Goal: Task Accomplishment & Management: Complete application form

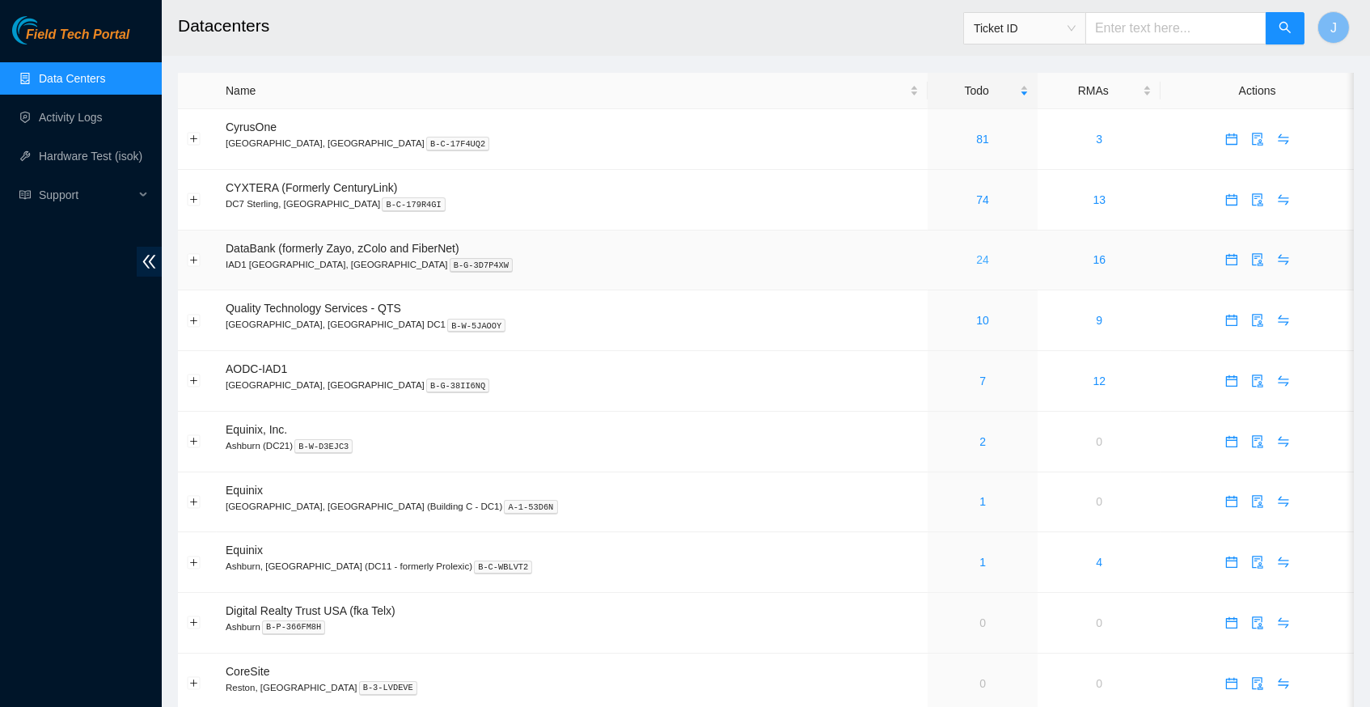
click at [976, 255] on link "24" at bounding box center [982, 259] width 13 height 13
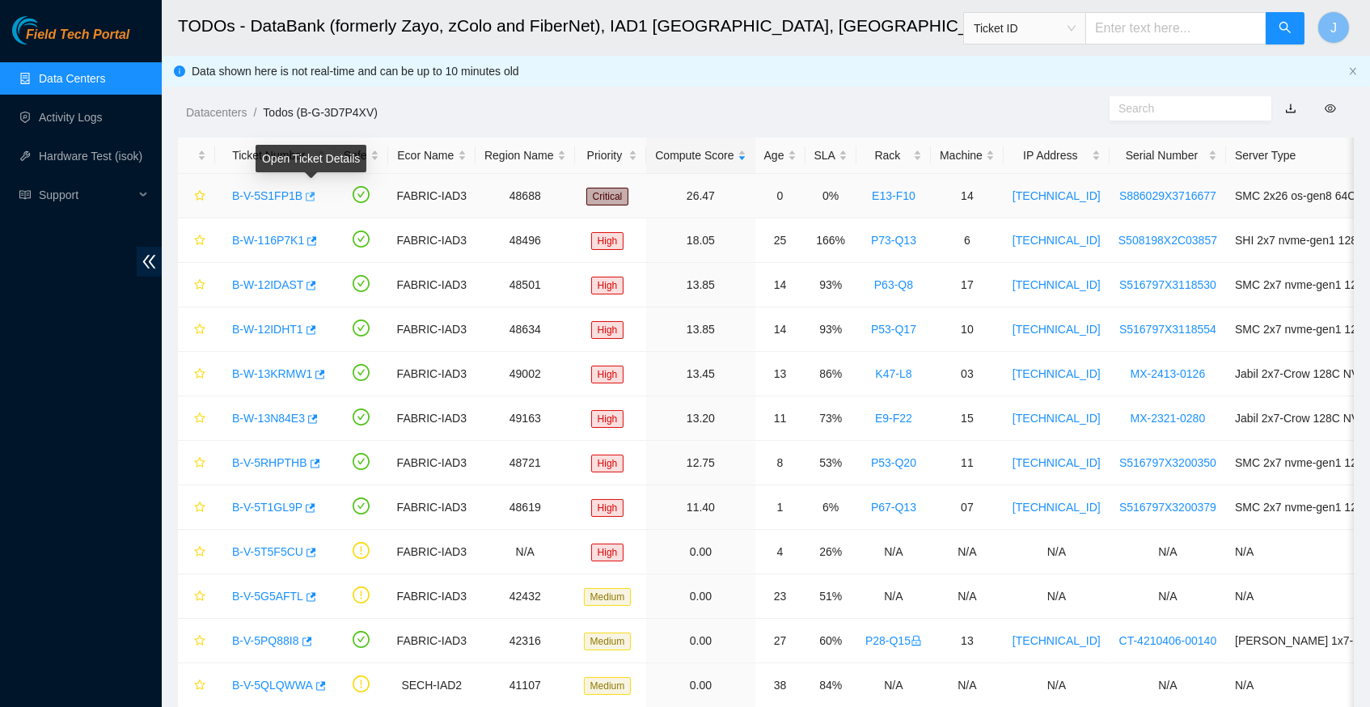
click at [315, 193] on icon "button" at bounding box center [308, 196] width 11 height 11
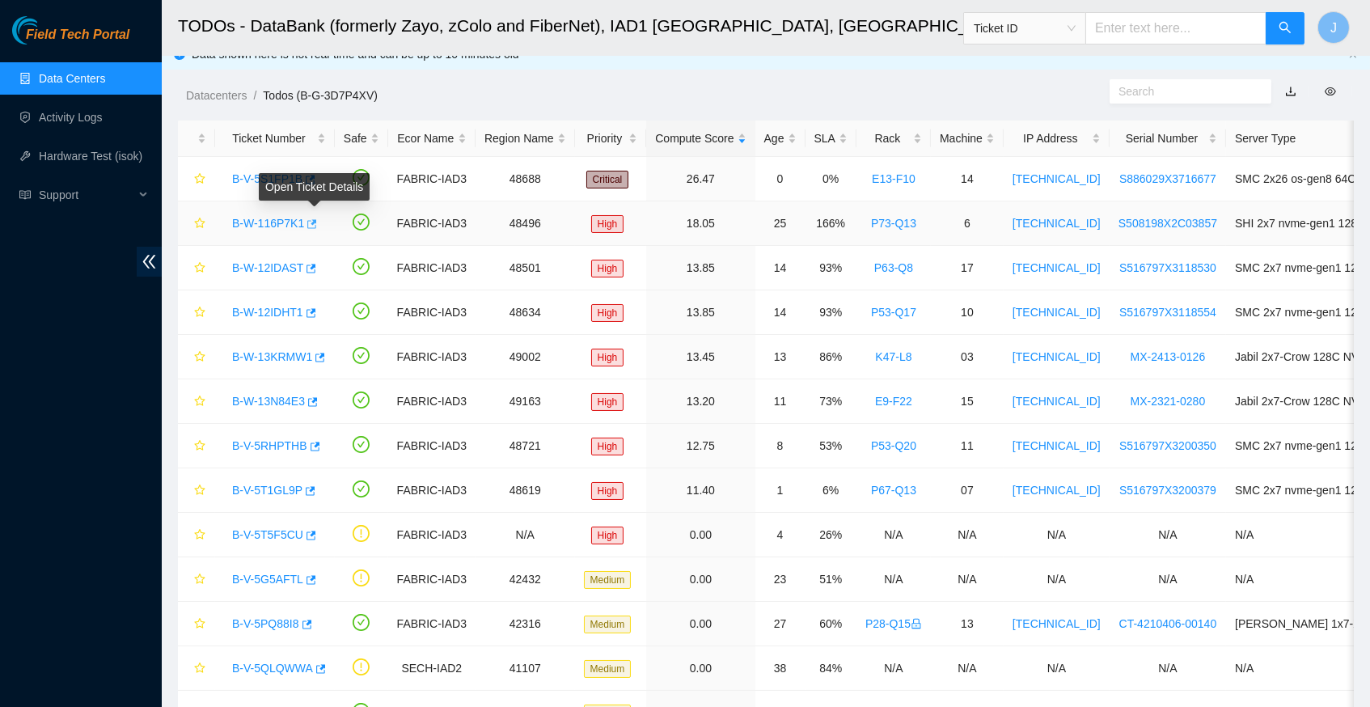
click at [316, 223] on icon "button" at bounding box center [310, 223] width 11 height 11
click at [316, 265] on icon "button" at bounding box center [312, 268] width 10 height 9
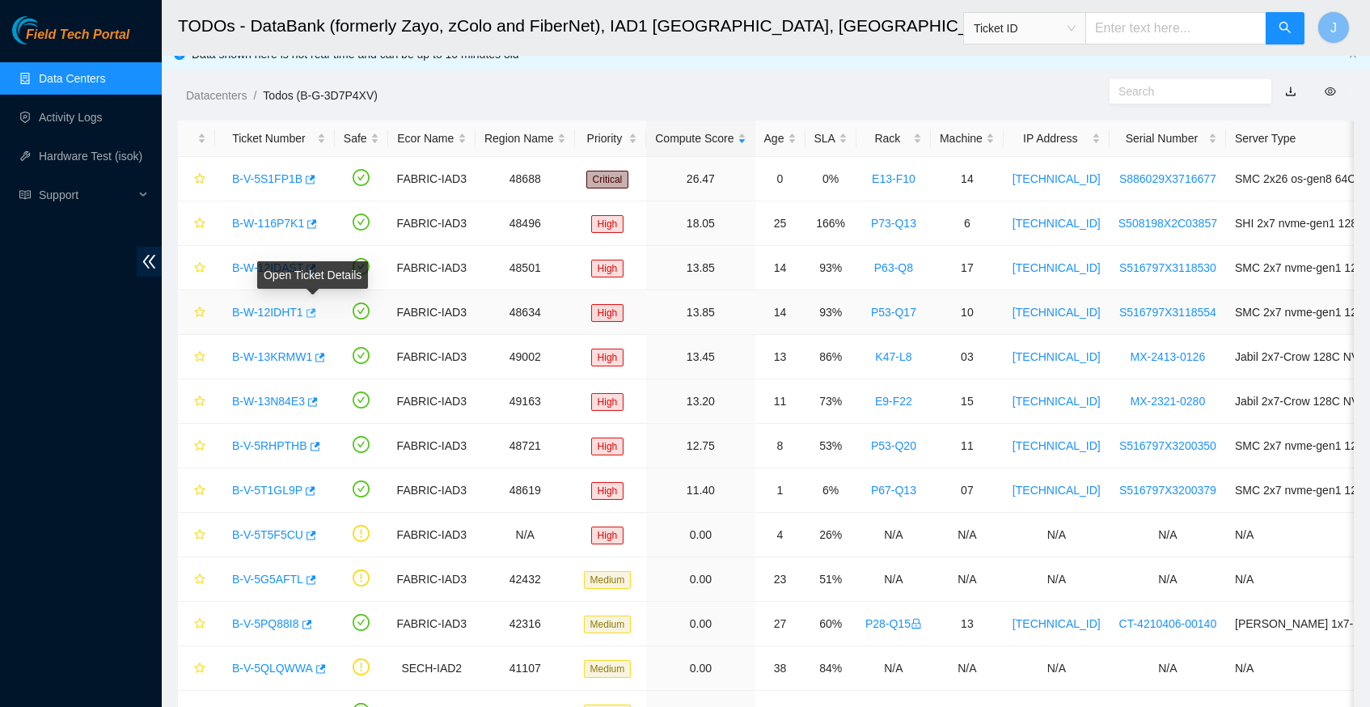
click at [315, 308] on icon "button" at bounding box center [309, 312] width 11 height 11
click at [324, 355] on icon "button" at bounding box center [318, 357] width 11 height 11
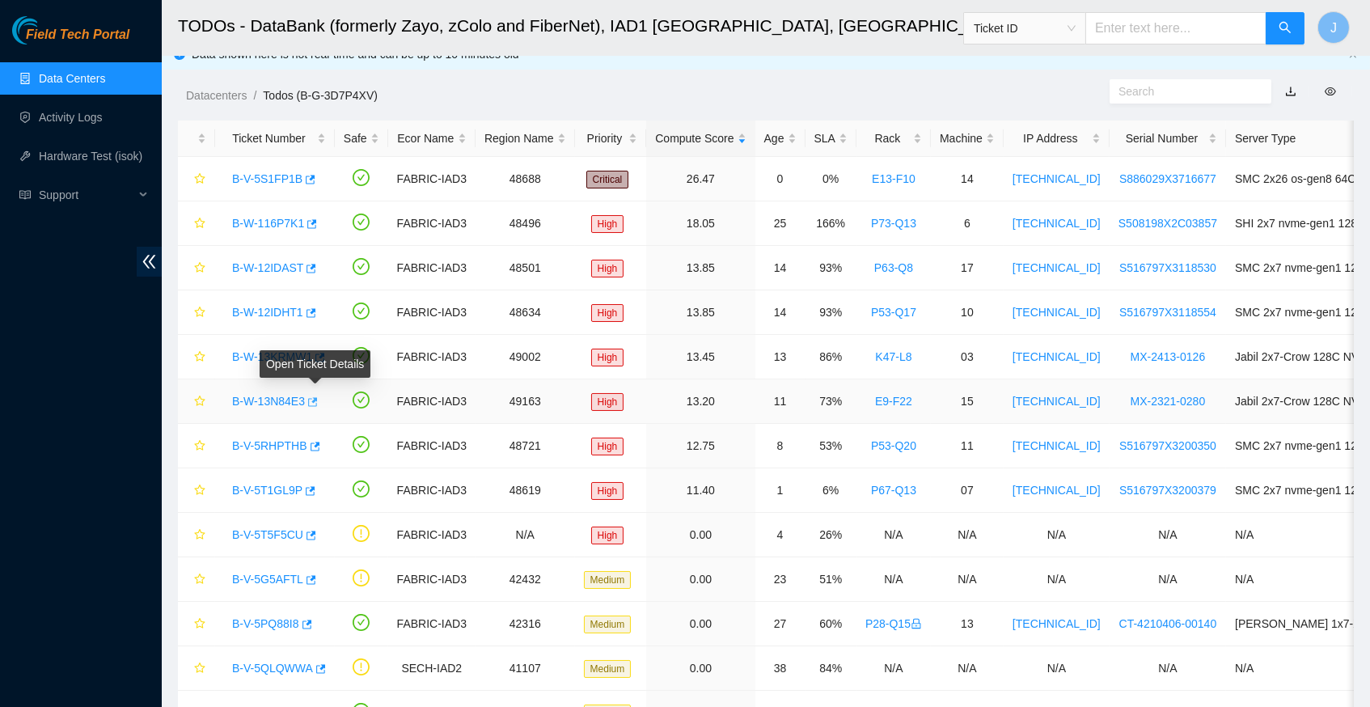
click at [317, 401] on icon "button" at bounding box center [311, 401] width 11 height 11
click at [319, 446] on icon "button" at bounding box center [313, 446] width 11 height 11
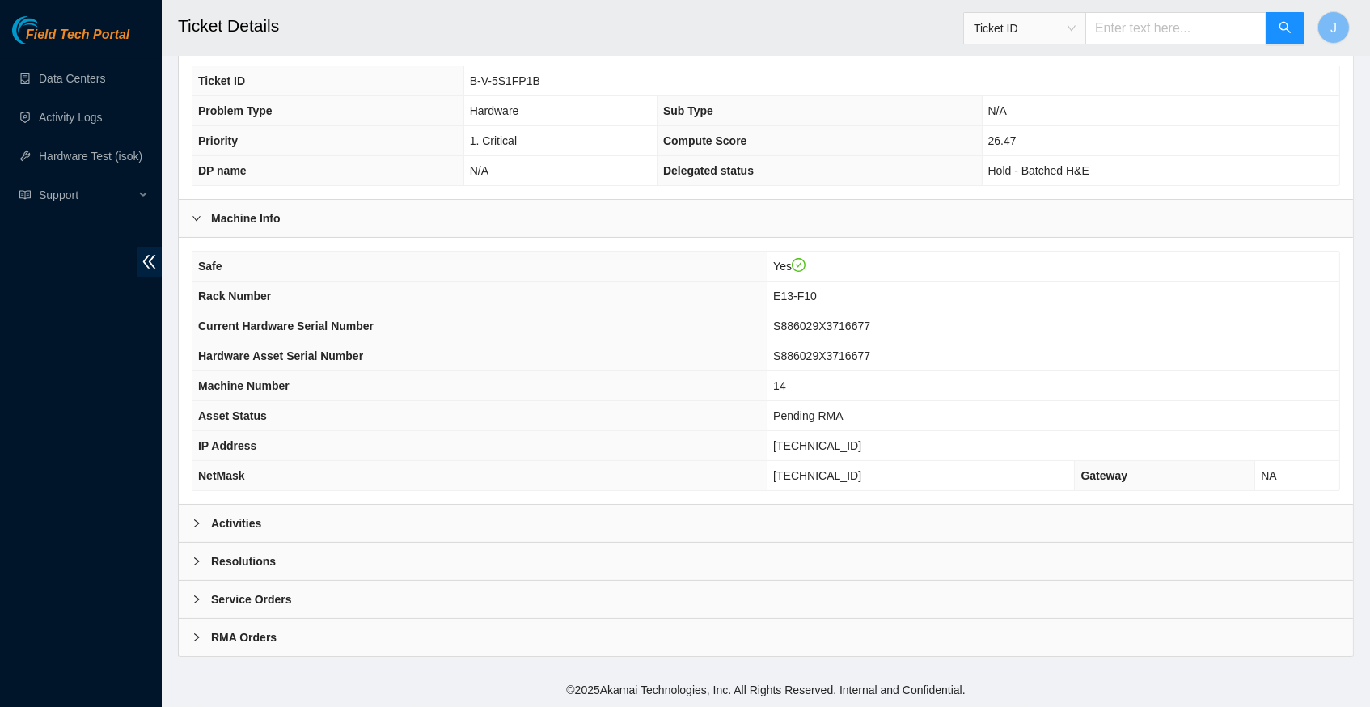
scroll to position [341, 0]
click at [201, 523] on icon "right" at bounding box center [197, 523] width 10 height 10
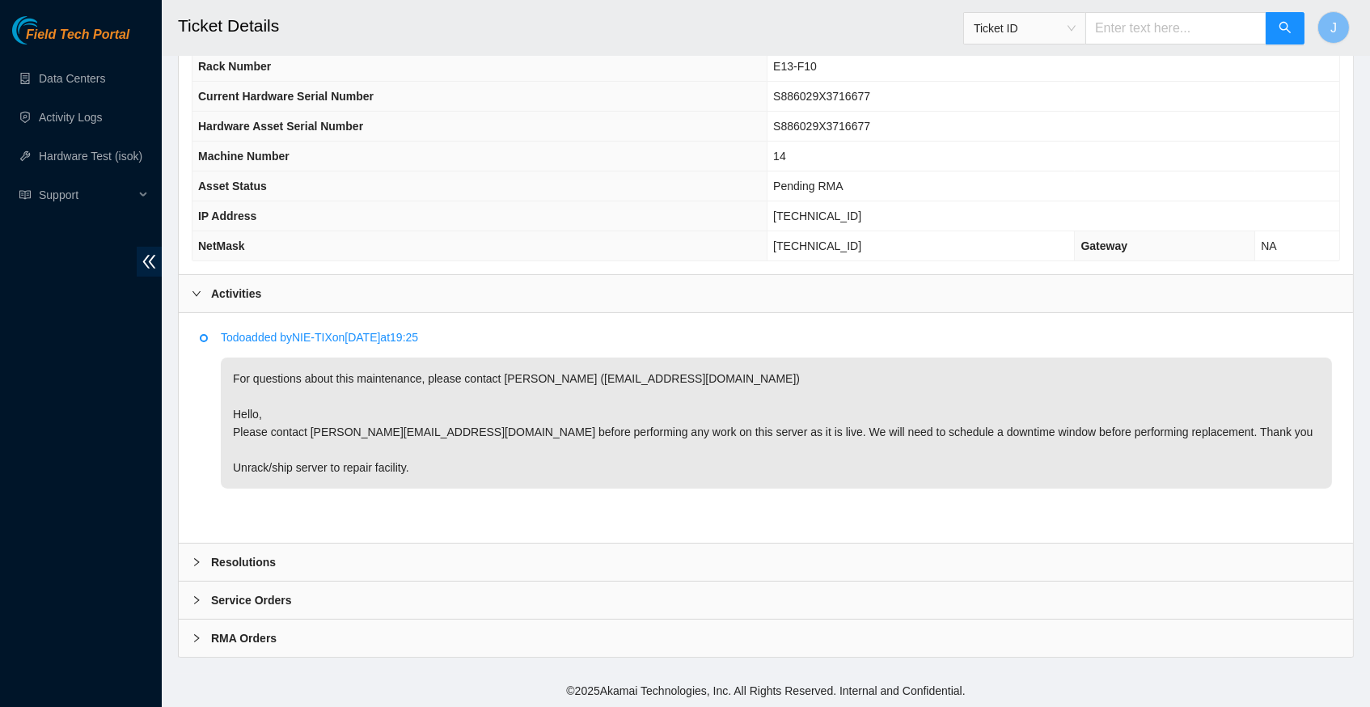
scroll to position [566, 0]
drag, startPoint x: 315, startPoint y: 434, endPoint x: 434, endPoint y: 434, distance: 119.7
click at [434, 434] on p "For questions about this maintenance, please contact Alex Abelson (aabelson@aka…" at bounding box center [776, 423] width 1111 height 131
copy p "aabelson@akamai.com"
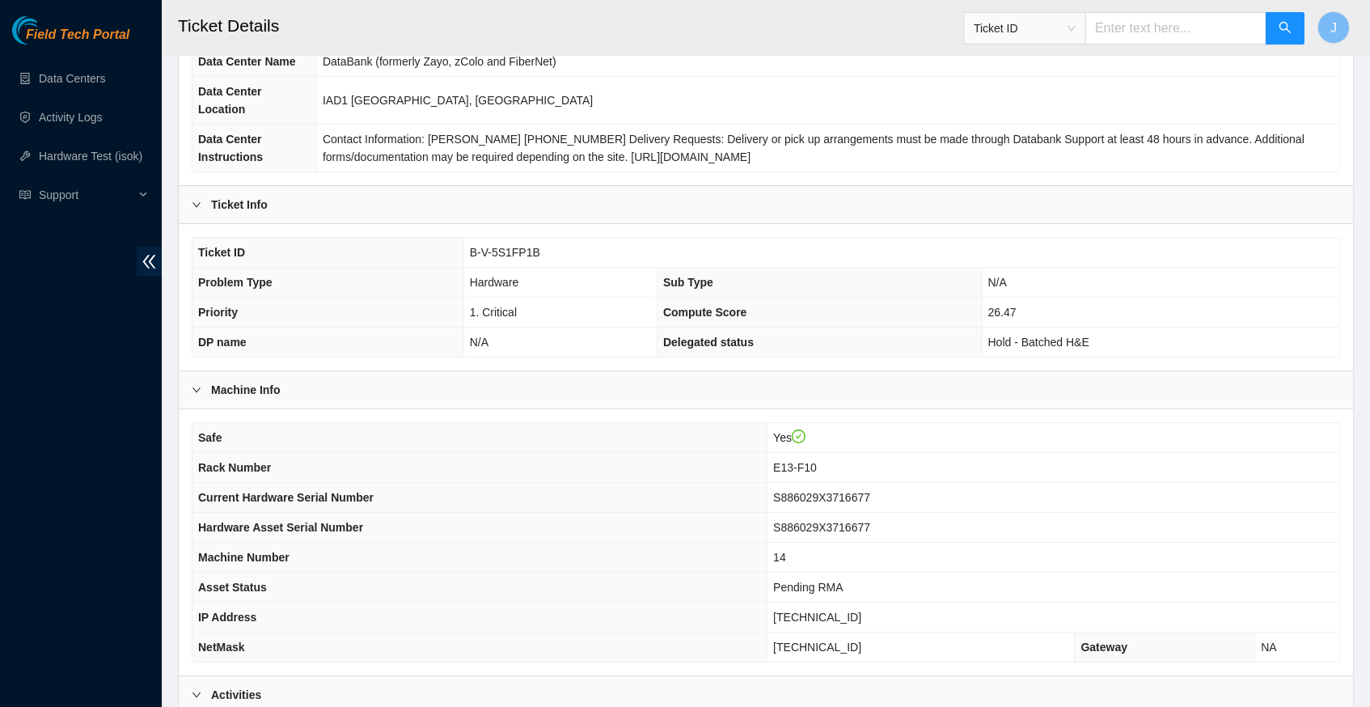
scroll to position [142, 0]
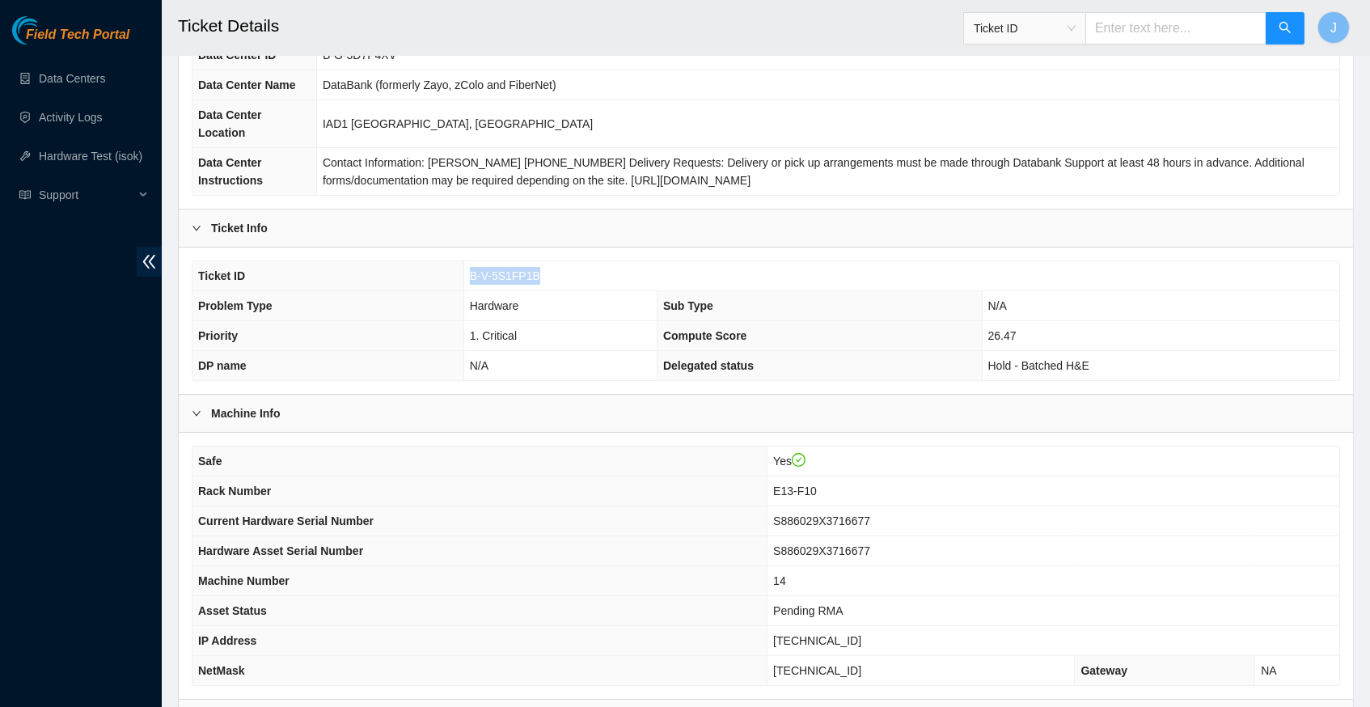
drag, startPoint x: 468, startPoint y: 289, endPoint x: 544, endPoint y: 290, distance: 75.2
click at [544, 290] on td "B-V-5S1FP1B" at bounding box center [901, 276] width 876 height 30
copy span "B-V-5S1FP1B"
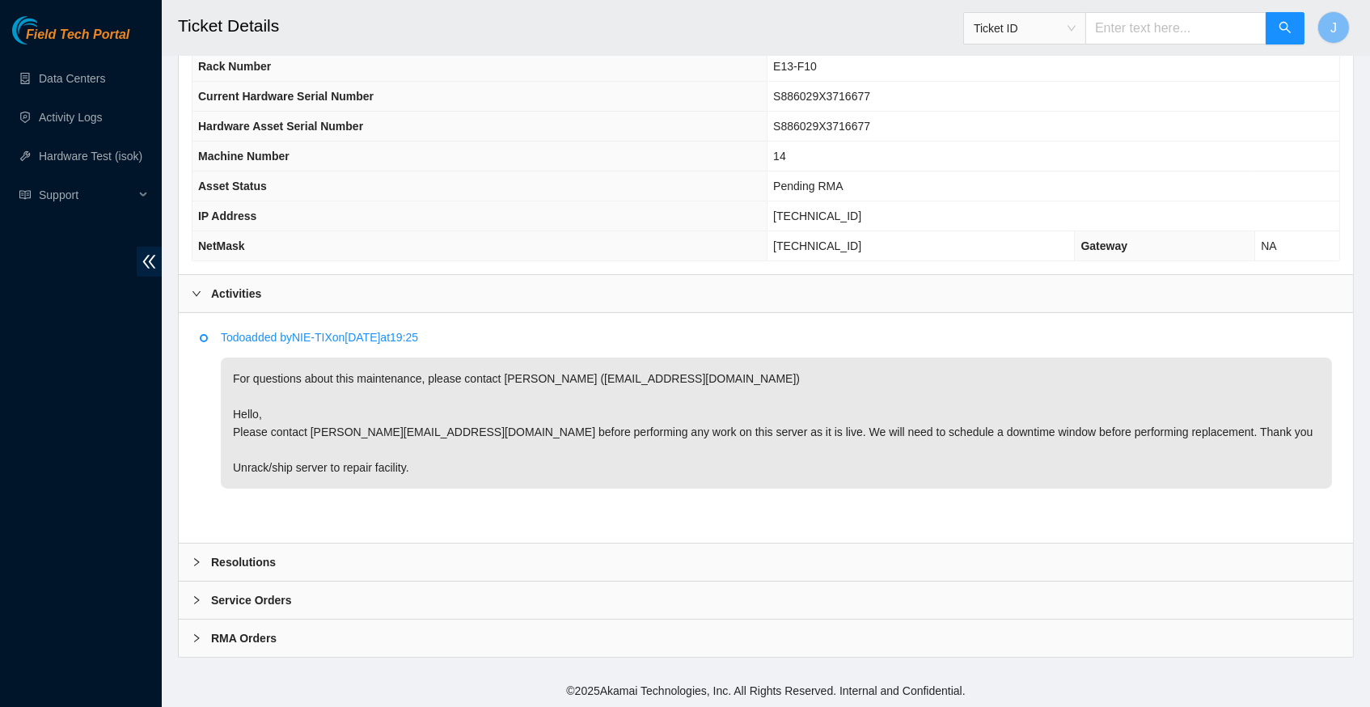
scroll to position [566, 0]
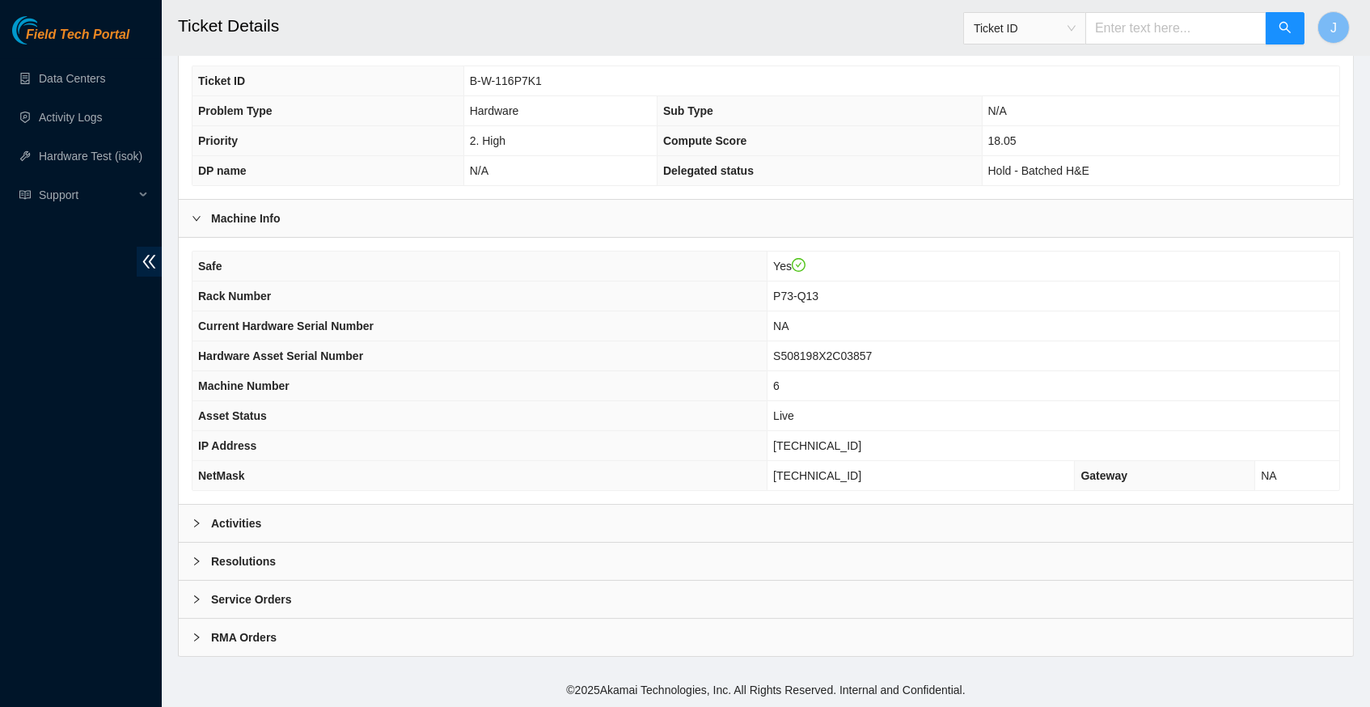
scroll to position [341, 0]
click at [201, 526] on icon "right" at bounding box center [197, 523] width 10 height 10
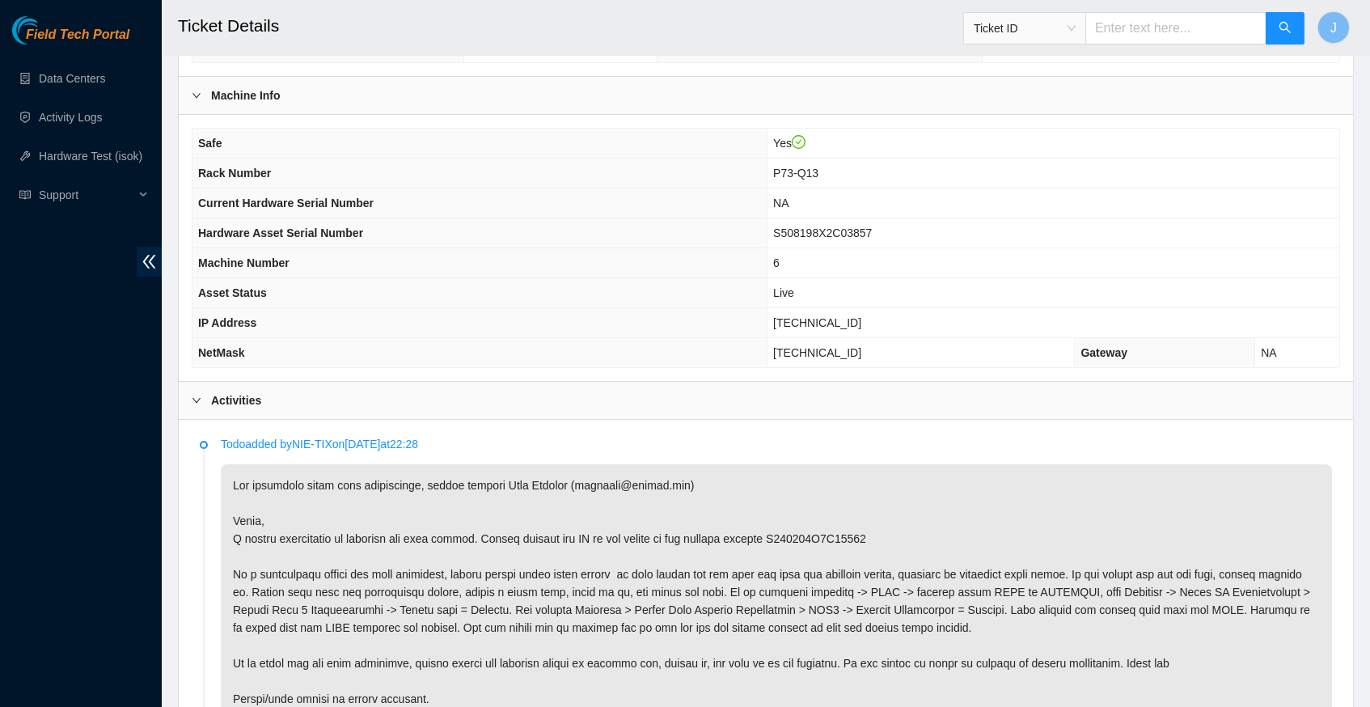
scroll to position [466, 0]
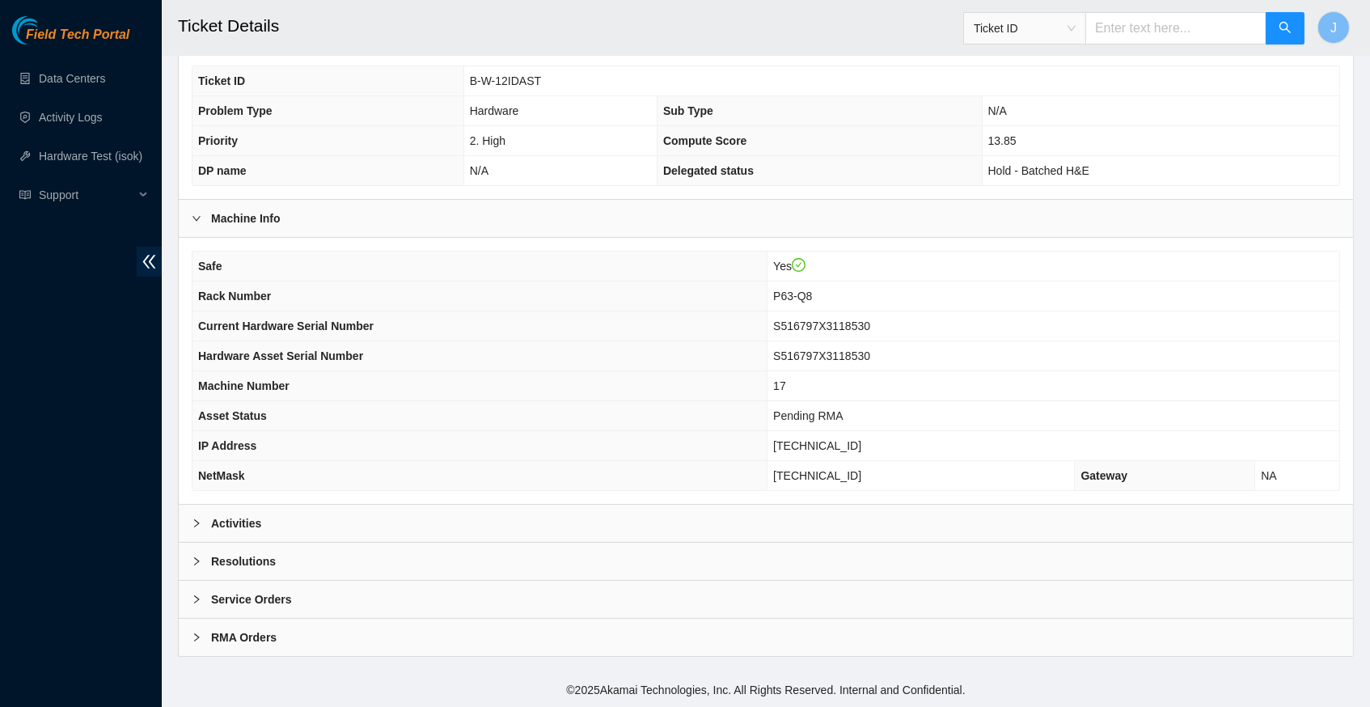
scroll to position [341, 0]
click at [192, 522] on icon "right" at bounding box center [197, 523] width 10 height 10
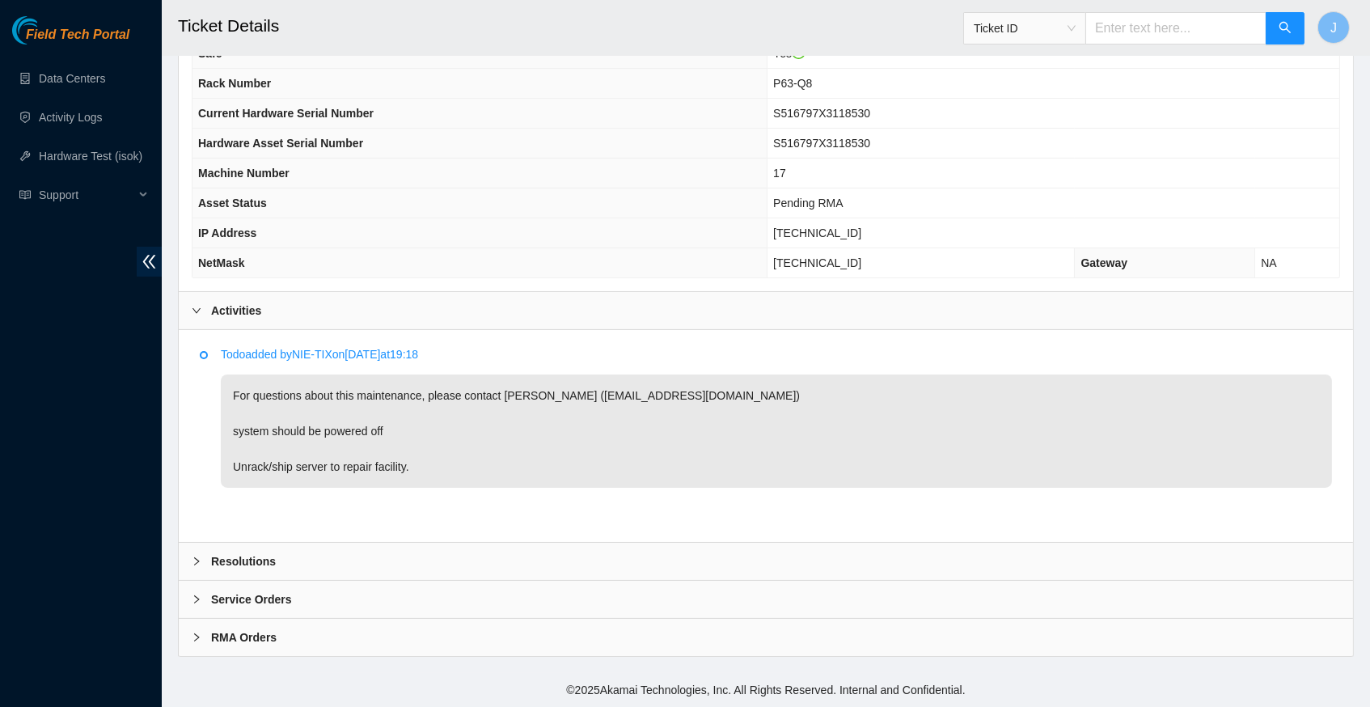
scroll to position [548, 0]
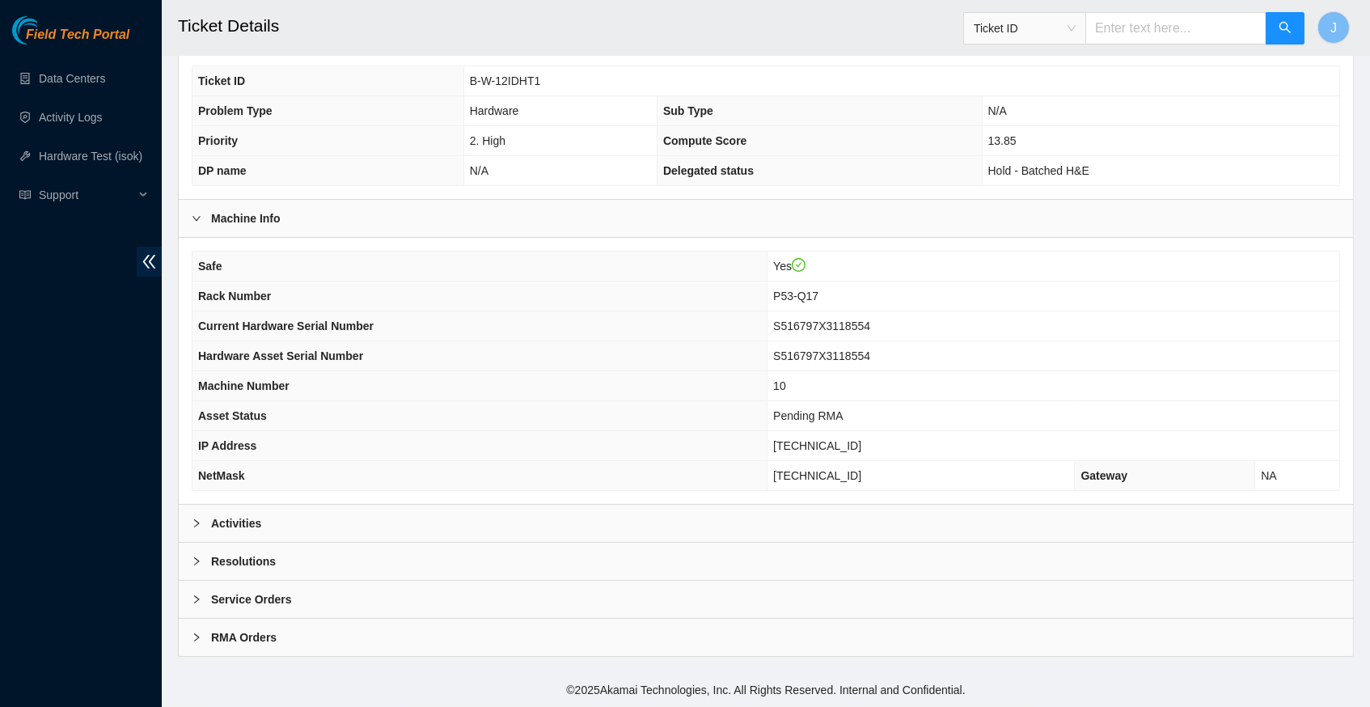
scroll to position [341, 0]
click at [195, 526] on icon "right" at bounding box center [197, 523] width 10 height 10
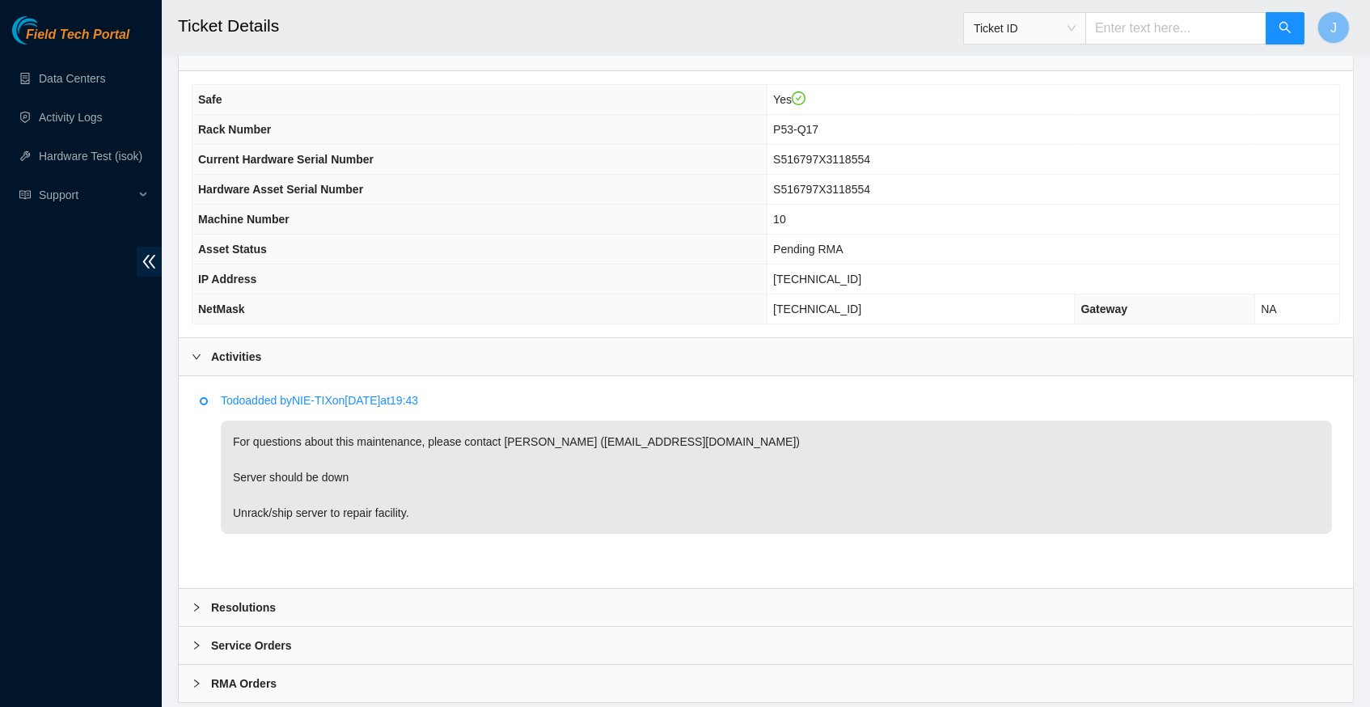
scroll to position [514, 0]
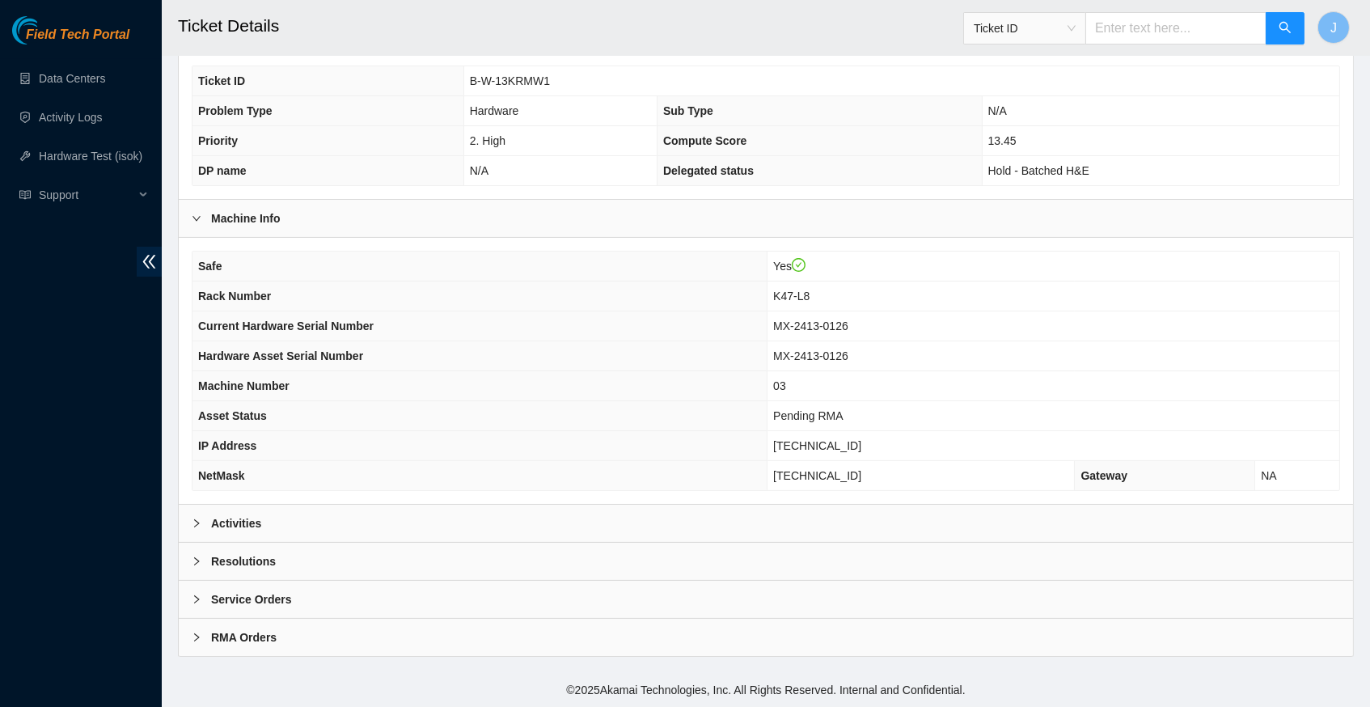
scroll to position [341, 0]
click at [197, 528] on icon "right" at bounding box center [197, 523] width 10 height 10
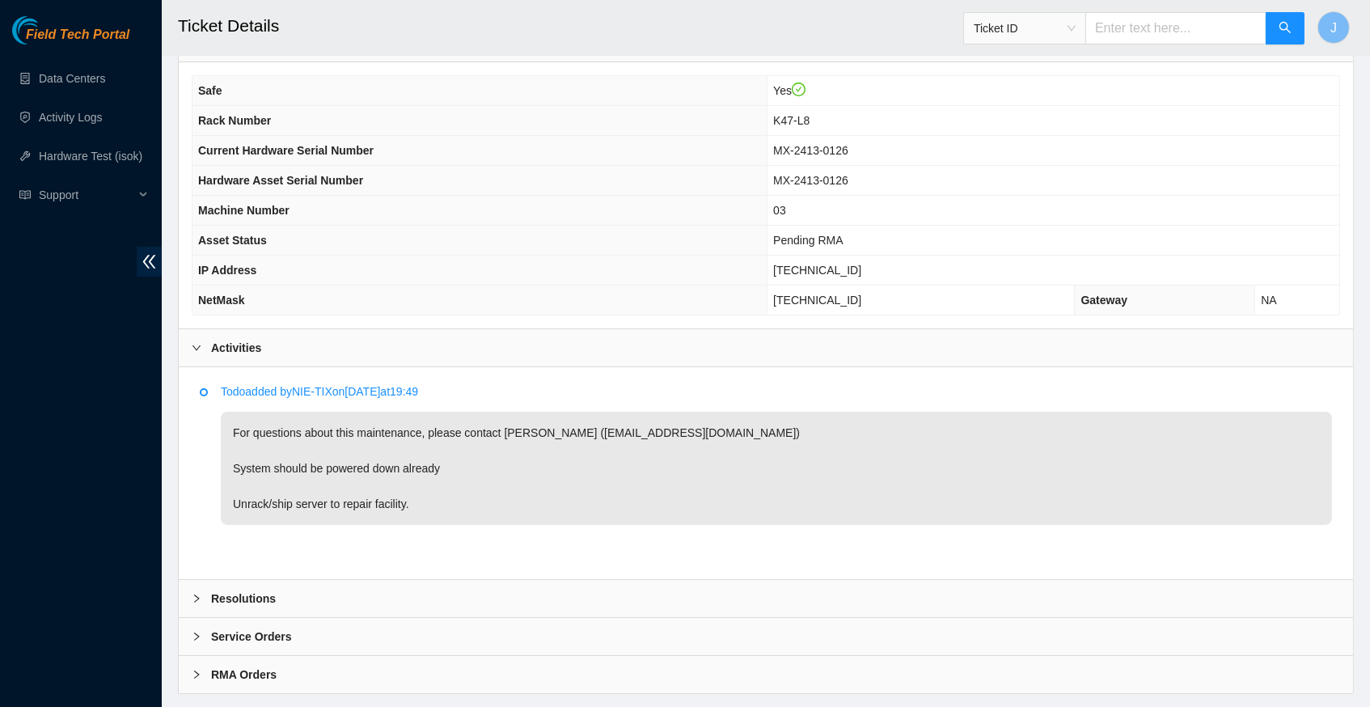
scroll to position [518, 0]
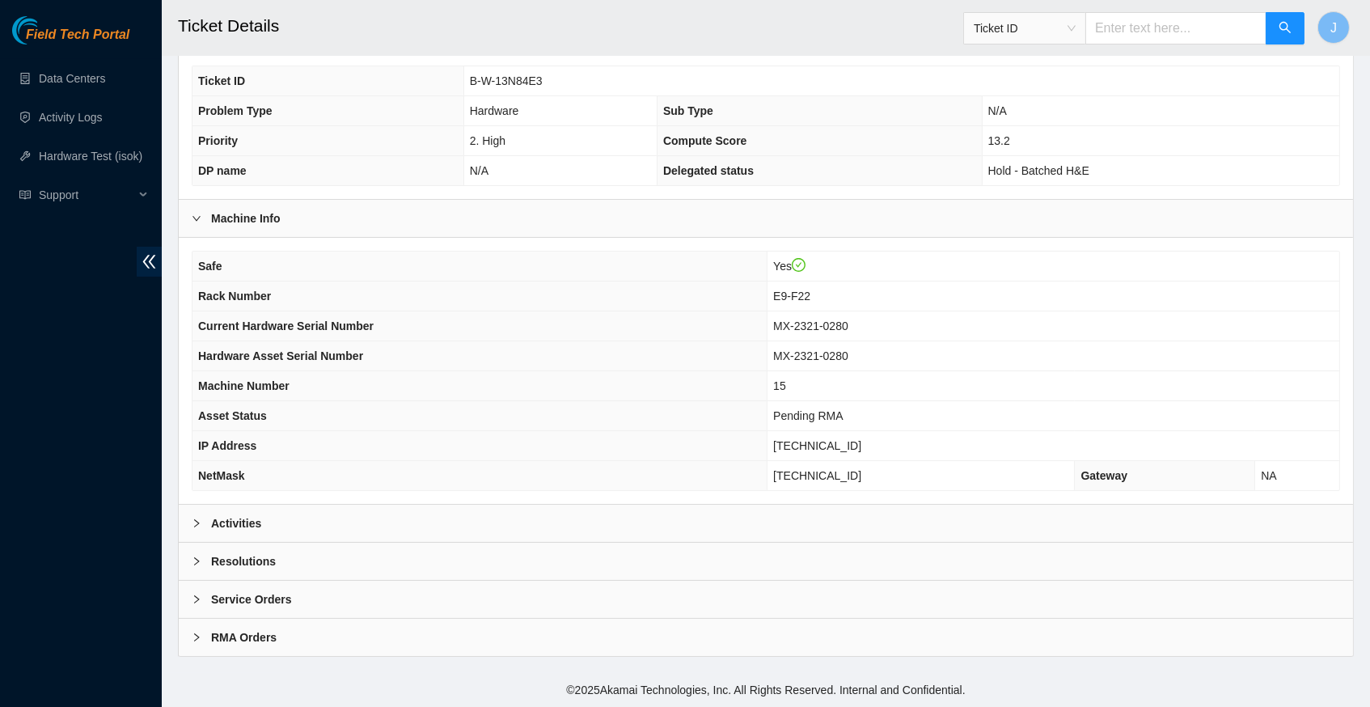
scroll to position [341, 0]
click at [197, 524] on icon "right" at bounding box center [196, 523] width 5 height 8
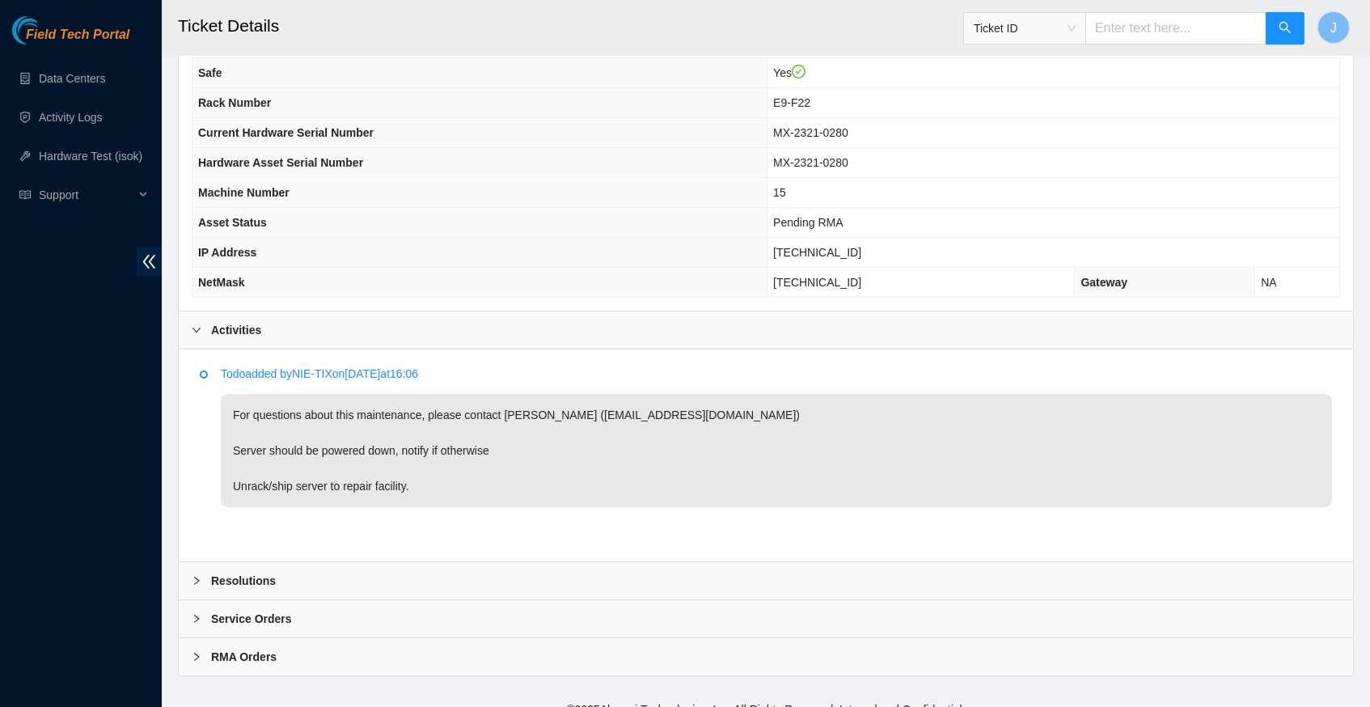
scroll to position [546, 0]
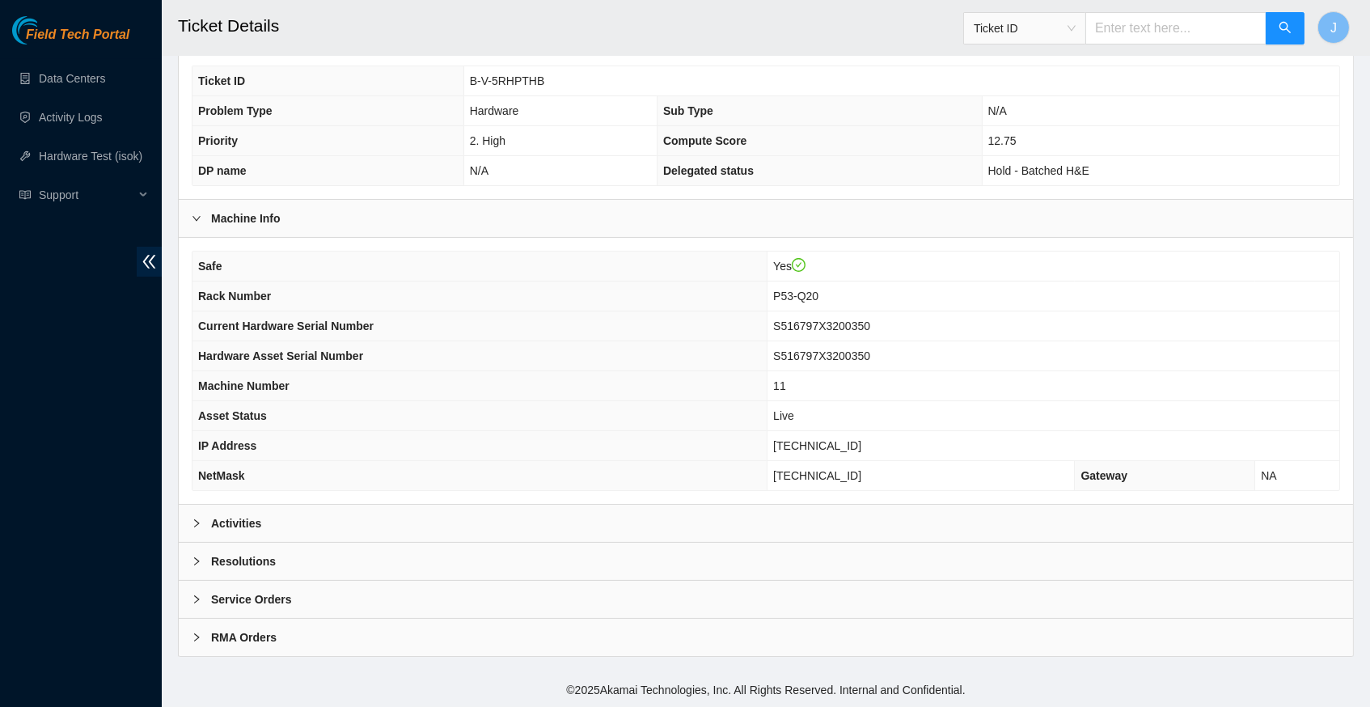
scroll to position [341, 0]
click at [192, 527] on icon "right" at bounding box center [197, 523] width 10 height 10
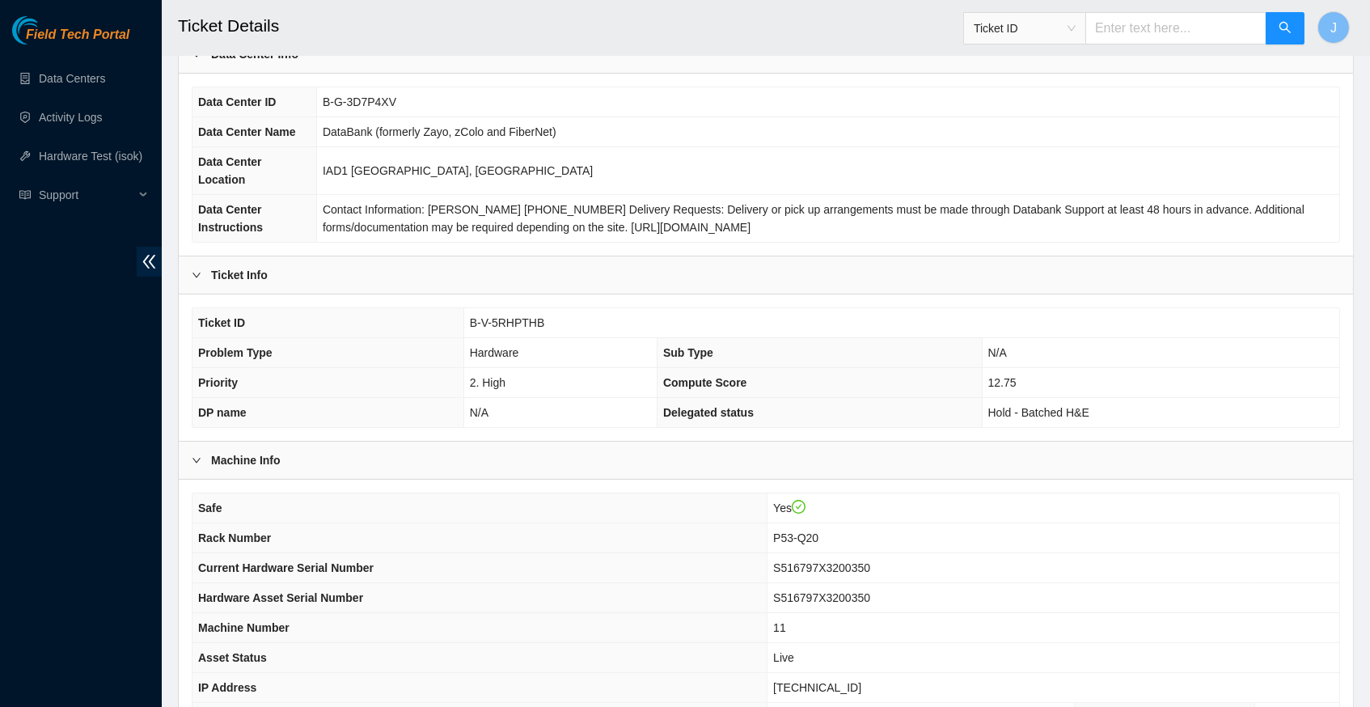
scroll to position [301, 0]
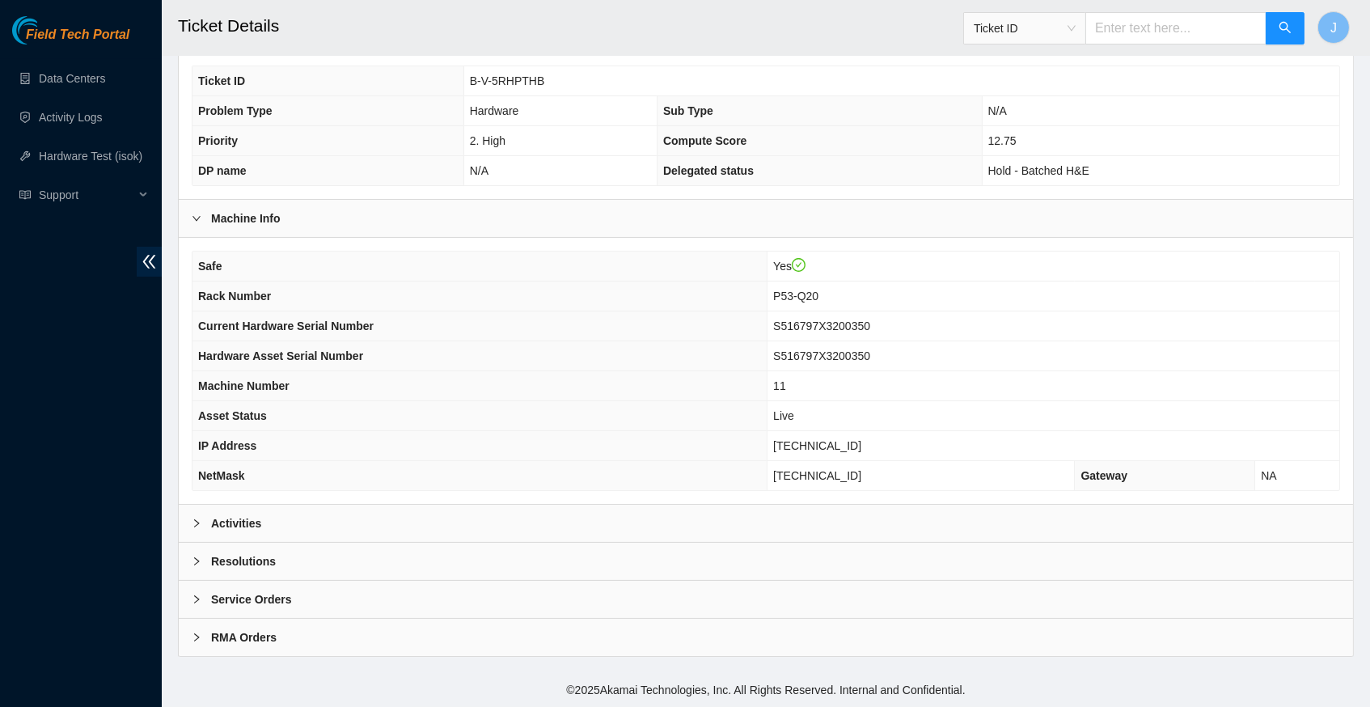
scroll to position [341, 0]
click at [196, 522] on icon "right" at bounding box center [197, 523] width 10 height 10
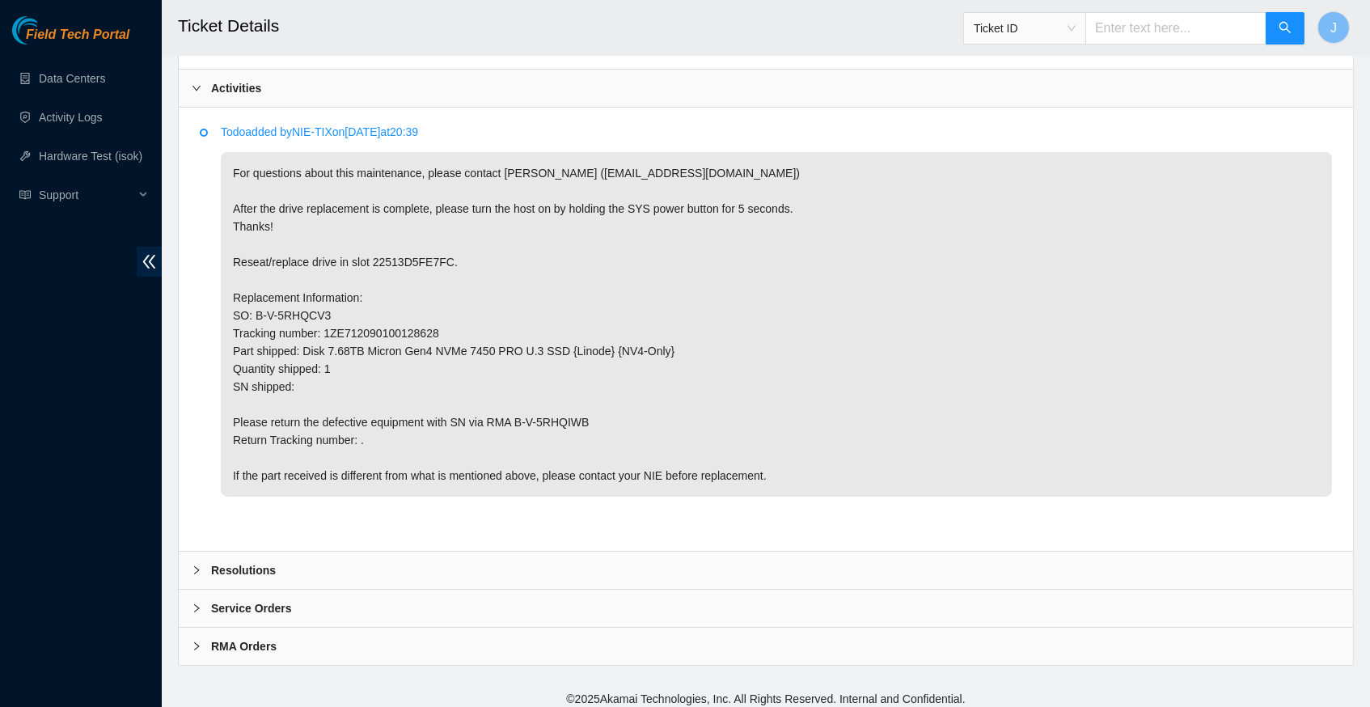
scroll to position [772, 0]
click at [197, 566] on icon "right" at bounding box center [197, 571] width 10 height 10
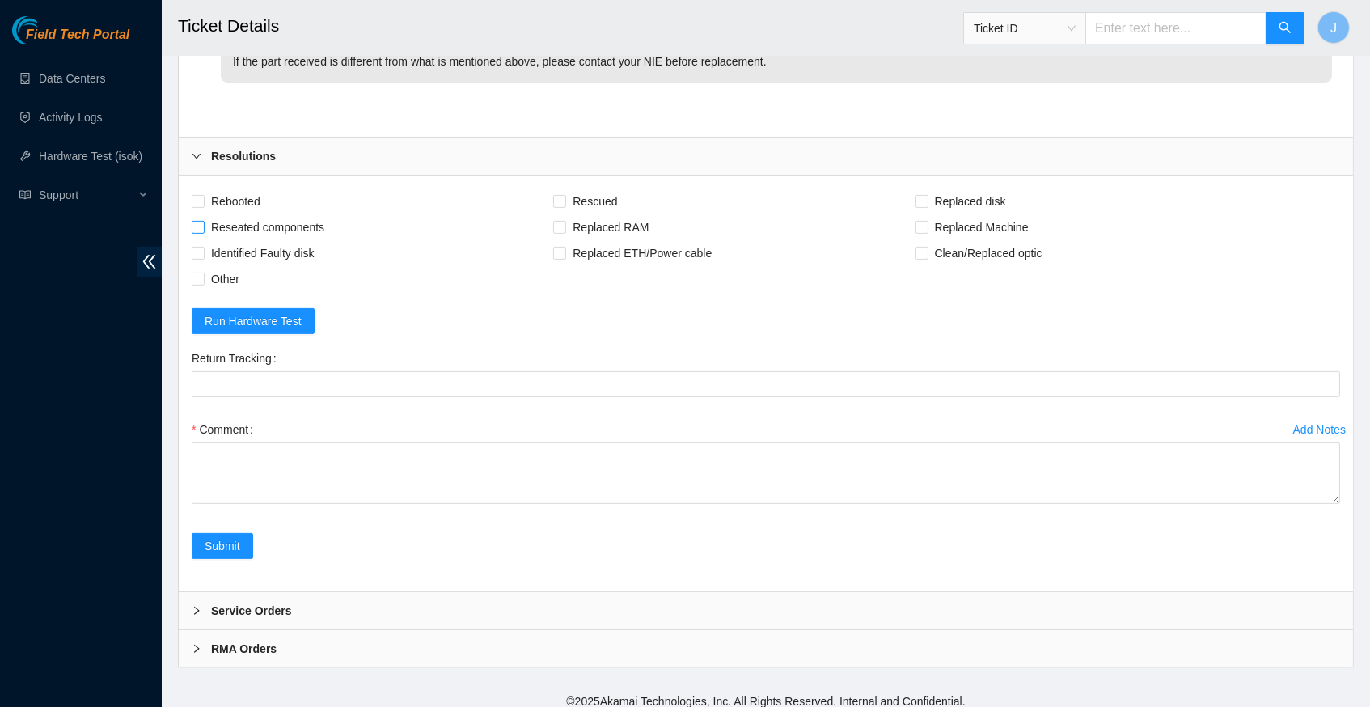
scroll to position [1185, 0]
click at [200, 197] on input "Rebooted" at bounding box center [197, 202] width 11 height 11
checkbox input "true"
click at [929, 197] on span at bounding box center [922, 203] width 13 height 13
click at [927, 197] on input "Replaced disk" at bounding box center [921, 202] width 11 height 11
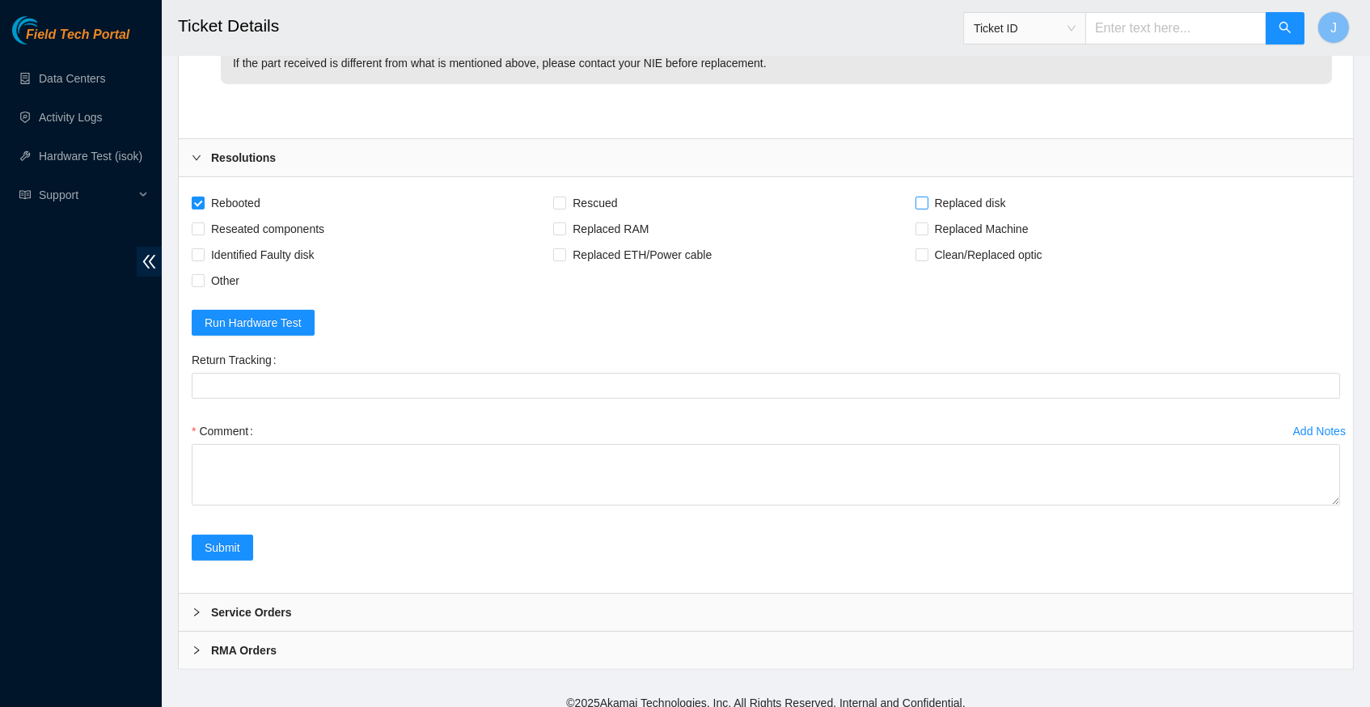
checkbox input "true"
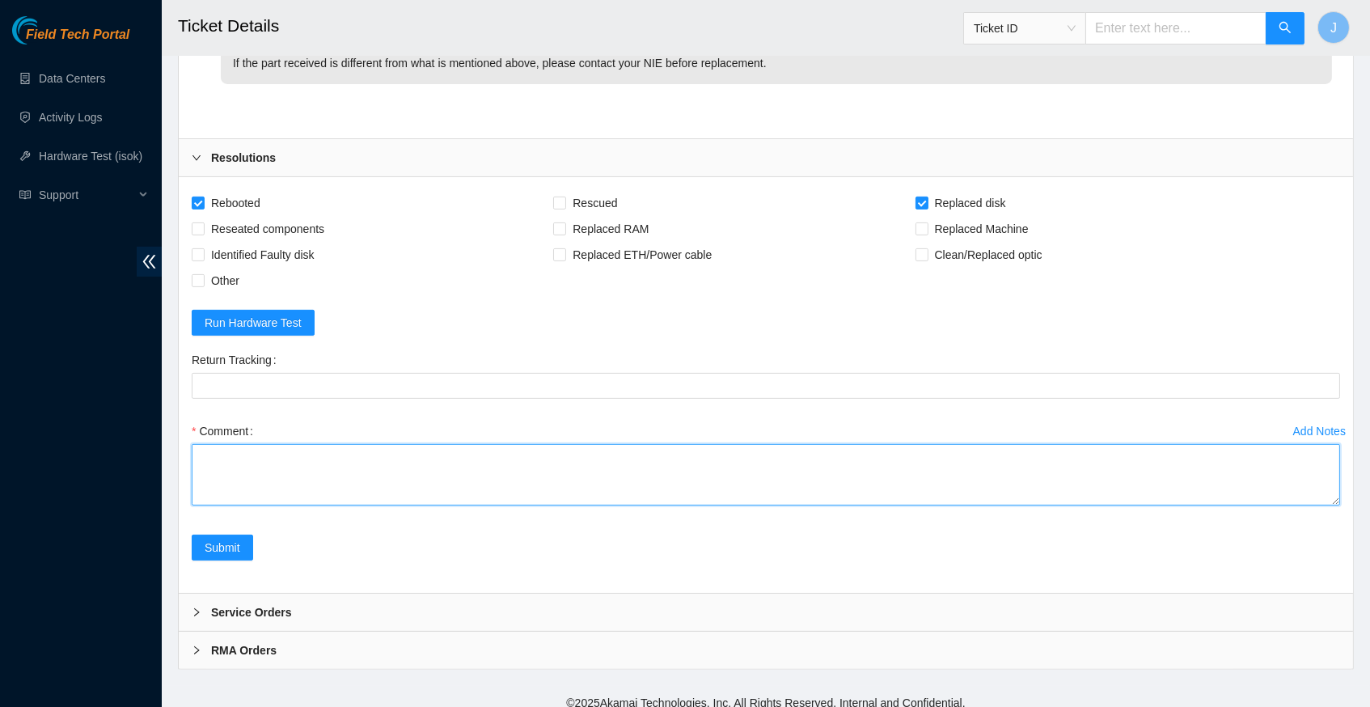
click at [342, 449] on textarea "Comment" at bounding box center [766, 474] width 1149 height 61
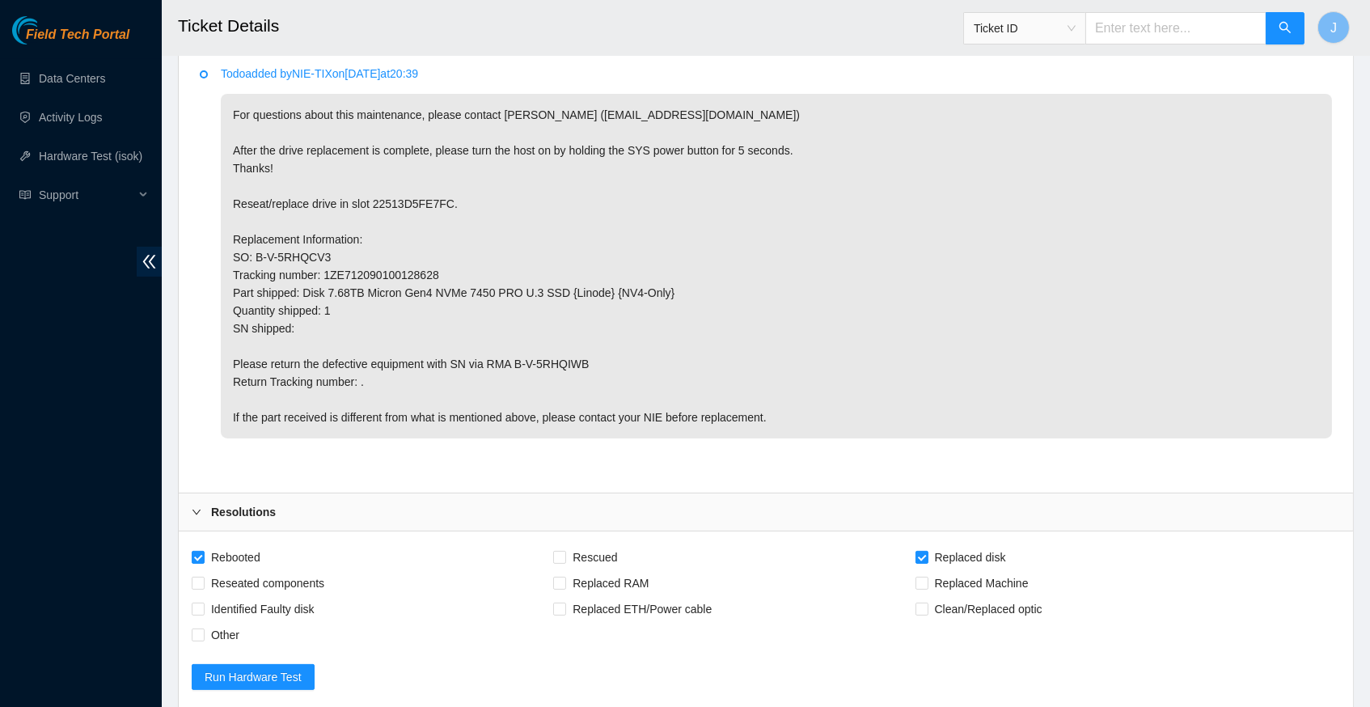
scroll to position [831, 0]
click at [417, 206] on p "For questions about this maintenance, please contact Eric Polgar (epolgar@akama…" at bounding box center [776, 266] width 1111 height 345
copy p "22513D5FE7FC"
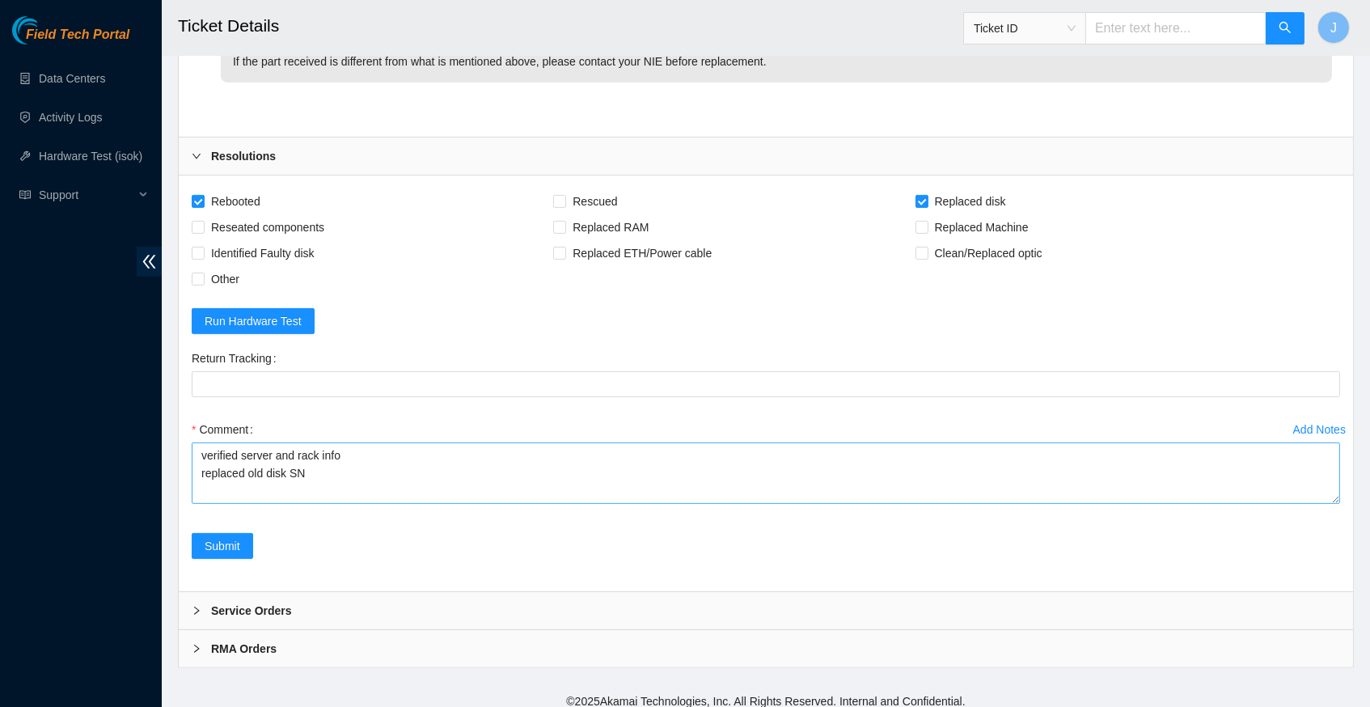
scroll to position [1185, 0]
click at [347, 462] on textarea "verified server and rack info replaced old disk SN" at bounding box center [766, 474] width 1149 height 61
paste textarea "22513D5FE7FC"
paste textarea "25154F788CC1"
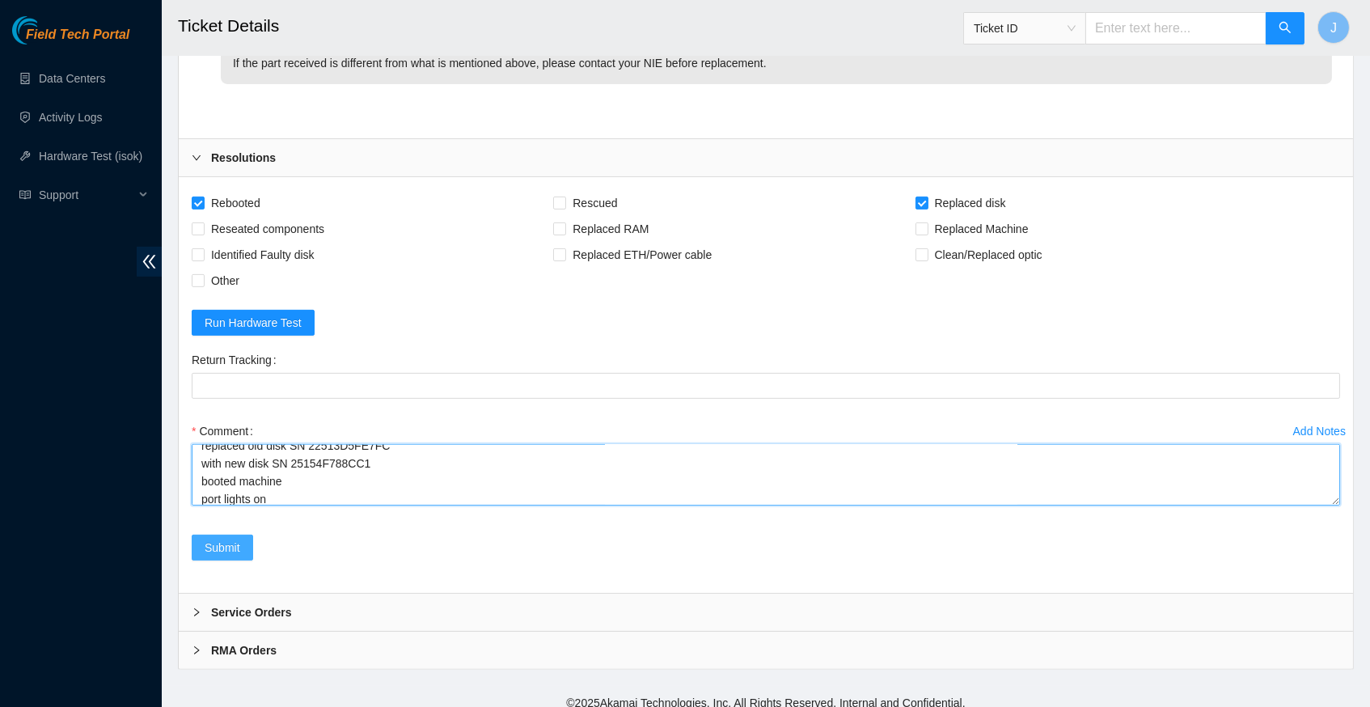
type textarea "verified server and rack info replaced old disk SN 22513D5FE7FC with new disk S…"
click at [232, 539] on span "Submit" at bounding box center [223, 548] width 36 height 18
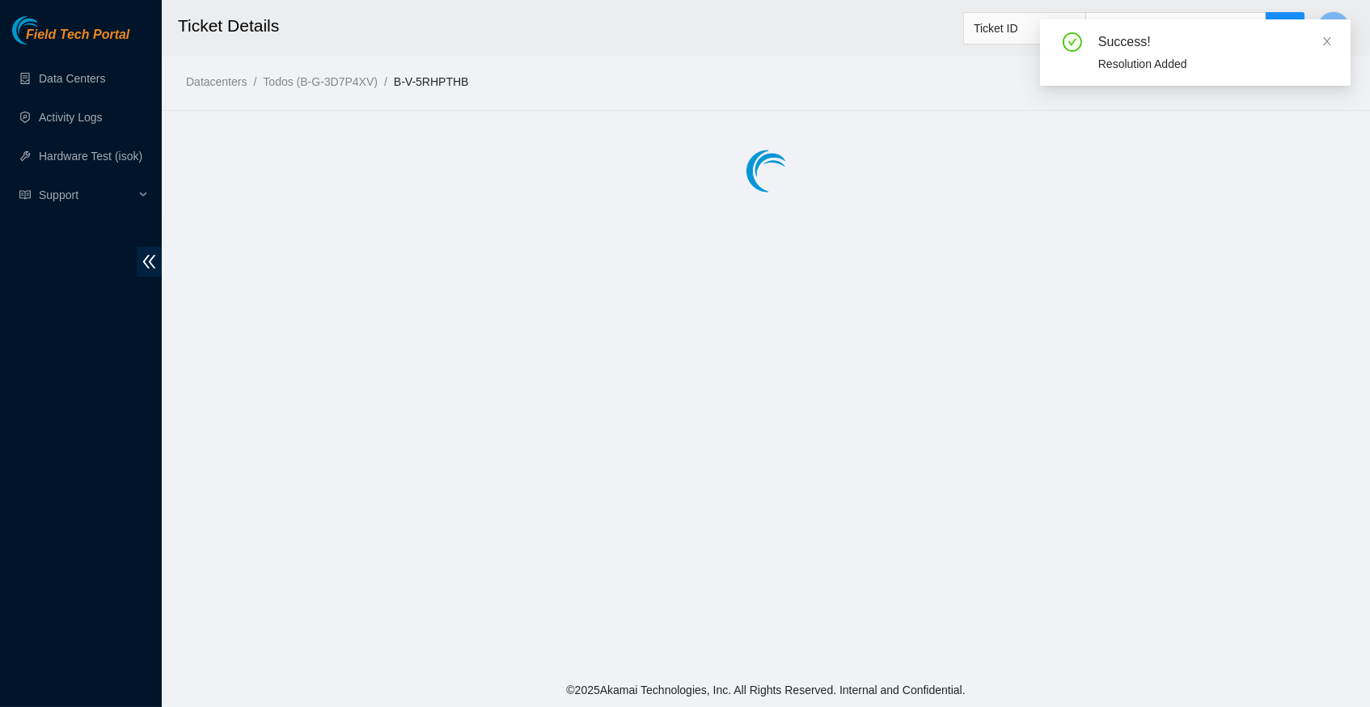
scroll to position [0, 0]
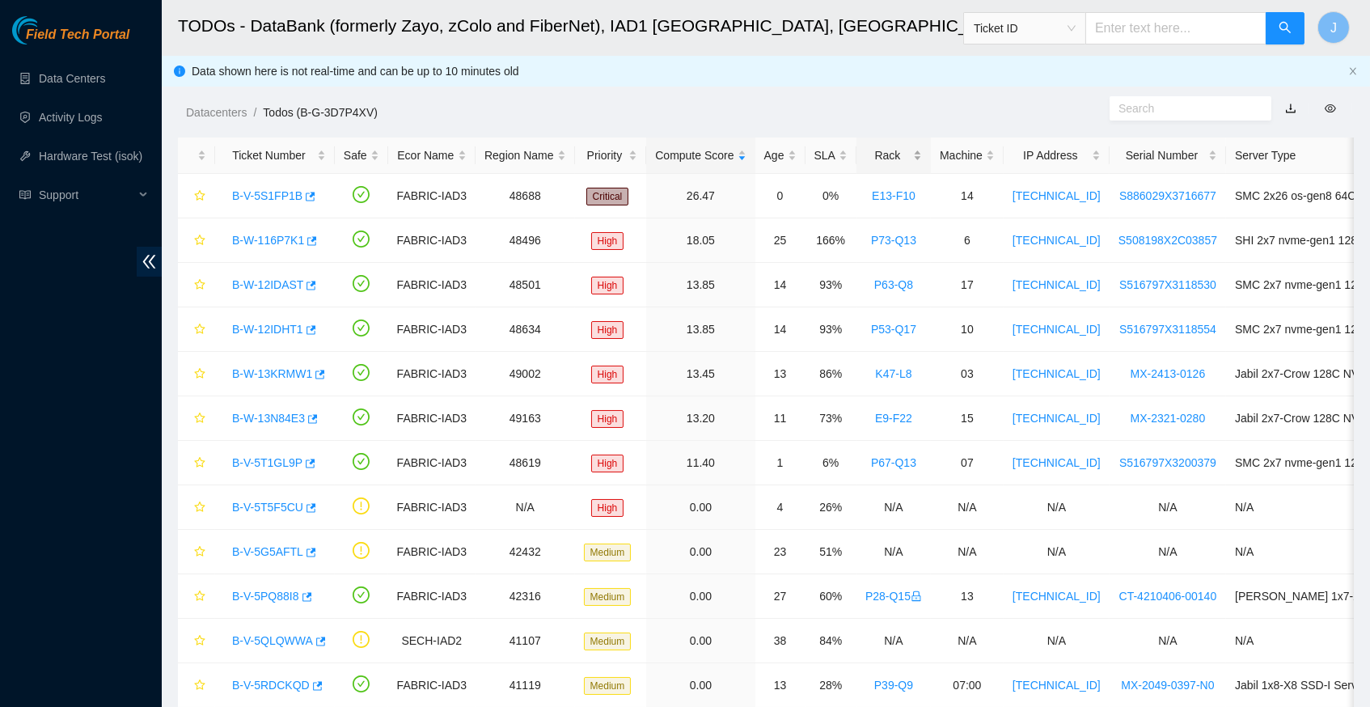
click at [908, 149] on div "Rack" at bounding box center [893, 155] width 57 height 18
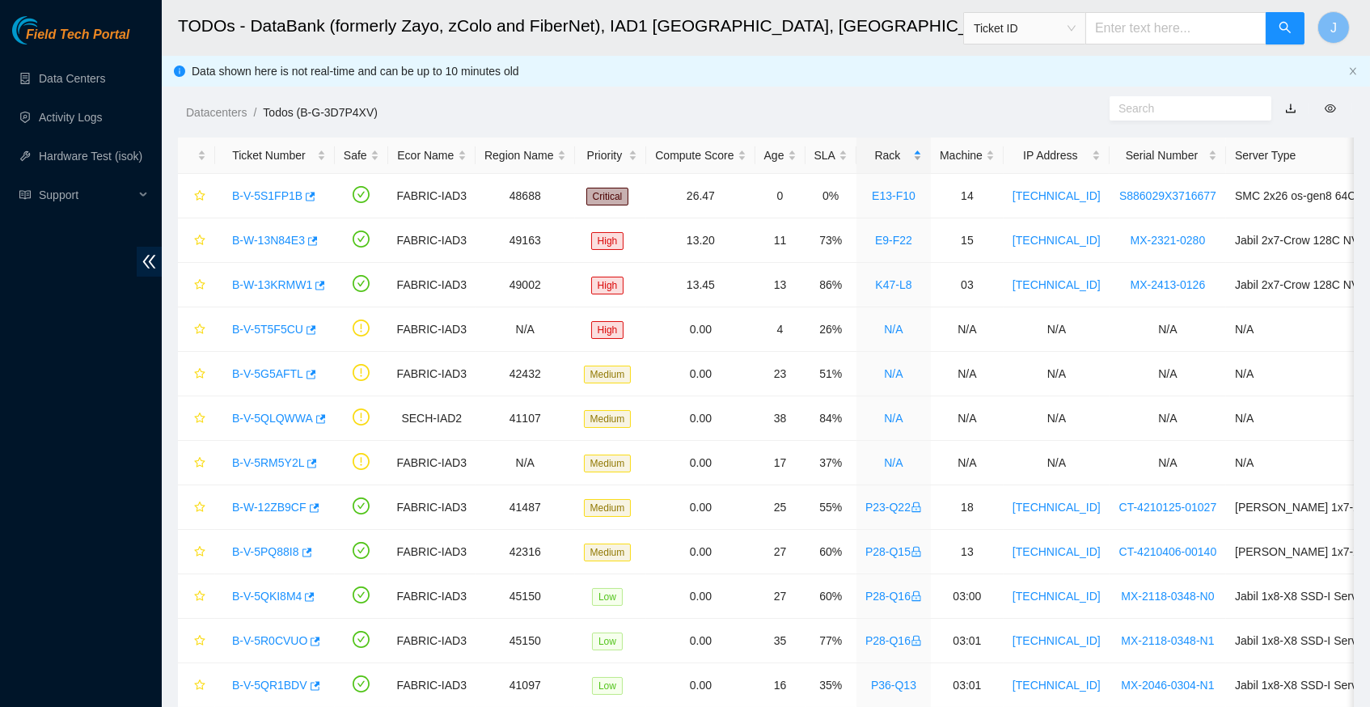
click at [908, 149] on div "Rack" at bounding box center [893, 155] width 57 height 18
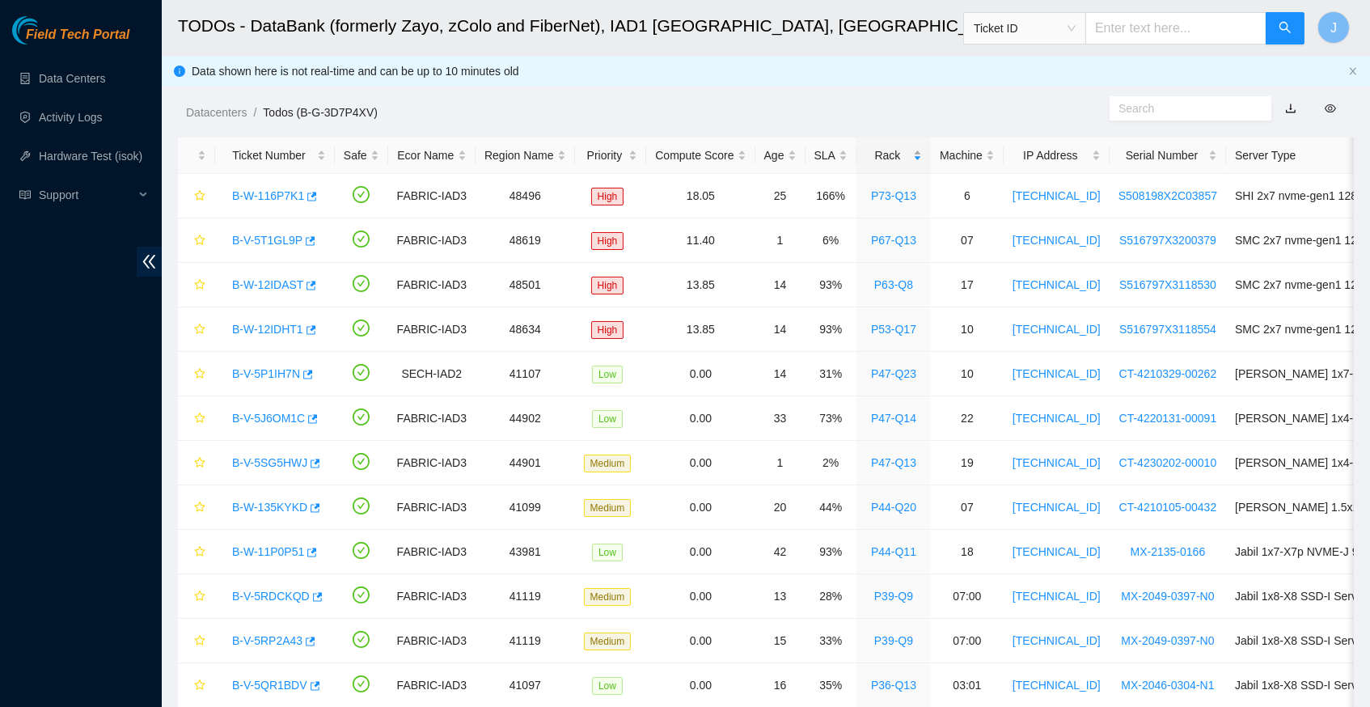
click at [908, 149] on div "Rack" at bounding box center [893, 155] width 57 height 18
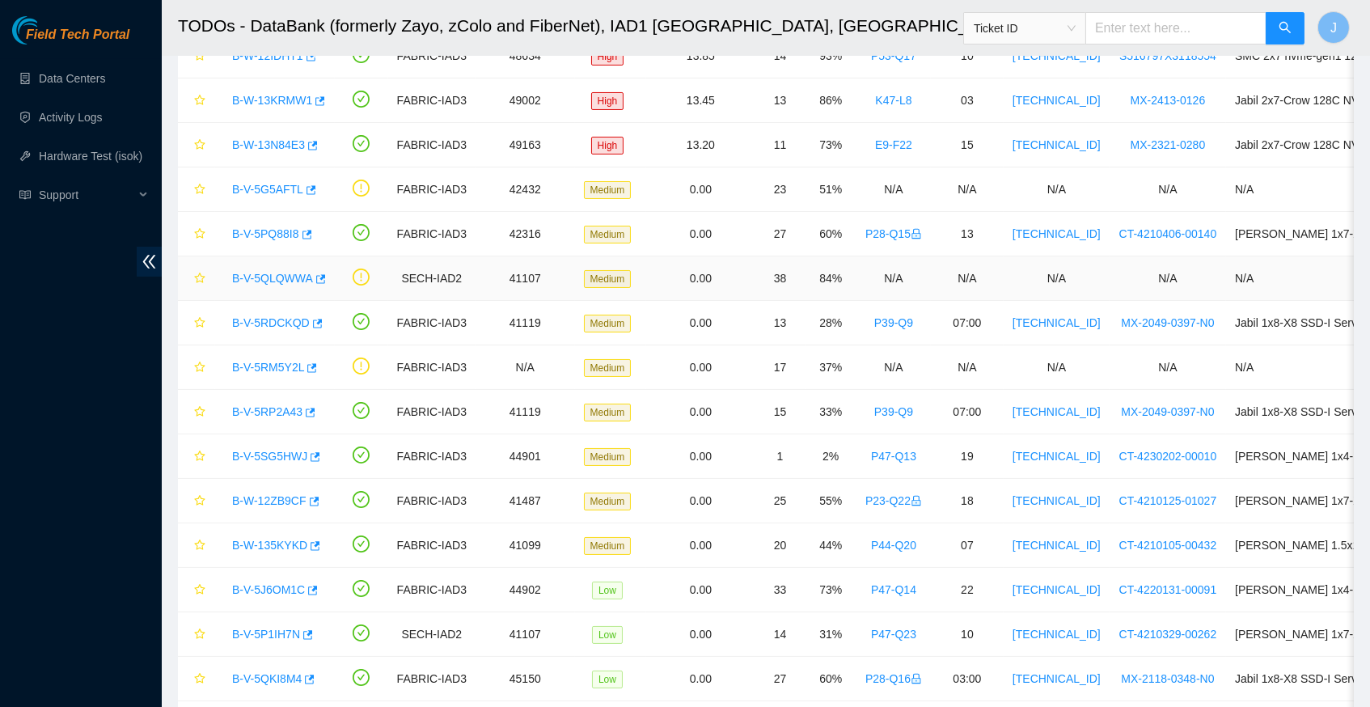
scroll to position [363, 0]
click at [312, 229] on icon "button" at bounding box center [308, 233] width 10 height 9
click at [74, 84] on link "Data Centers" at bounding box center [72, 78] width 66 height 13
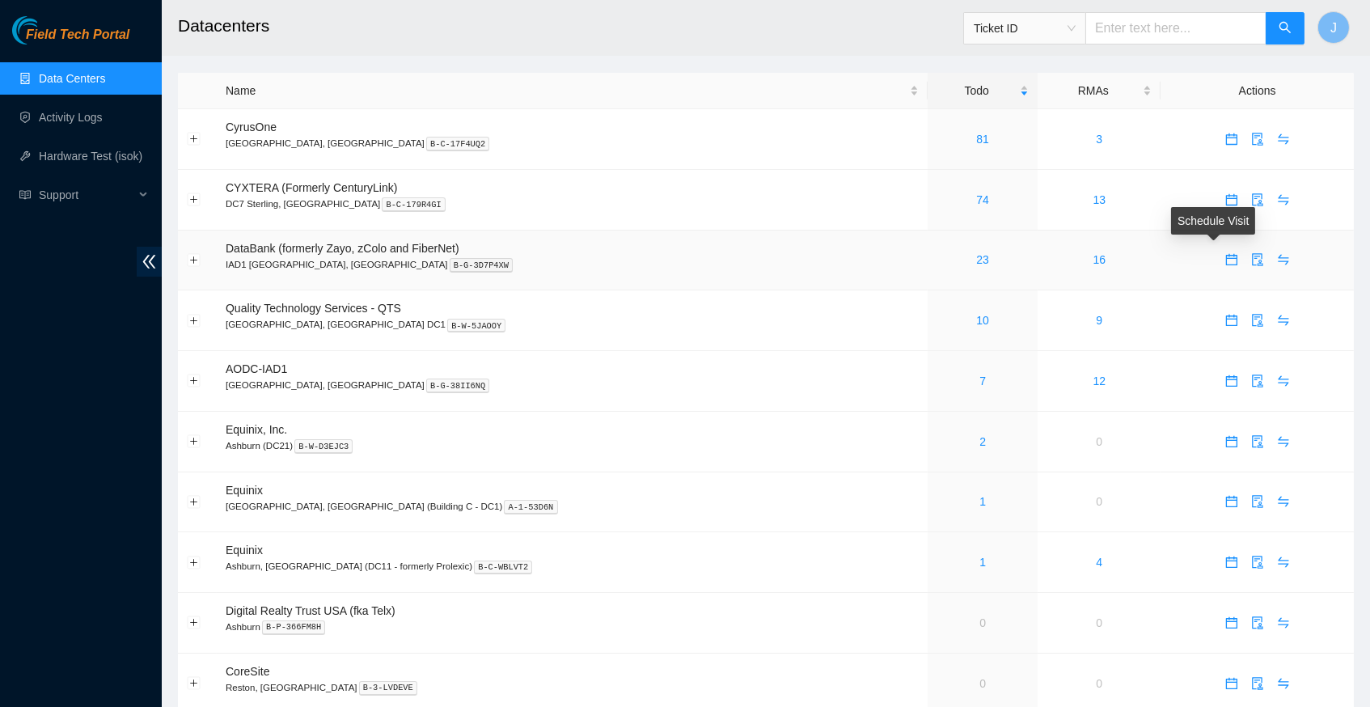
click at [1227, 256] on icon "calendar" at bounding box center [1232, 257] width 10 height 2
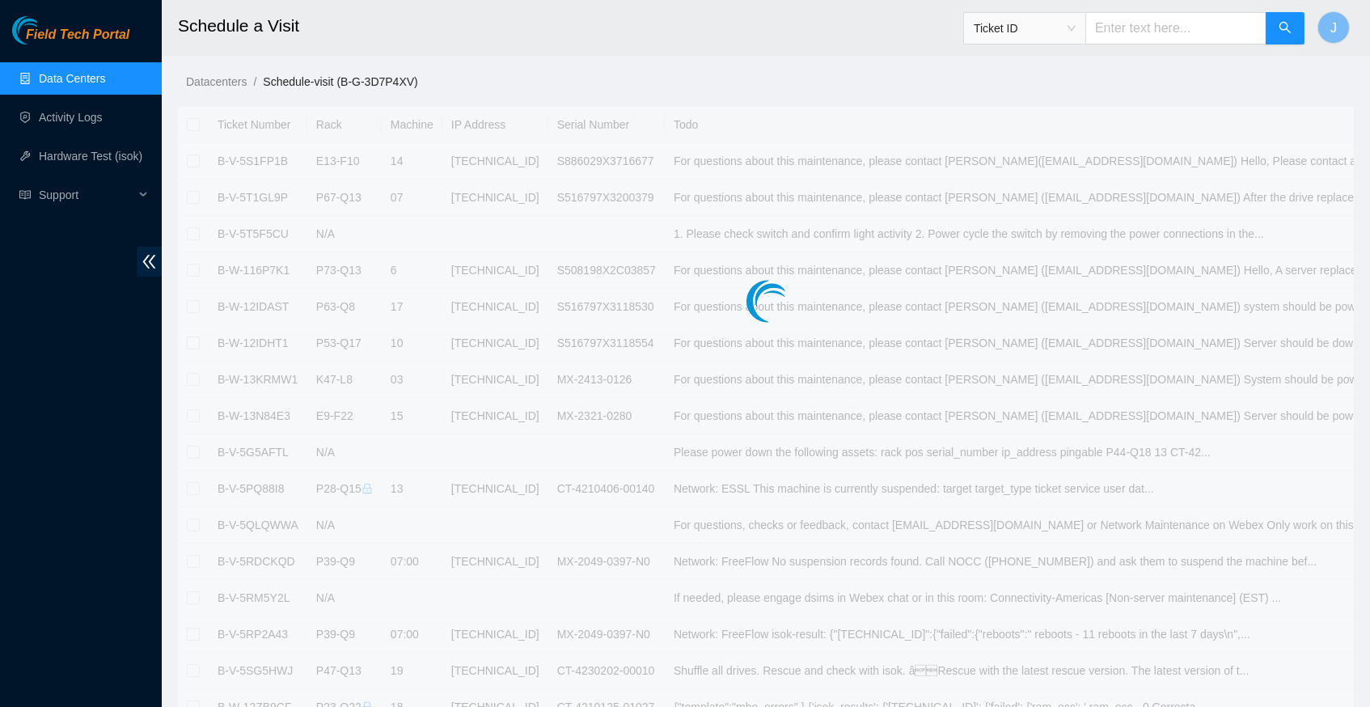
checkbox input "true"
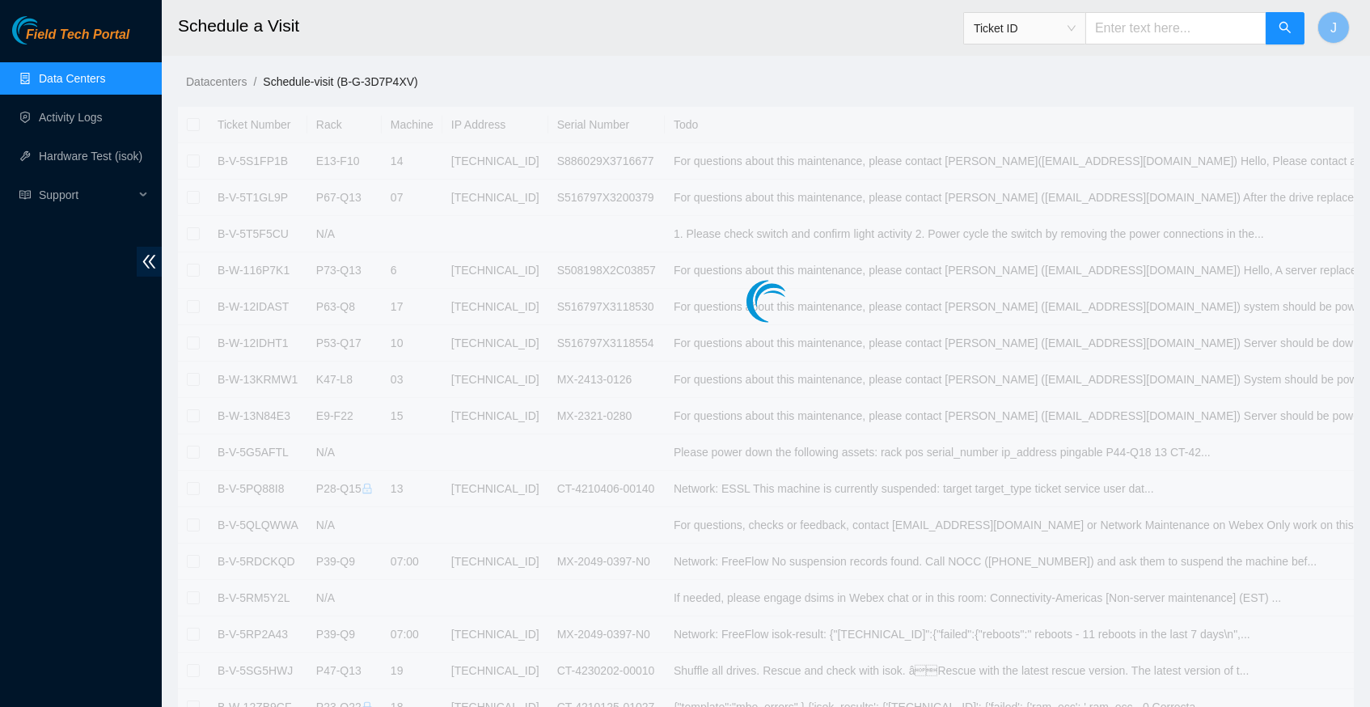
checkbox input "true"
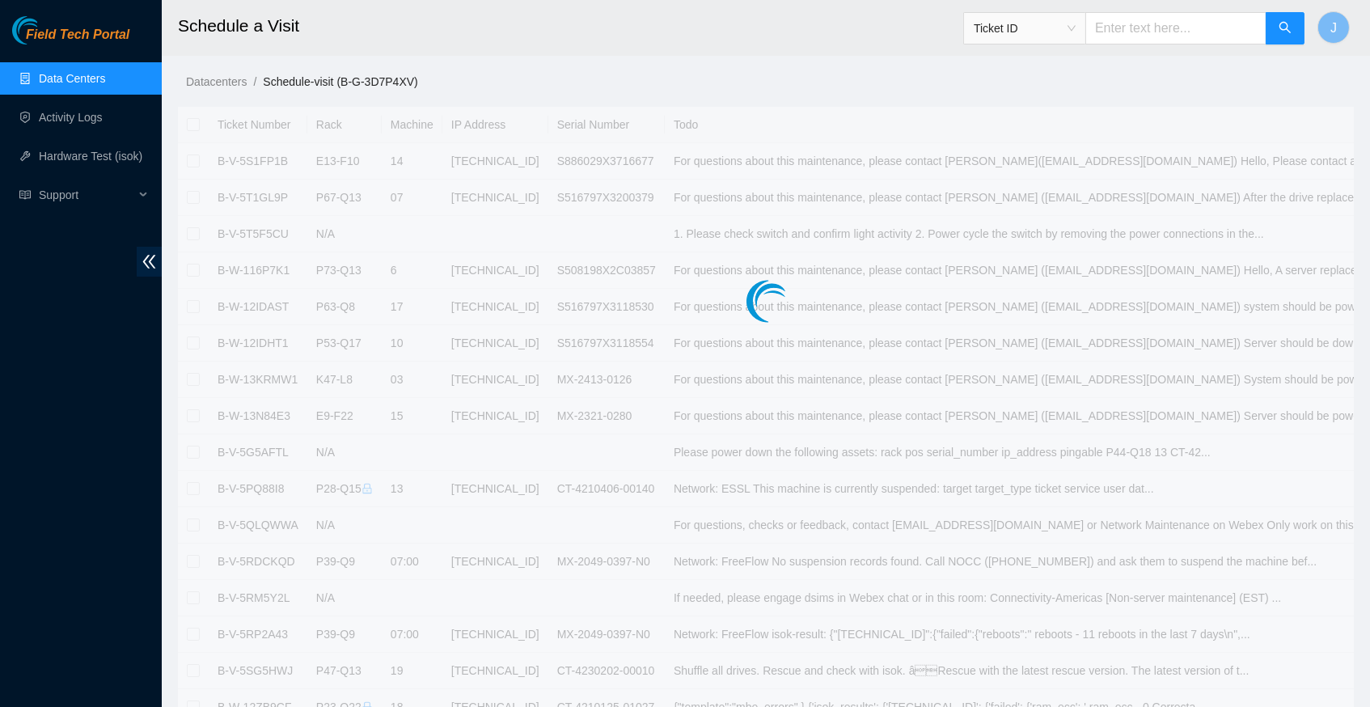
checkbox input "true"
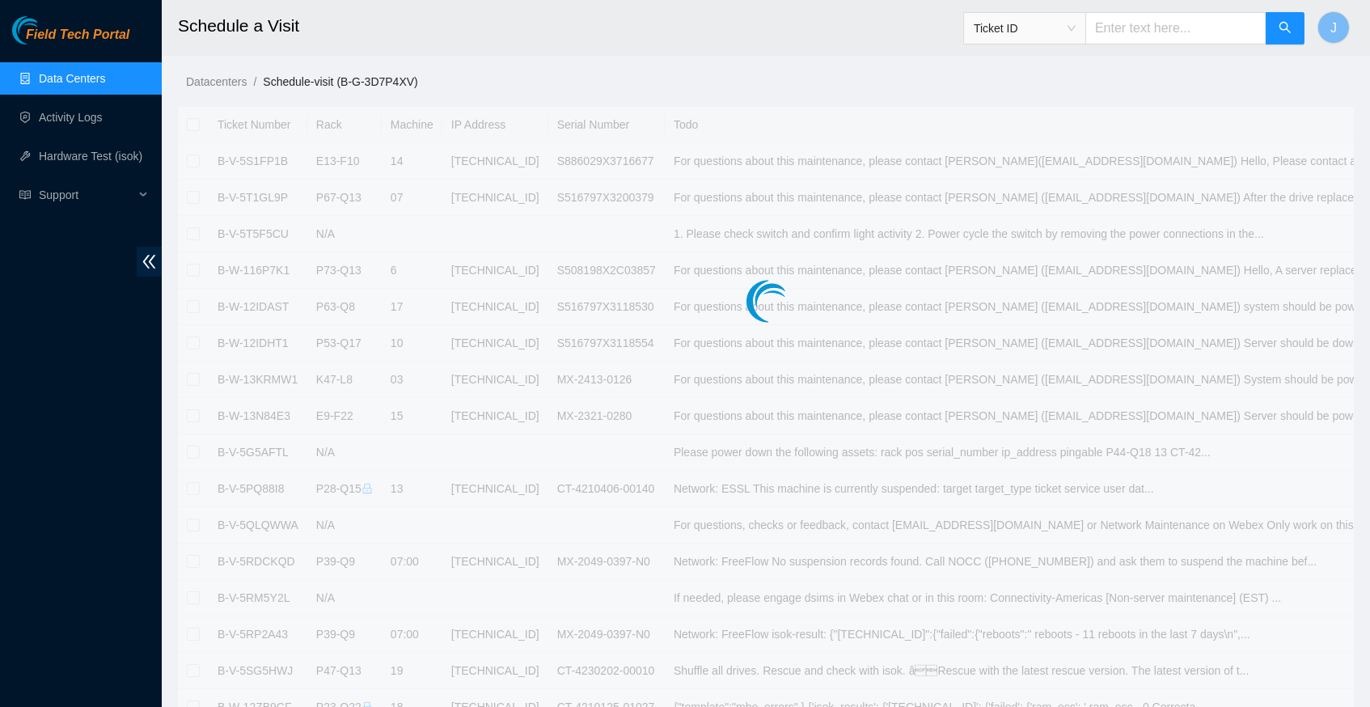
checkbox input "true"
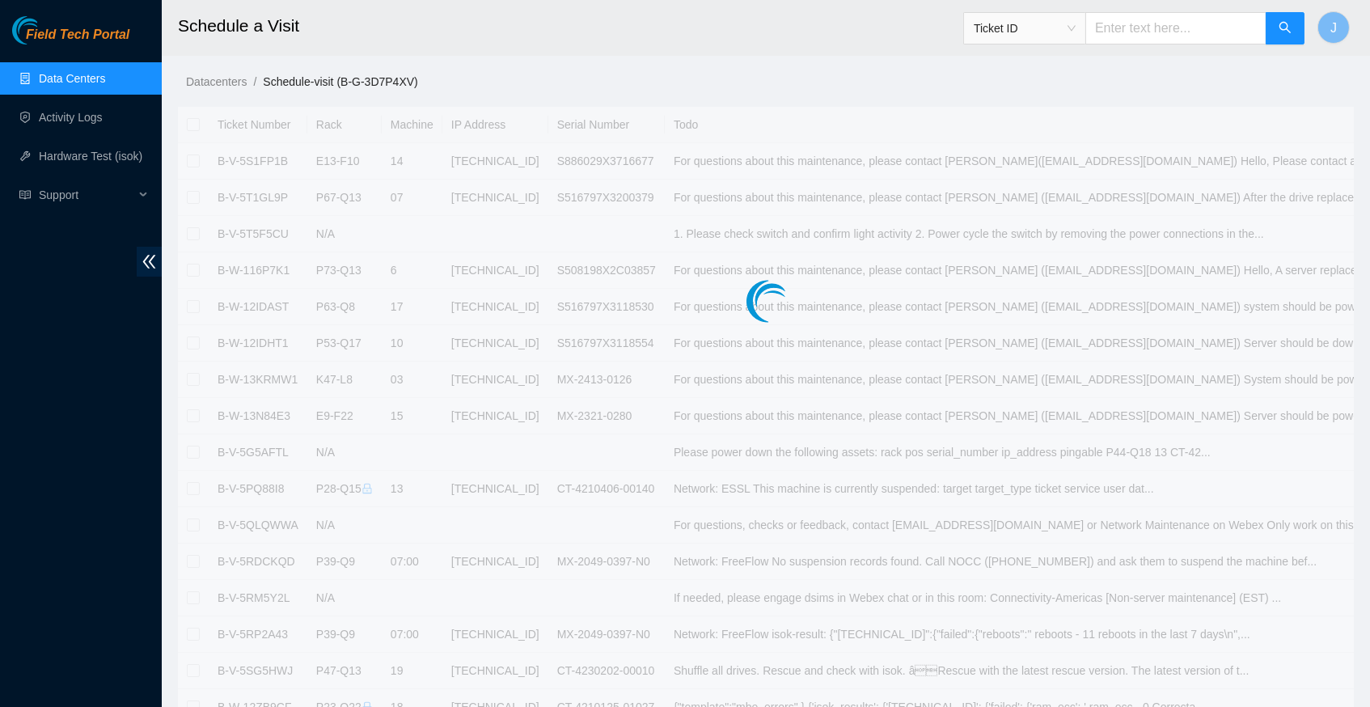
checkbox input "true"
type input "2025-08-13 11:47"
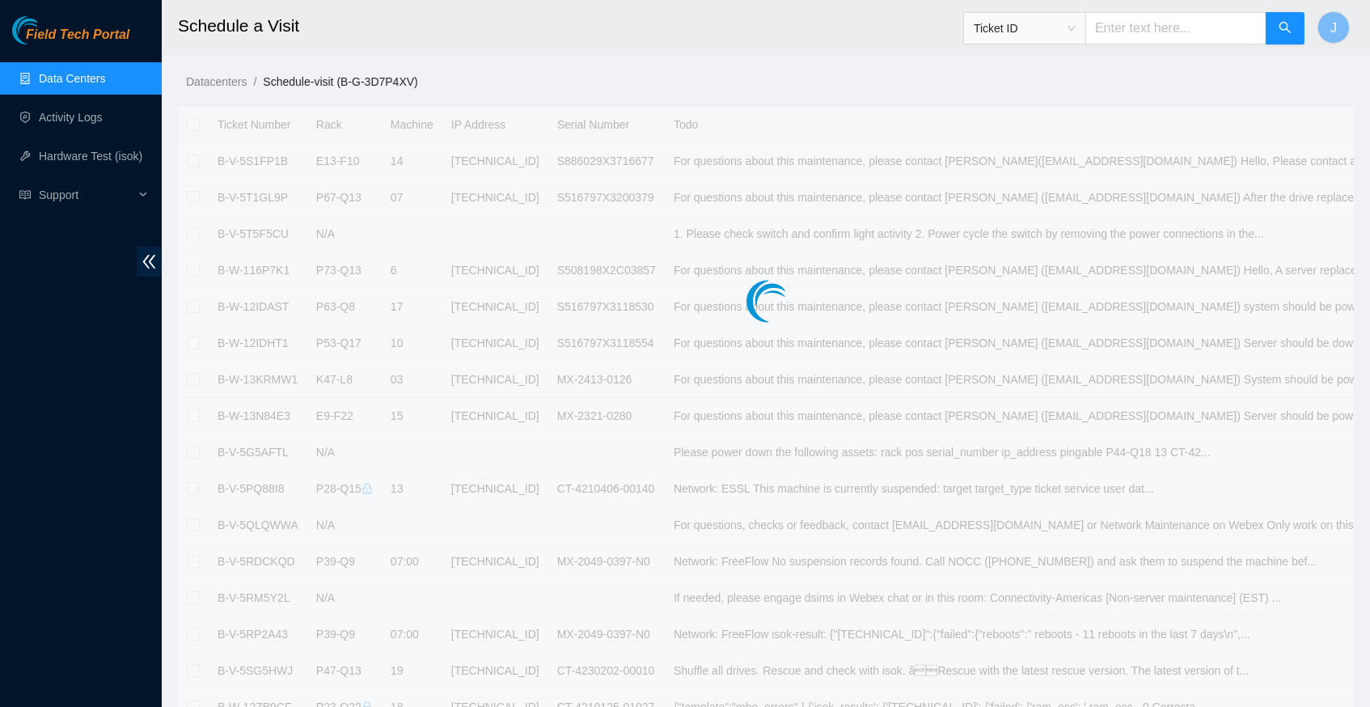
type input "2025-08-14 11:46"
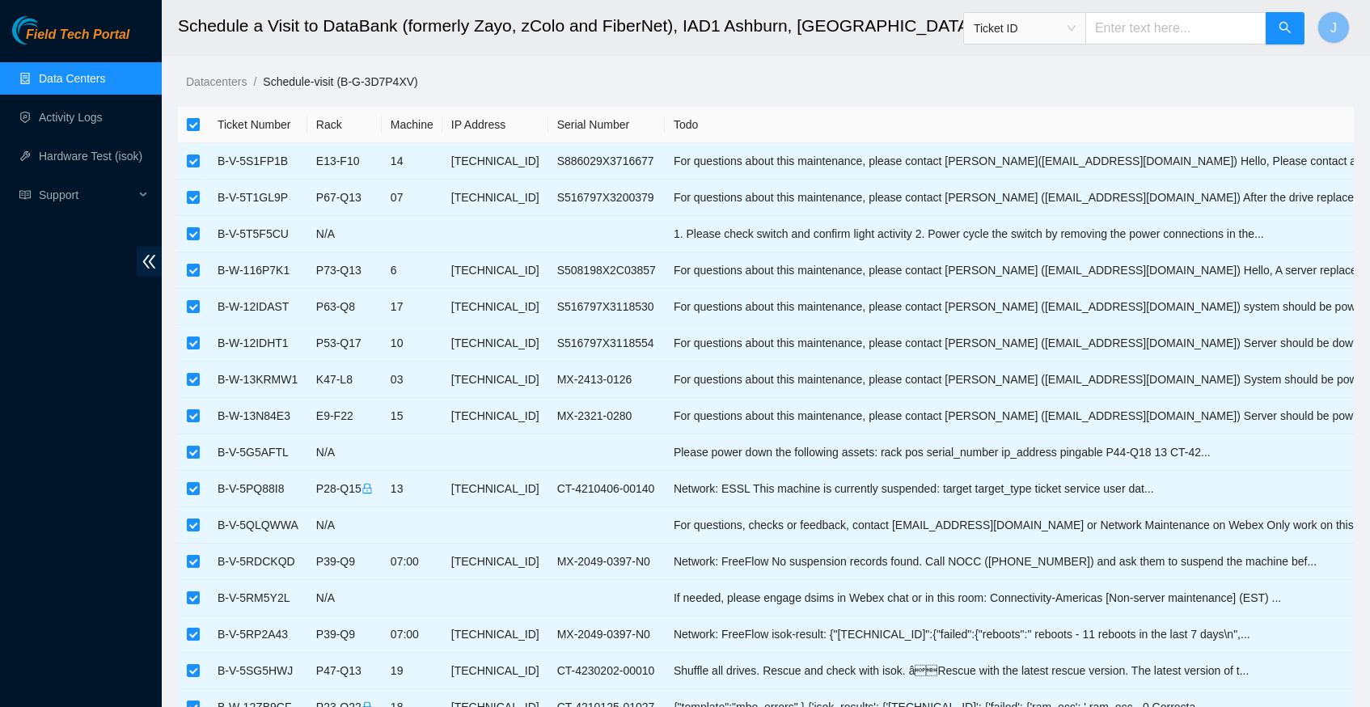
click at [195, 119] on input "checkbox" at bounding box center [193, 124] width 13 height 13
checkbox input "false"
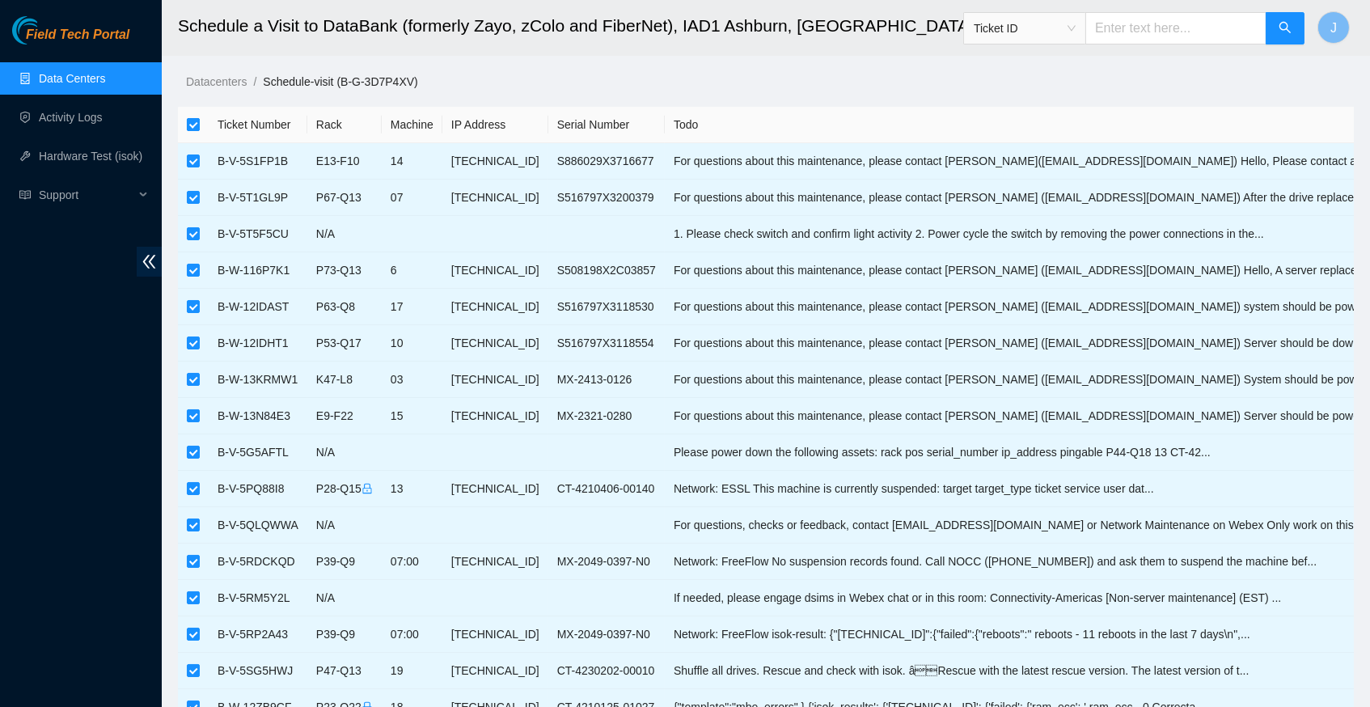
checkbox input "false"
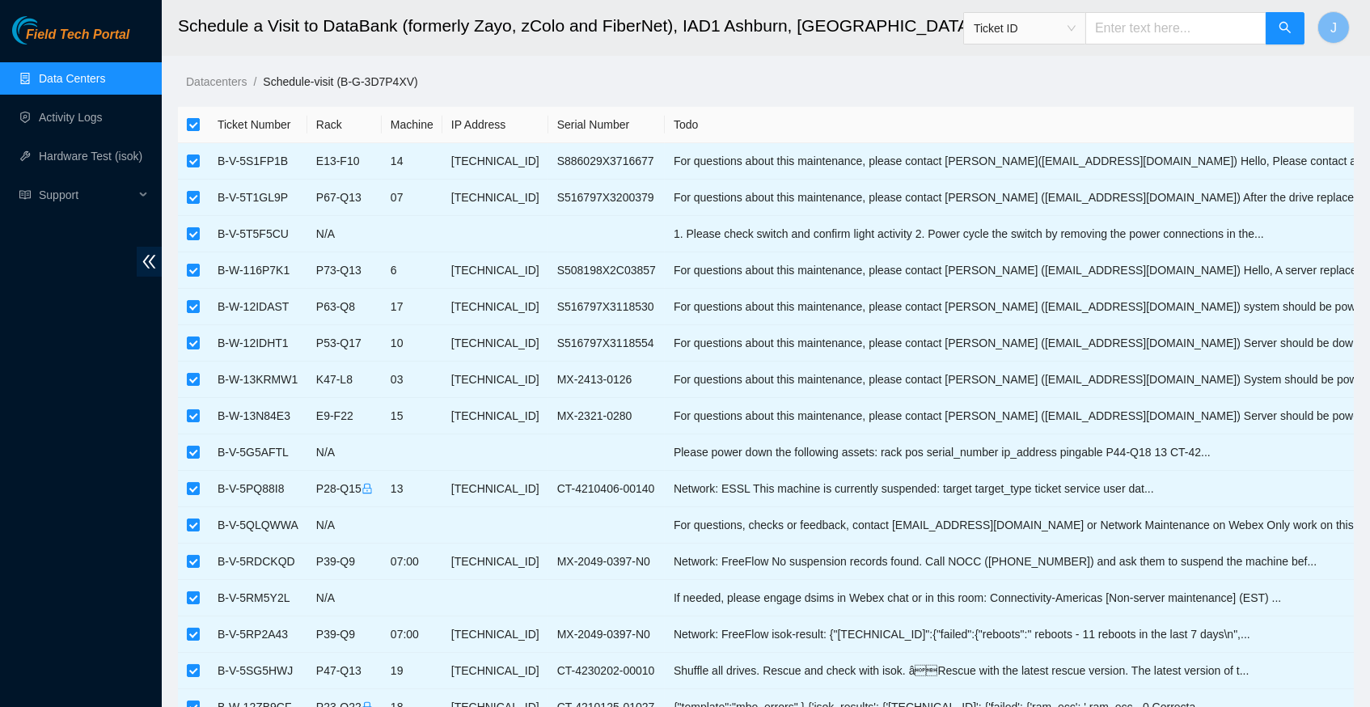
checkbox input "false"
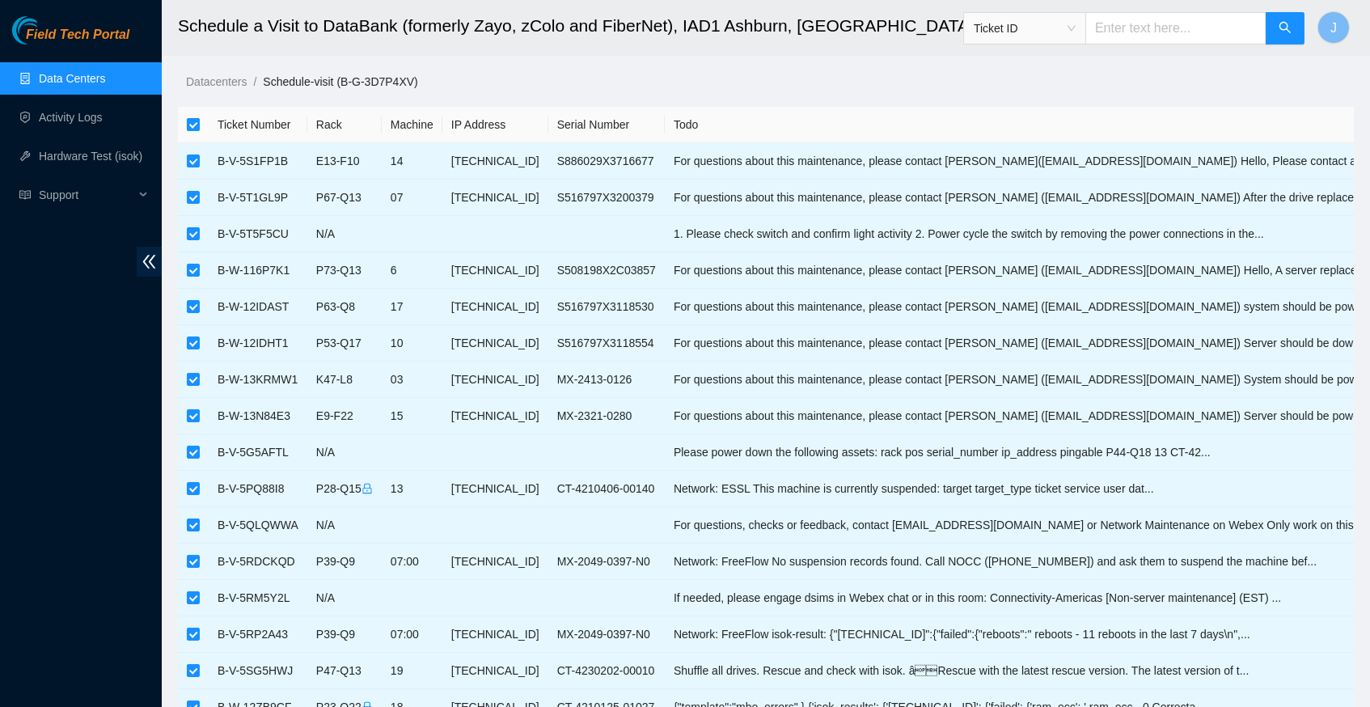
checkbox input "false"
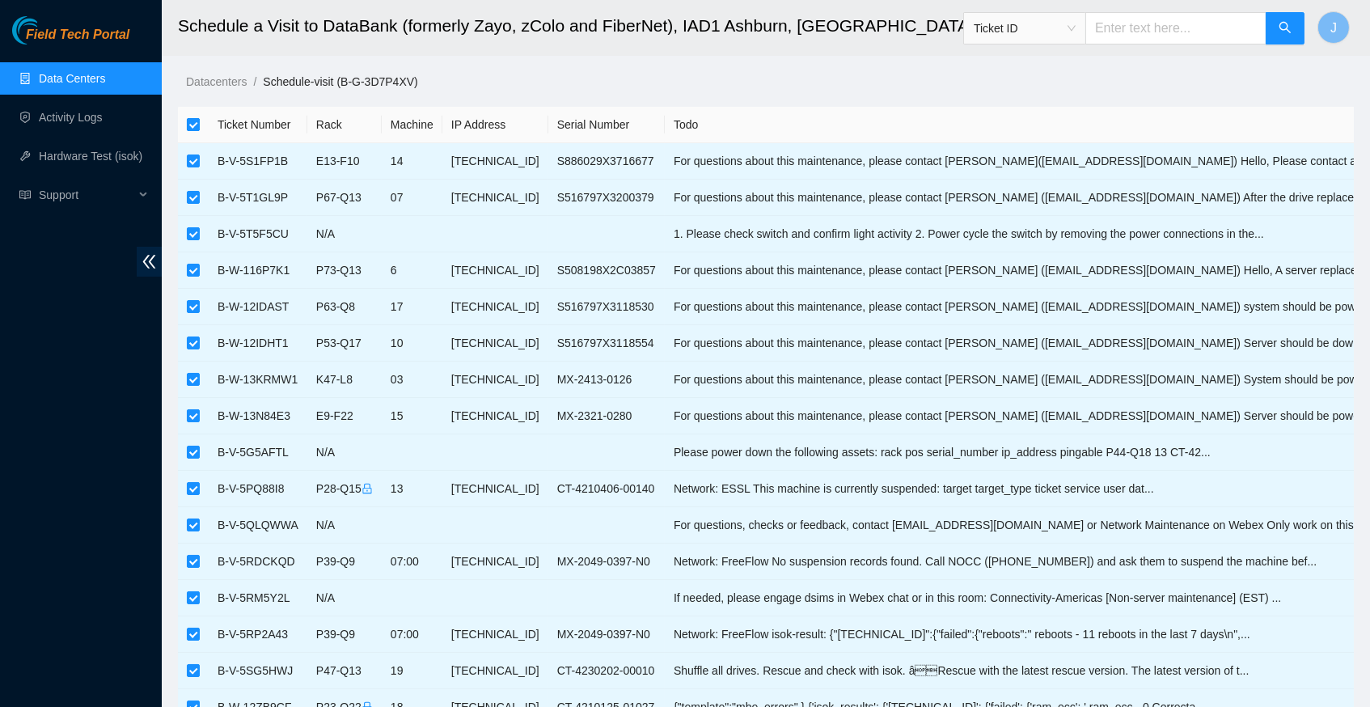
checkbox input "false"
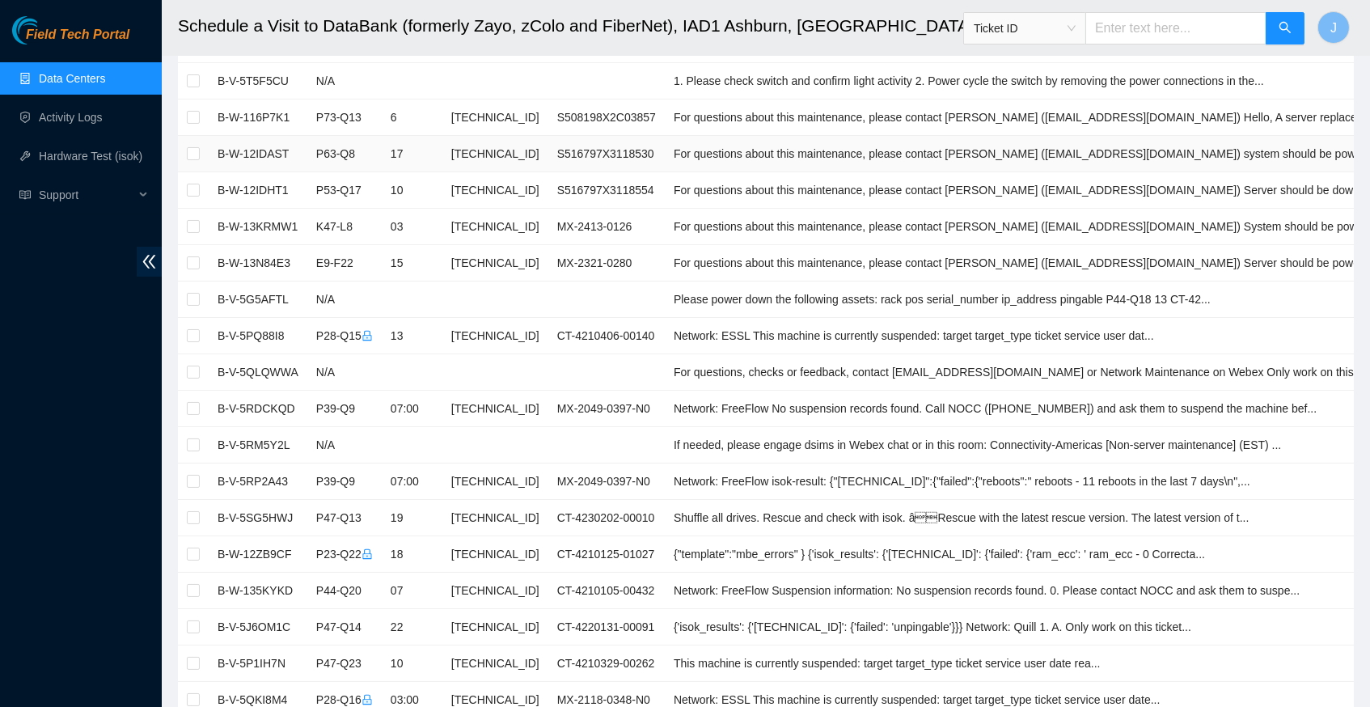
scroll to position [173, 0]
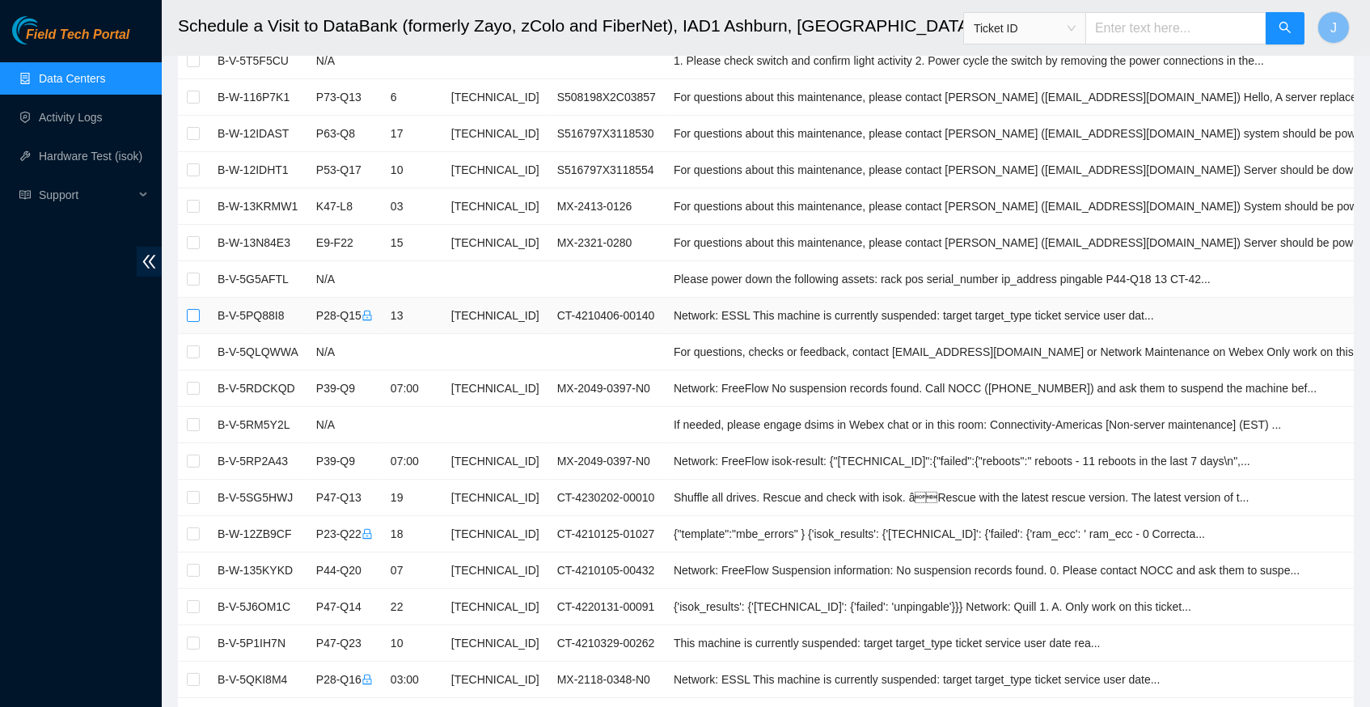
click at [191, 321] on input "checkbox" at bounding box center [193, 315] width 13 height 13
checkbox input "true"
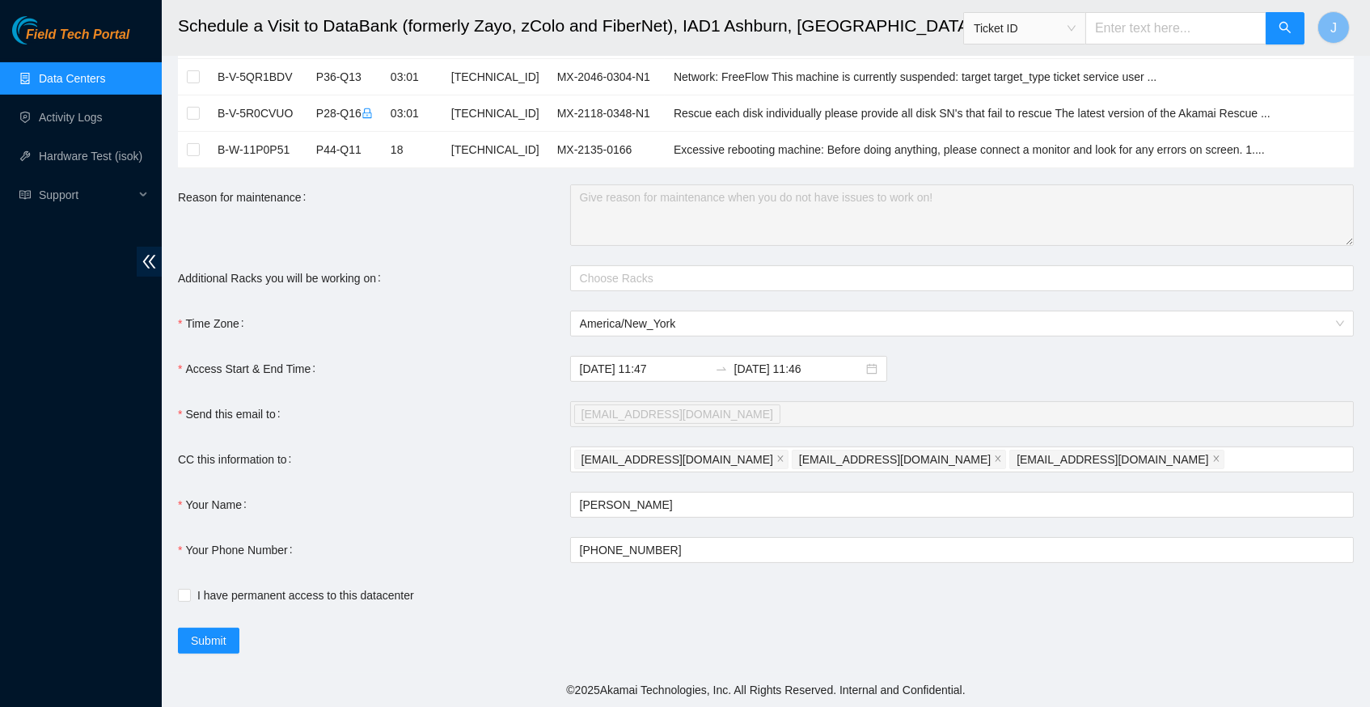
scroll to position [819, 0]
click at [653, 278] on div at bounding box center [954, 278] width 760 height 19
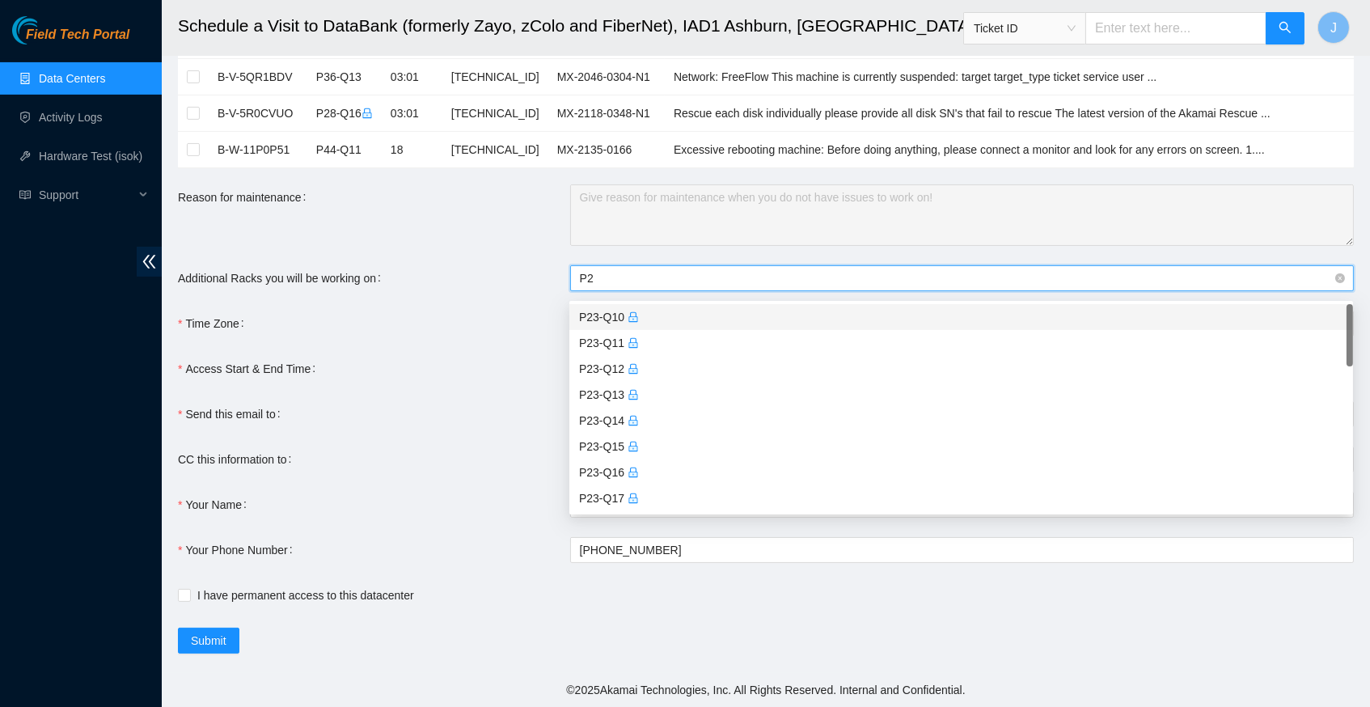
type input "P28"
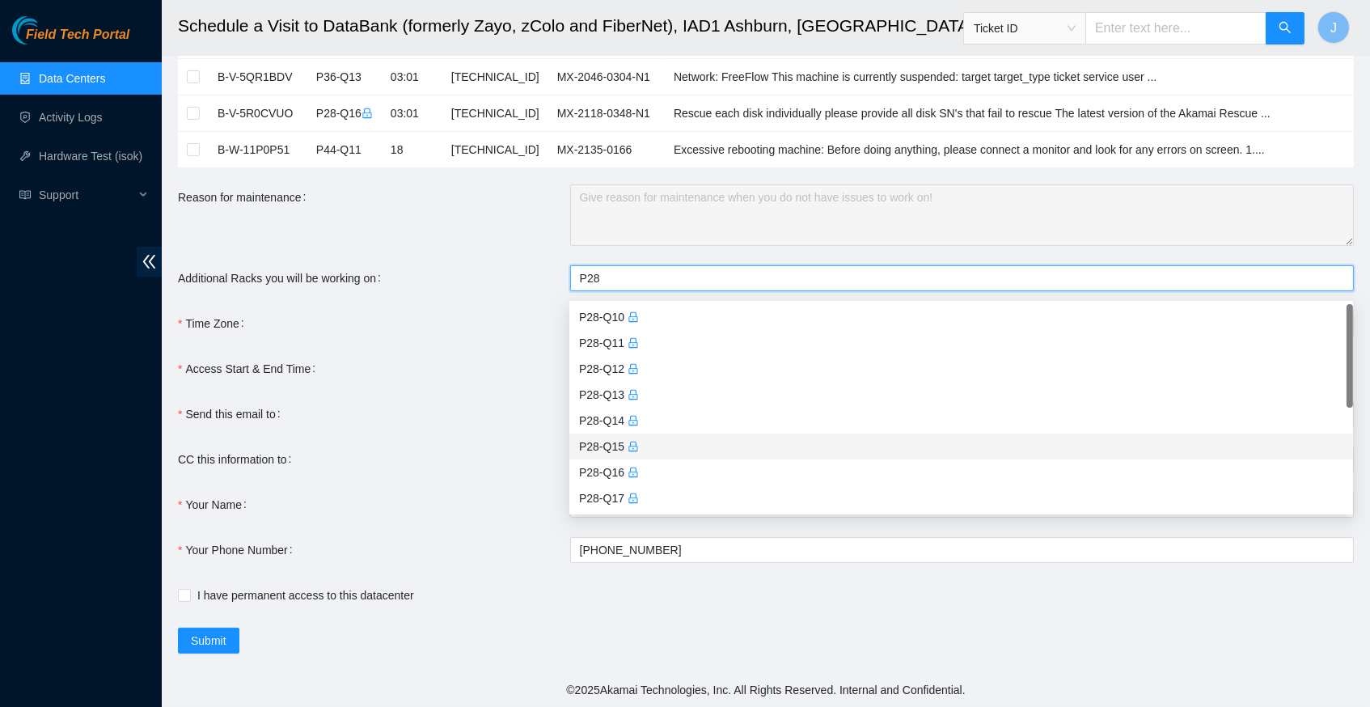
click at [646, 438] on div "P28-Q15" at bounding box center [961, 447] width 764 height 18
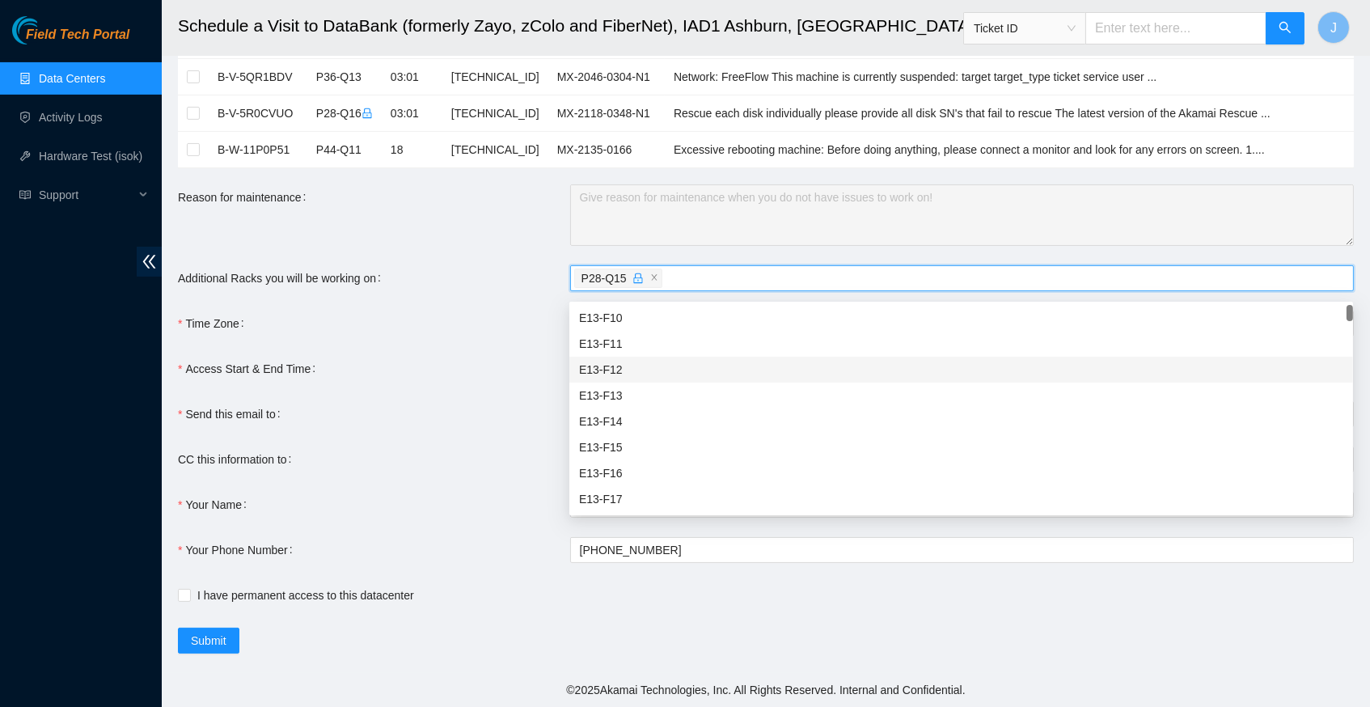
click at [501, 289] on div "Additional Racks you will be working on" at bounding box center [374, 278] width 392 height 26
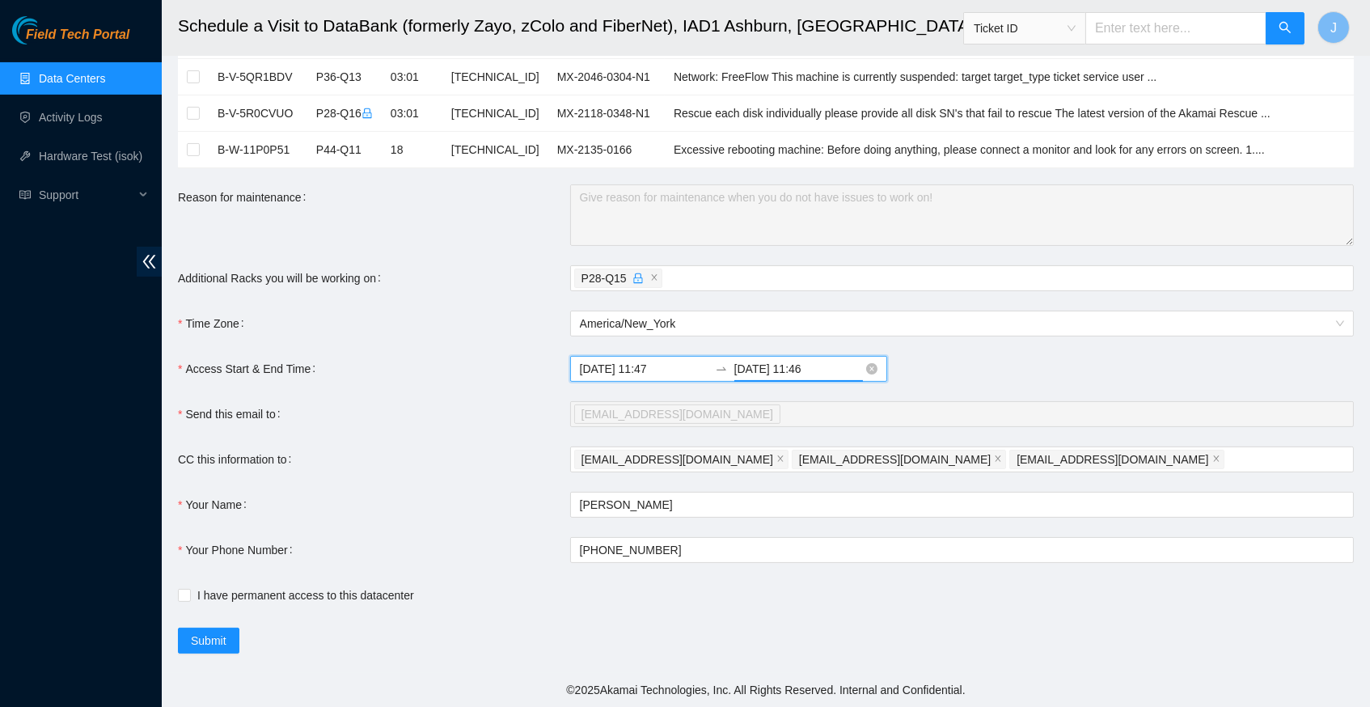
click at [842, 370] on input "2025-08-14 11:46" at bounding box center [798, 369] width 129 height 18
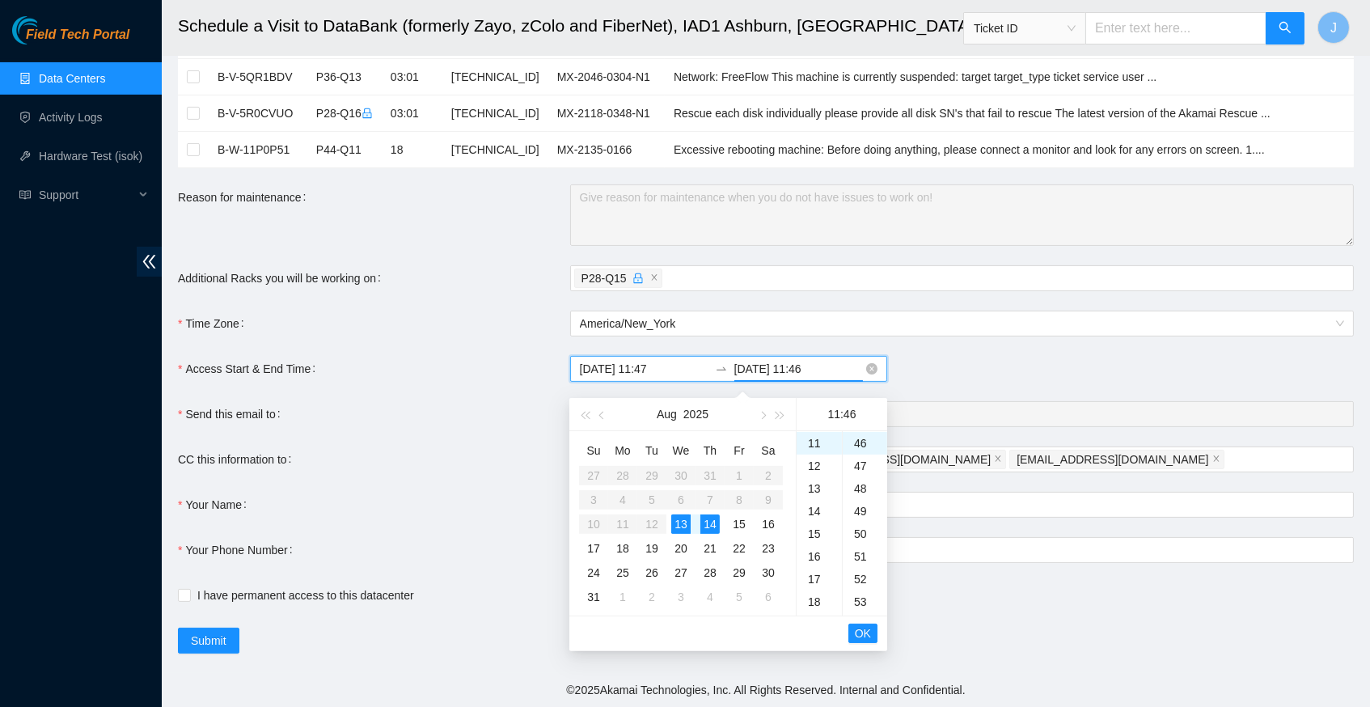
drag, startPoint x: 842, startPoint y: 367, endPoint x: 729, endPoint y: 369, distance: 113.2
click at [729, 369] on div "2025-08-13 11:47 2025-08-14 11:46" at bounding box center [728, 369] width 317 height 26
click at [686, 514] on div "13" at bounding box center [680, 523] width 19 height 19
click at [819, 436] on div "23" at bounding box center [819, 444] width 45 height 23
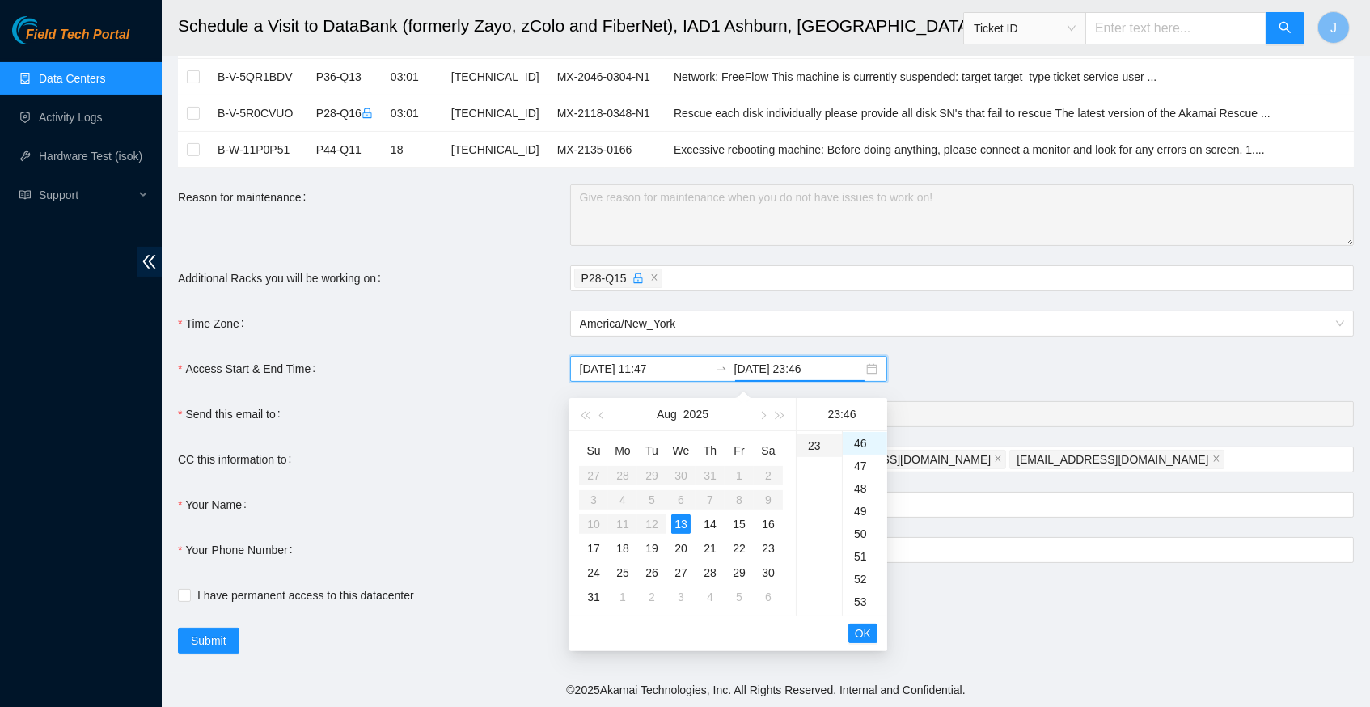
scroll to position [520, 0]
click at [864, 433] on div "59" at bounding box center [865, 444] width 44 height 23
type input "2025-08-13 23:59"
click at [866, 624] on span "OK" at bounding box center [863, 633] width 16 height 18
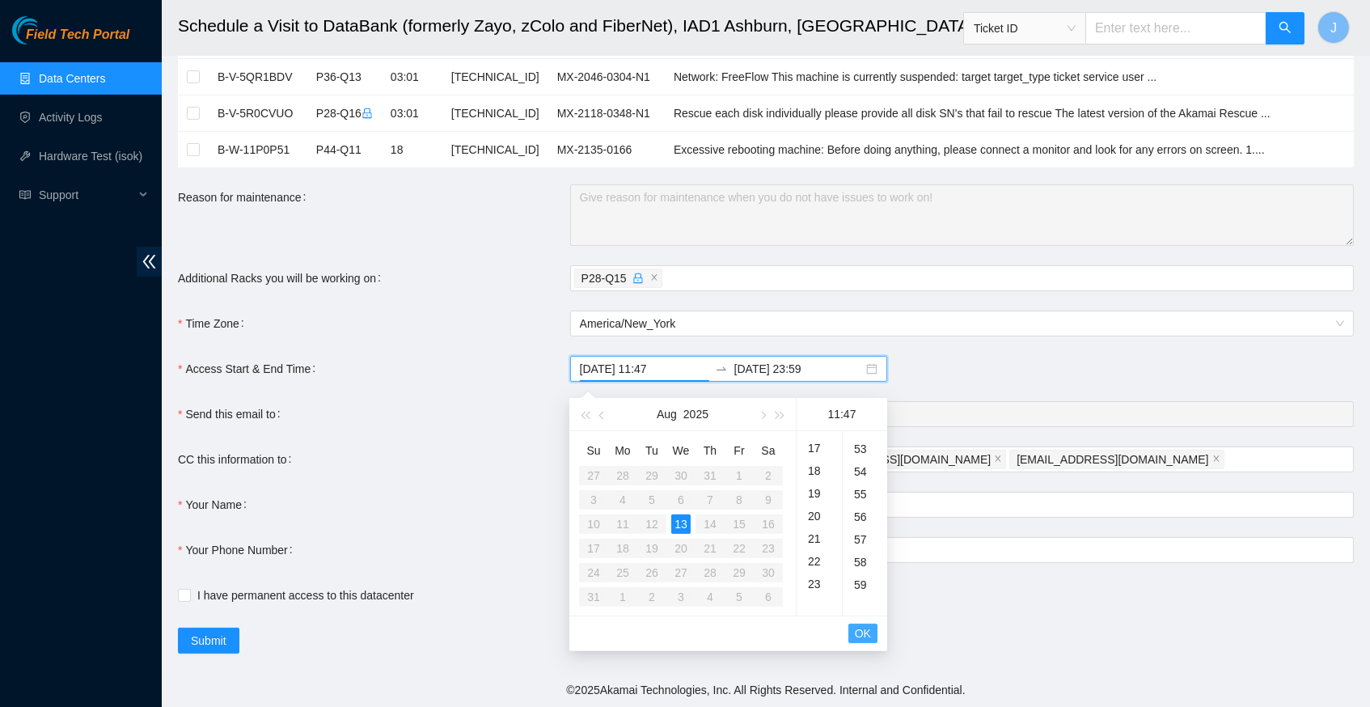
scroll to position [1063, 0]
click at [866, 624] on span "OK" at bounding box center [863, 633] width 16 height 18
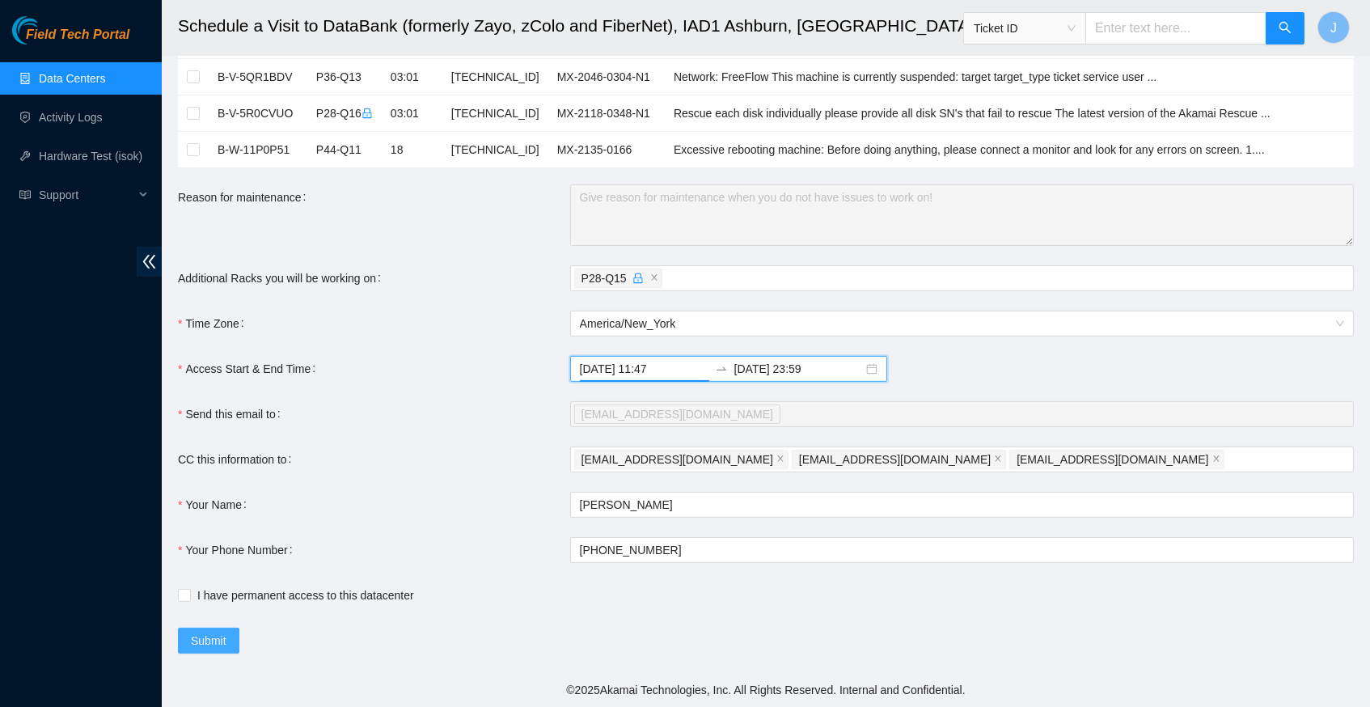
click at [213, 649] on span "Submit" at bounding box center [209, 641] width 36 height 18
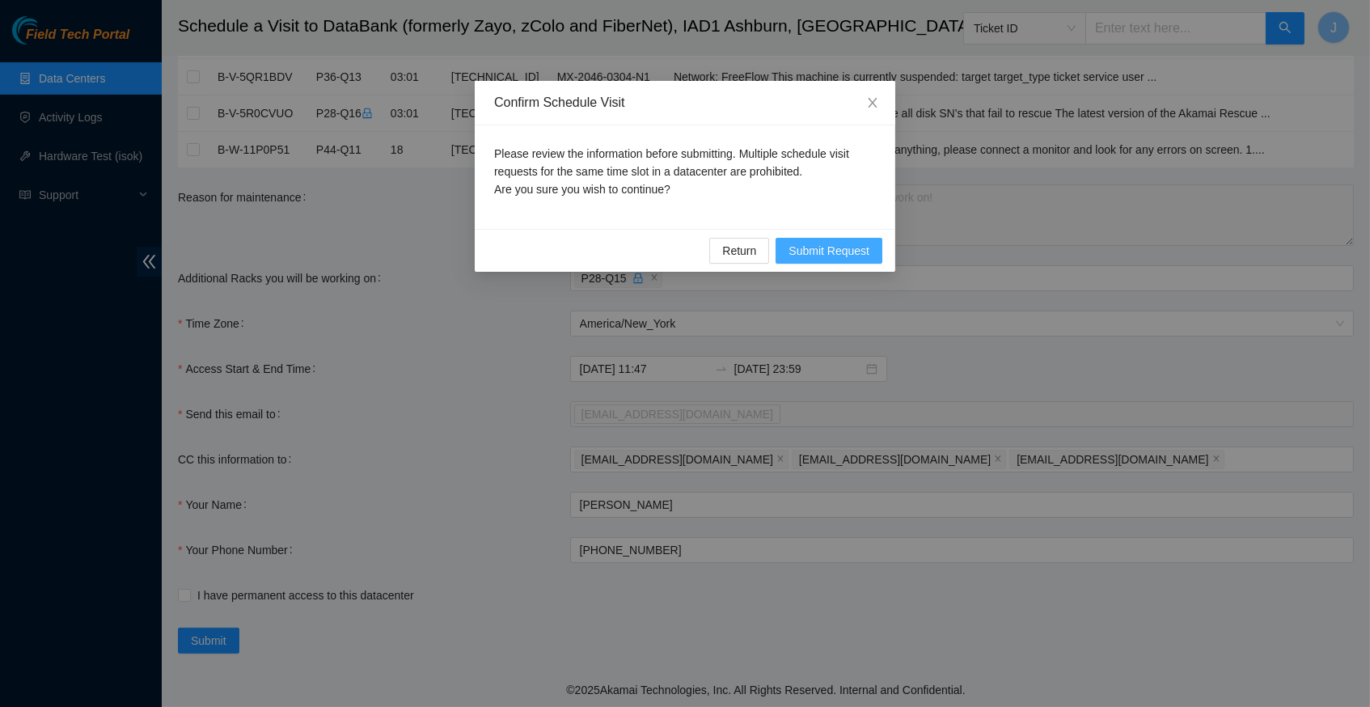
click at [863, 250] on span "Submit Request" at bounding box center [829, 251] width 81 height 18
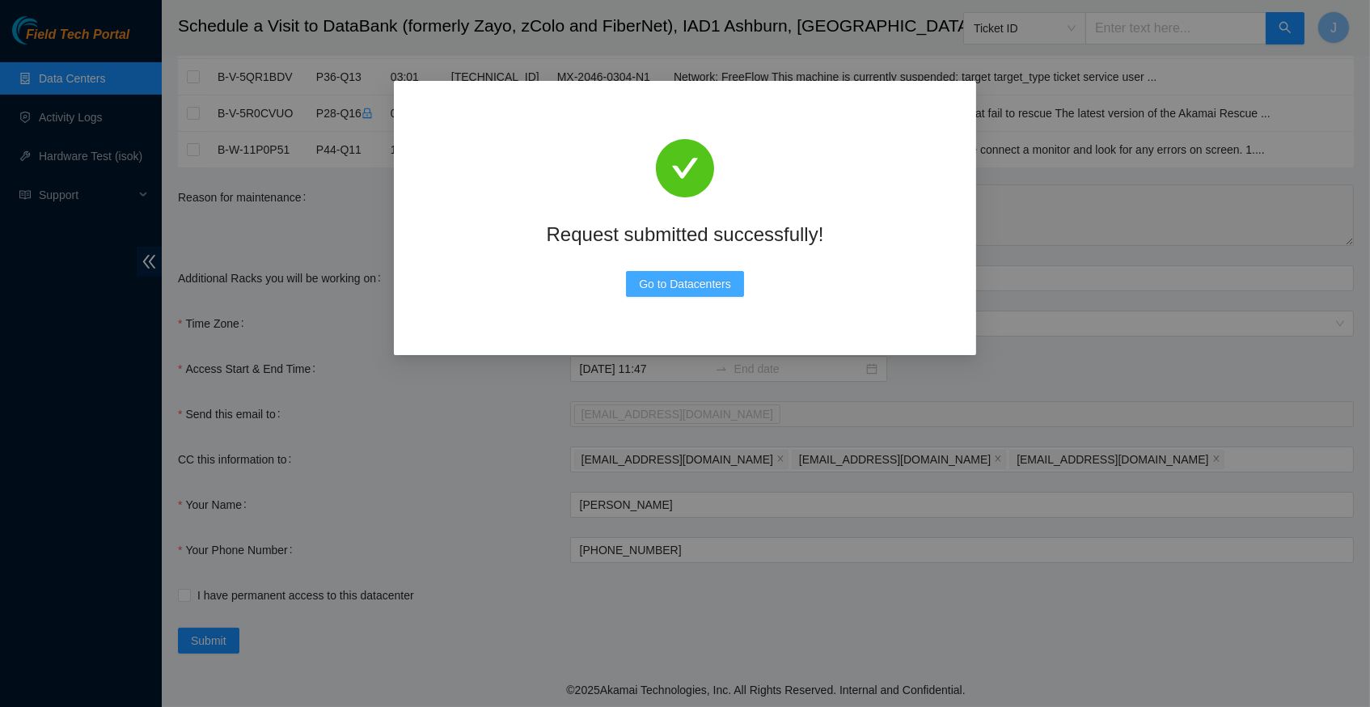
click at [716, 282] on span "Go to Datacenters" at bounding box center [685, 284] width 92 height 18
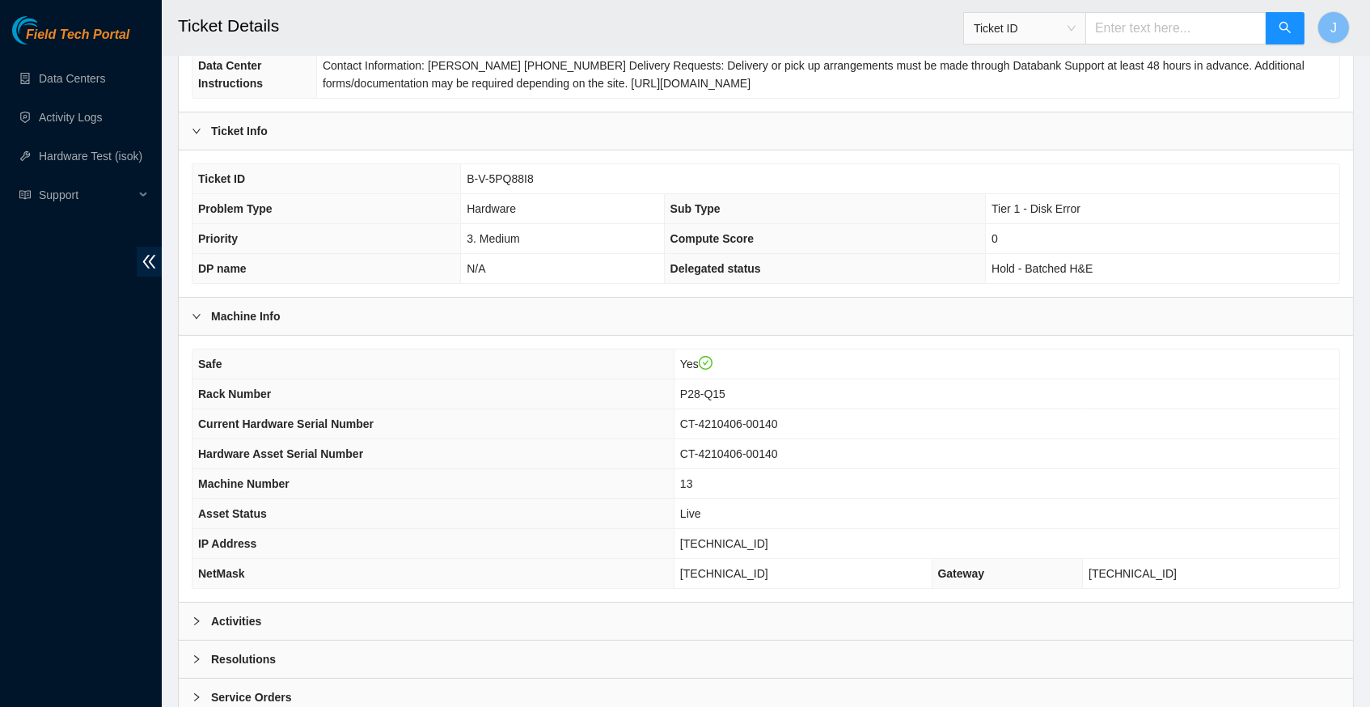
scroll to position [282, 0]
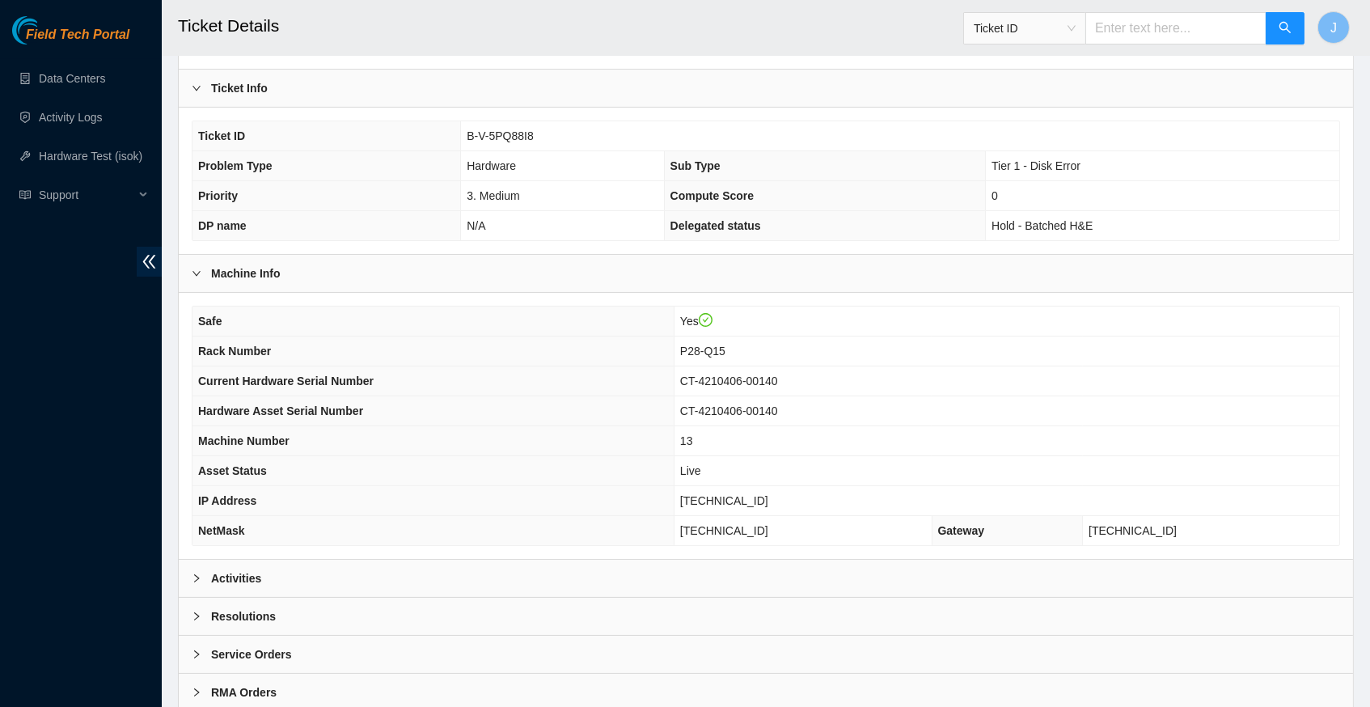
click at [193, 578] on div at bounding box center [201, 578] width 19 height 18
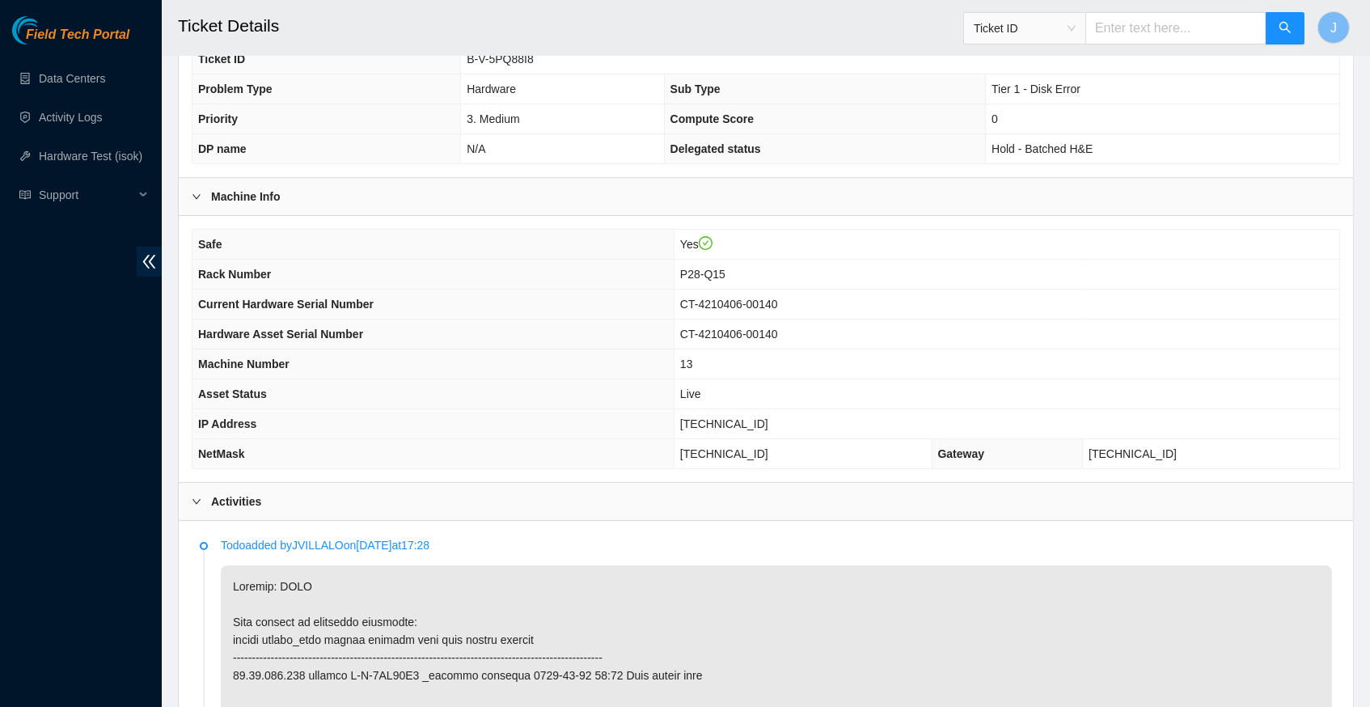
scroll to position [368, 0]
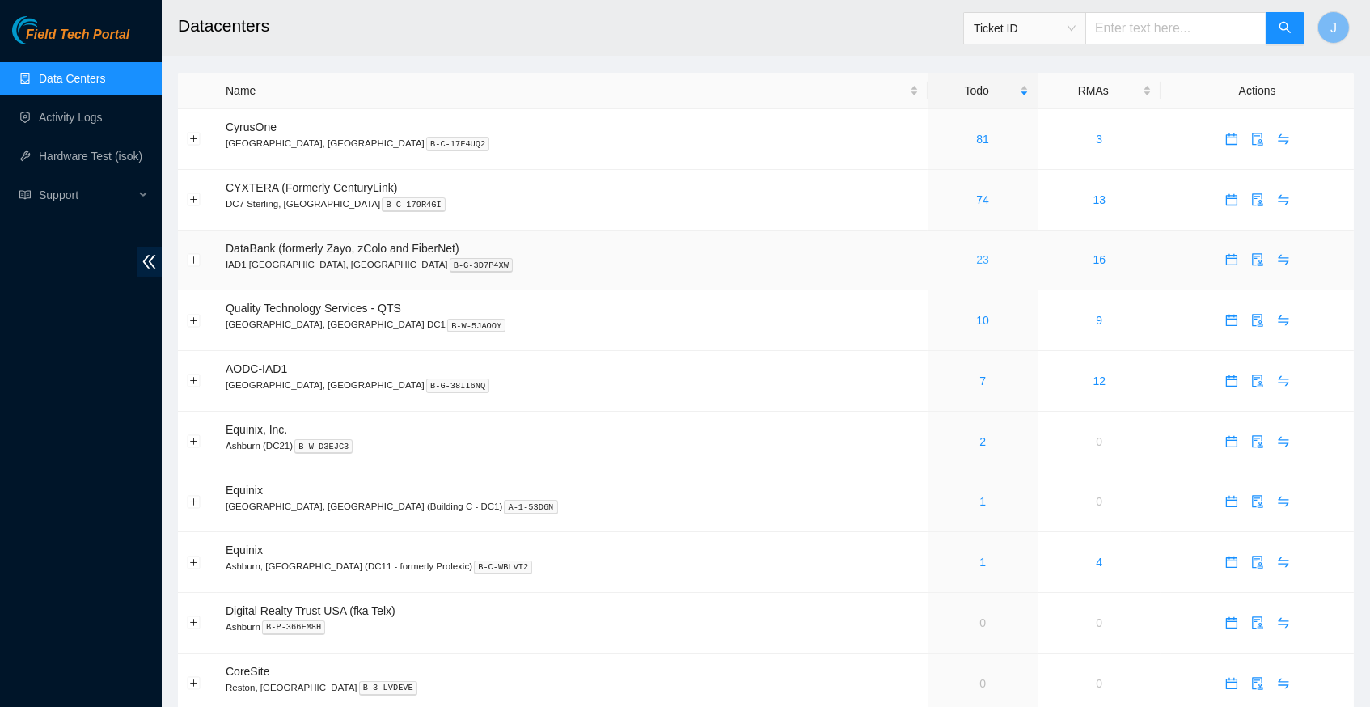
click at [976, 253] on link "23" at bounding box center [982, 259] width 13 height 13
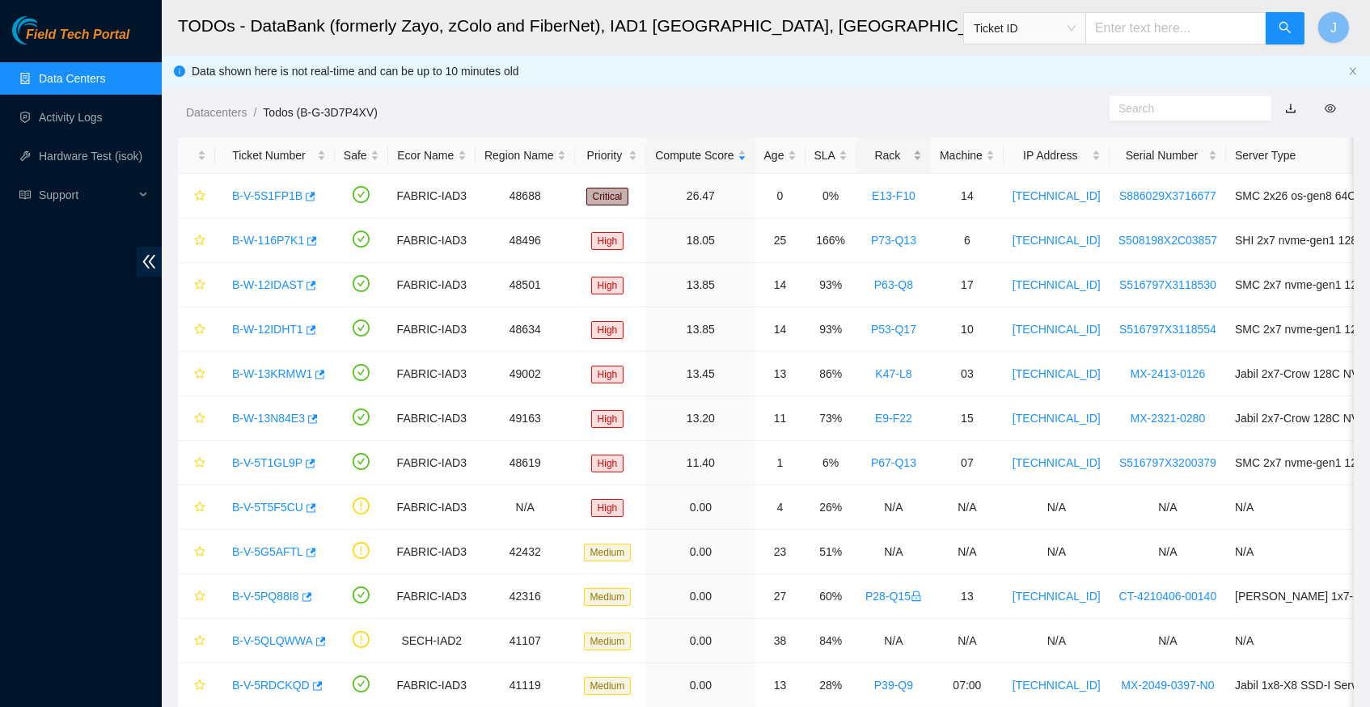
click at [915, 154] on div "Rack" at bounding box center [893, 155] width 57 height 18
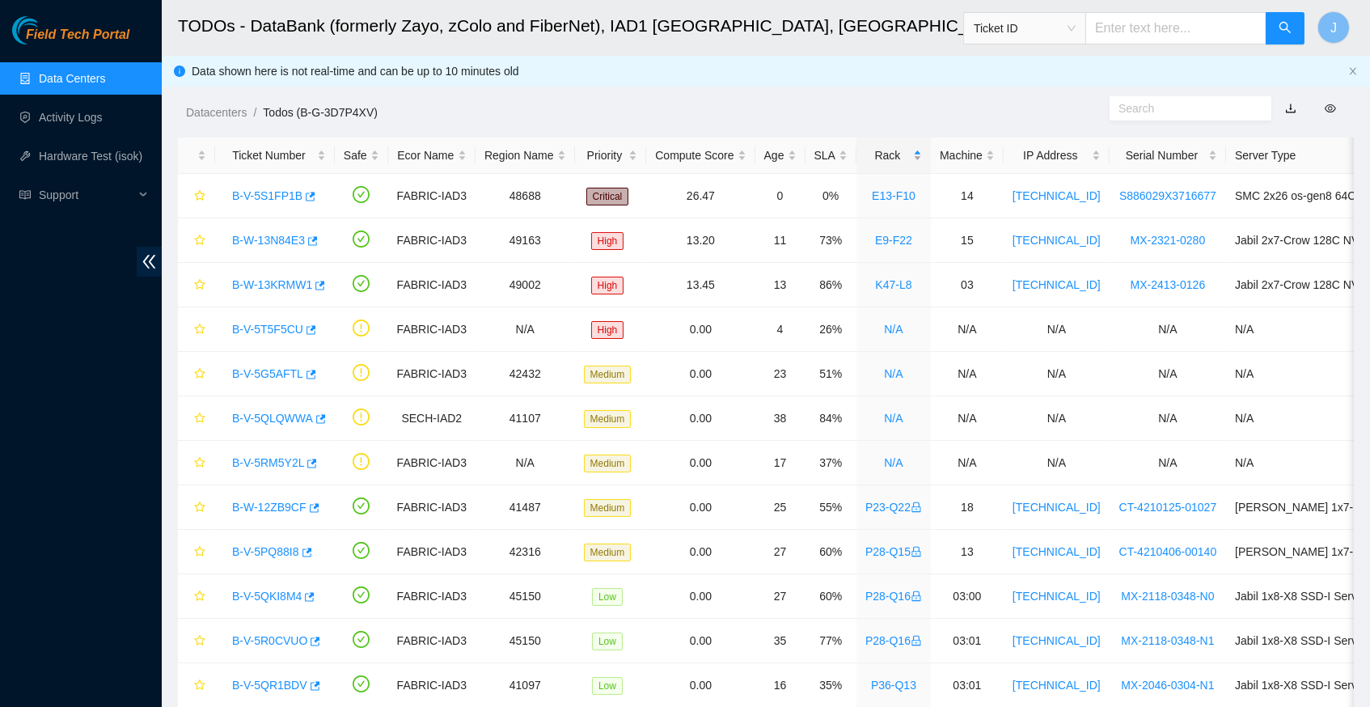
click at [915, 154] on div "Rack" at bounding box center [893, 155] width 57 height 18
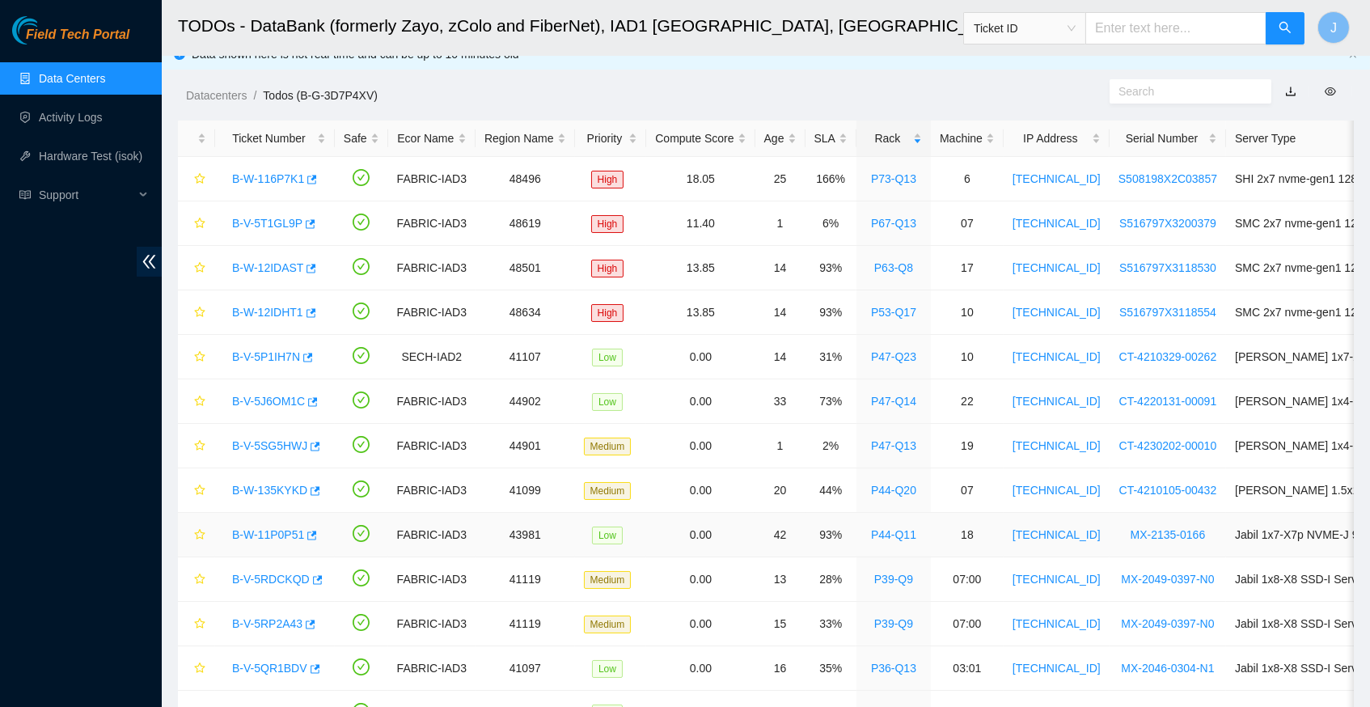
scroll to position [10, 0]
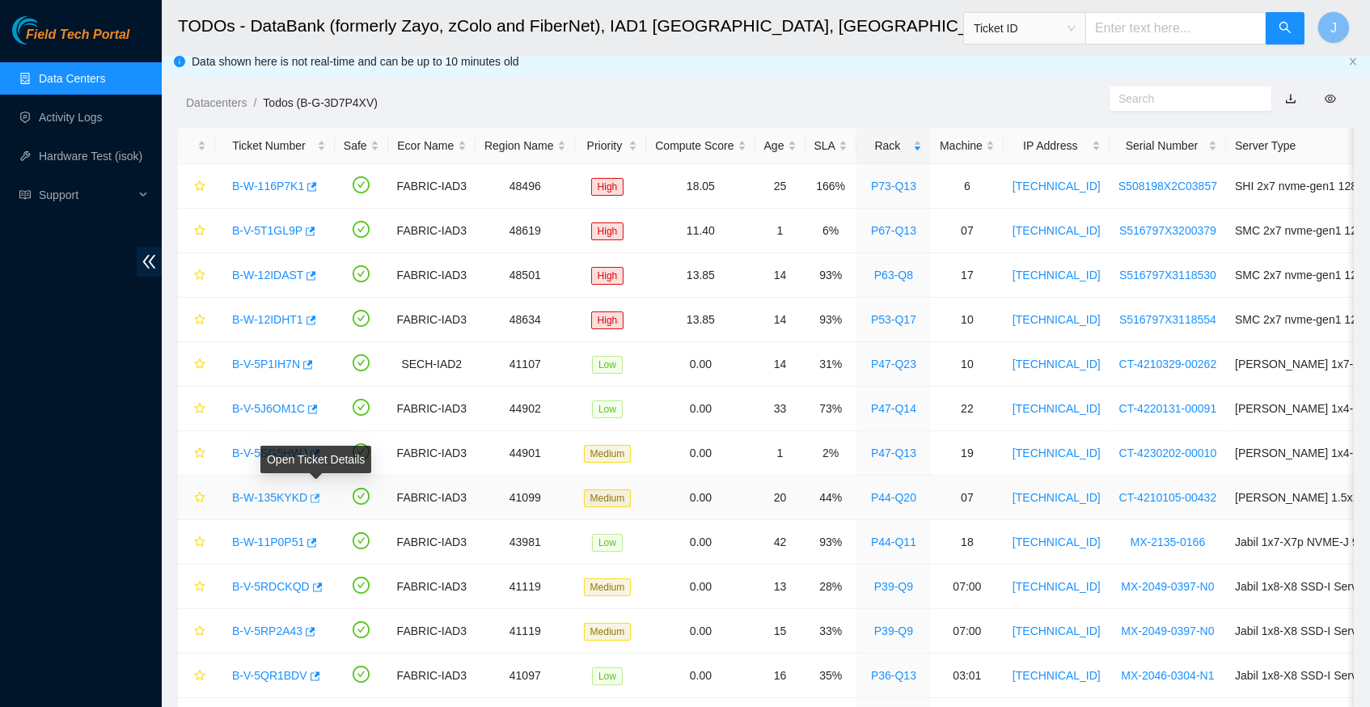
click at [319, 497] on icon "button" at bounding box center [313, 498] width 11 height 11
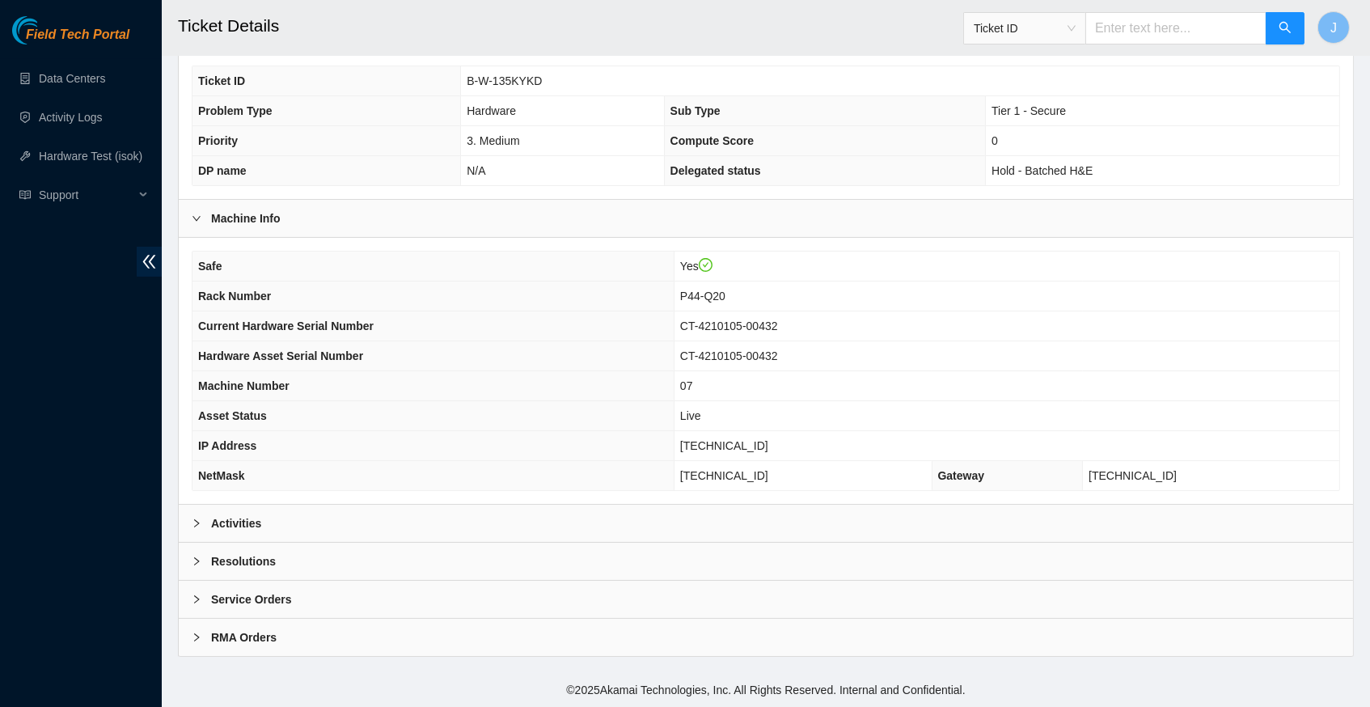
scroll to position [341, 0]
click at [197, 523] on icon "right" at bounding box center [197, 523] width 10 height 10
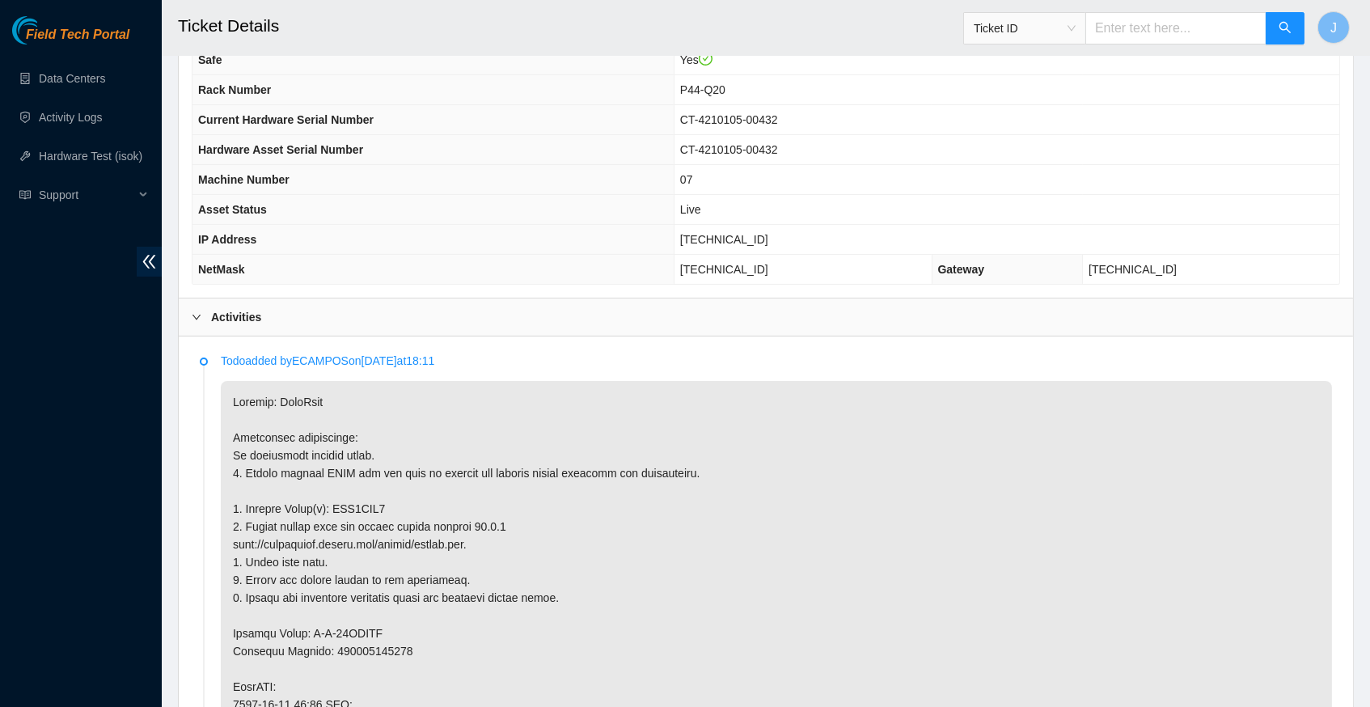
scroll to position [542, 0]
click at [713, 247] on span "[TECHNICAL_ID]" at bounding box center [724, 241] width 88 height 13
copy span "[TECHNICAL_ID]"
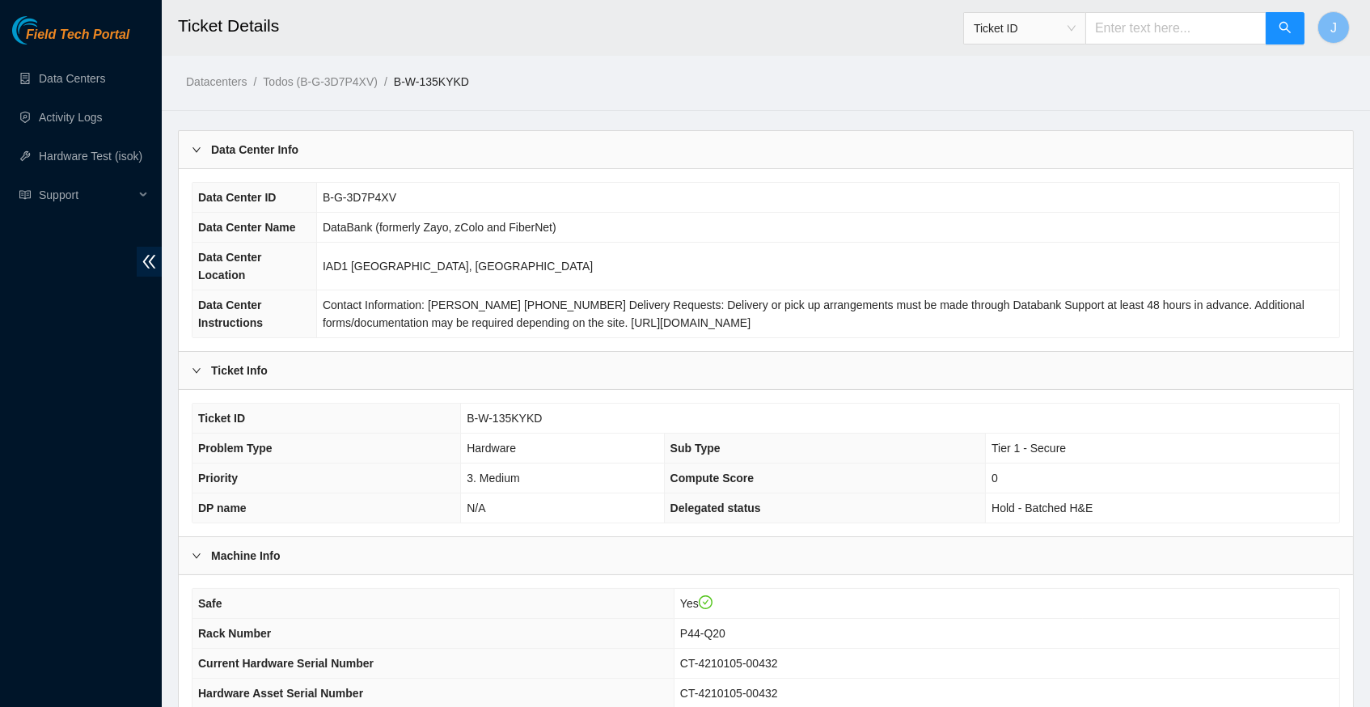
scroll to position [0, 0]
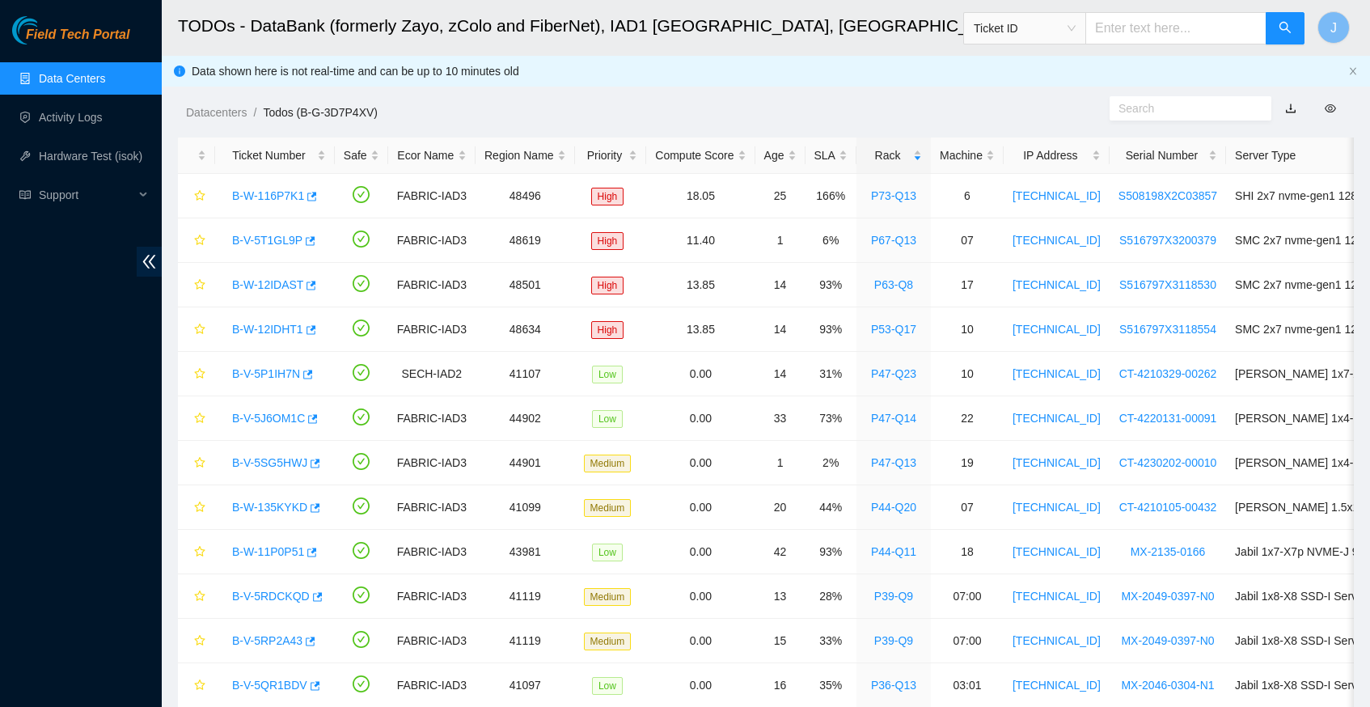
scroll to position [10, 0]
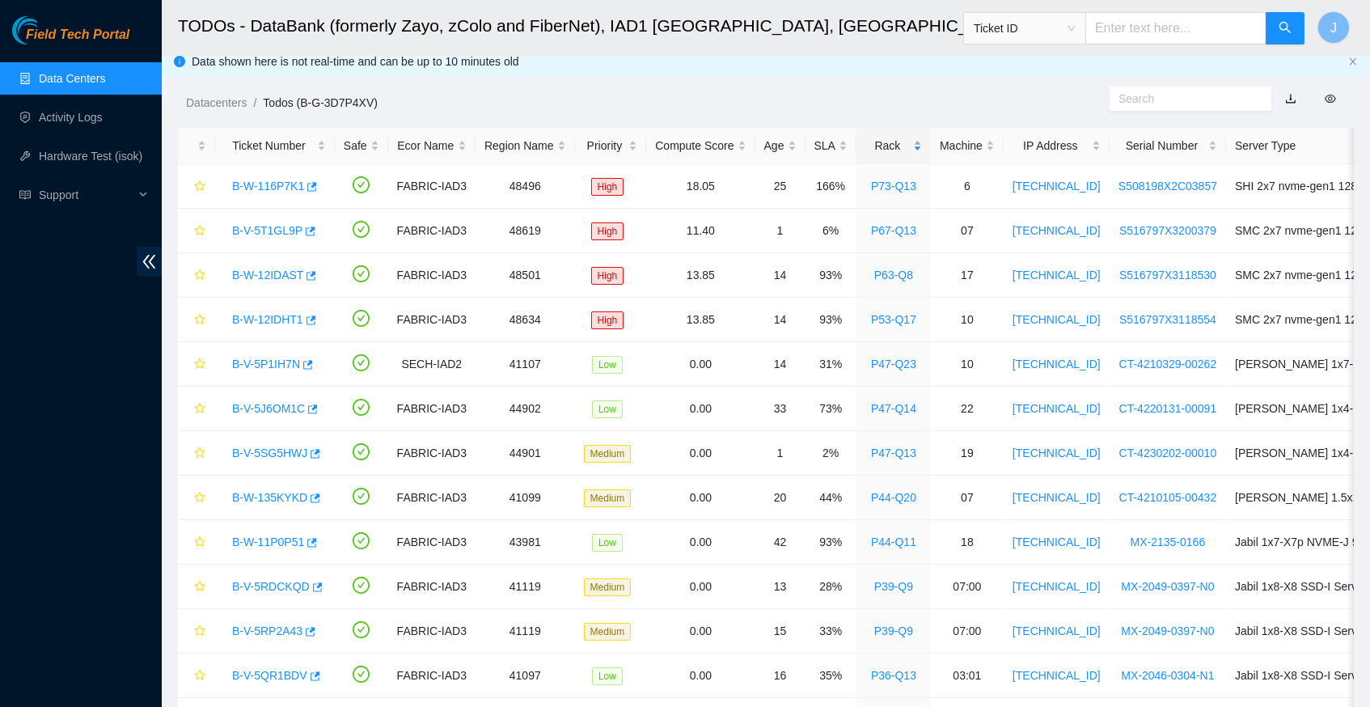
click at [910, 142] on div "Rack" at bounding box center [893, 146] width 57 height 18
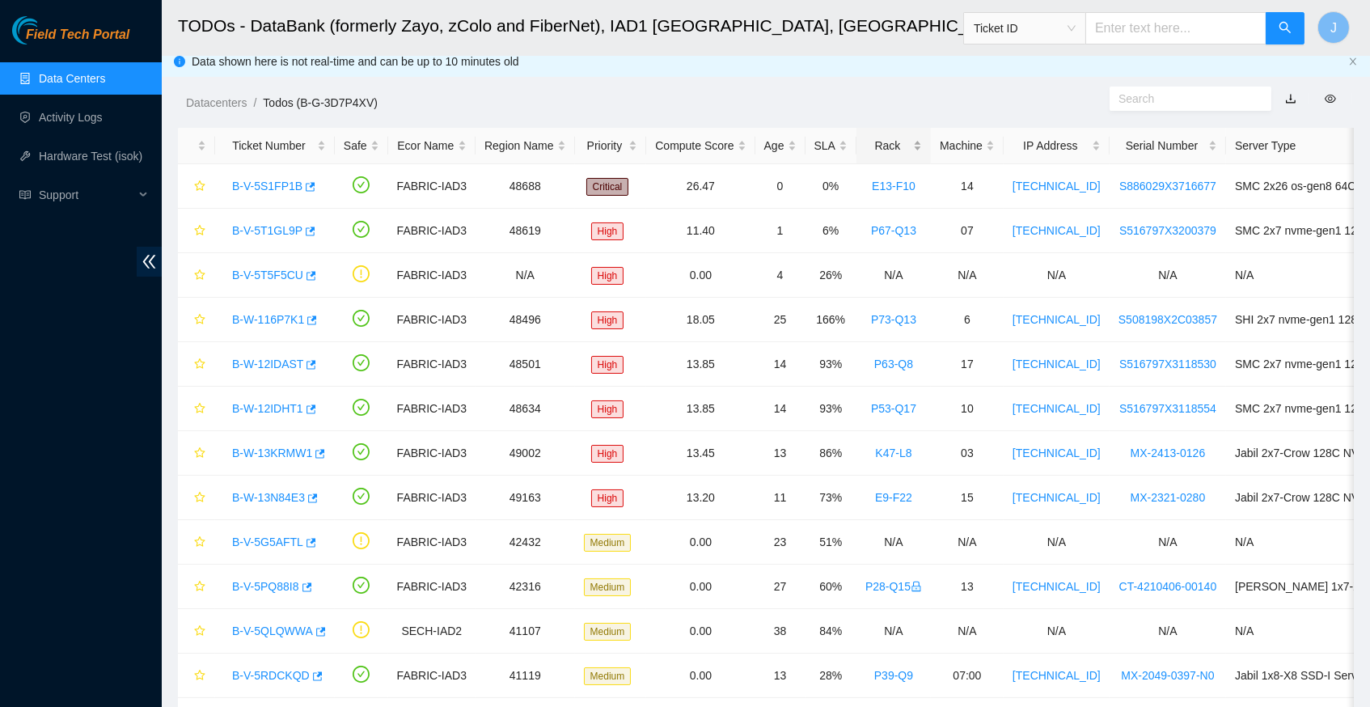
click at [910, 142] on div "Rack" at bounding box center [893, 146] width 57 height 18
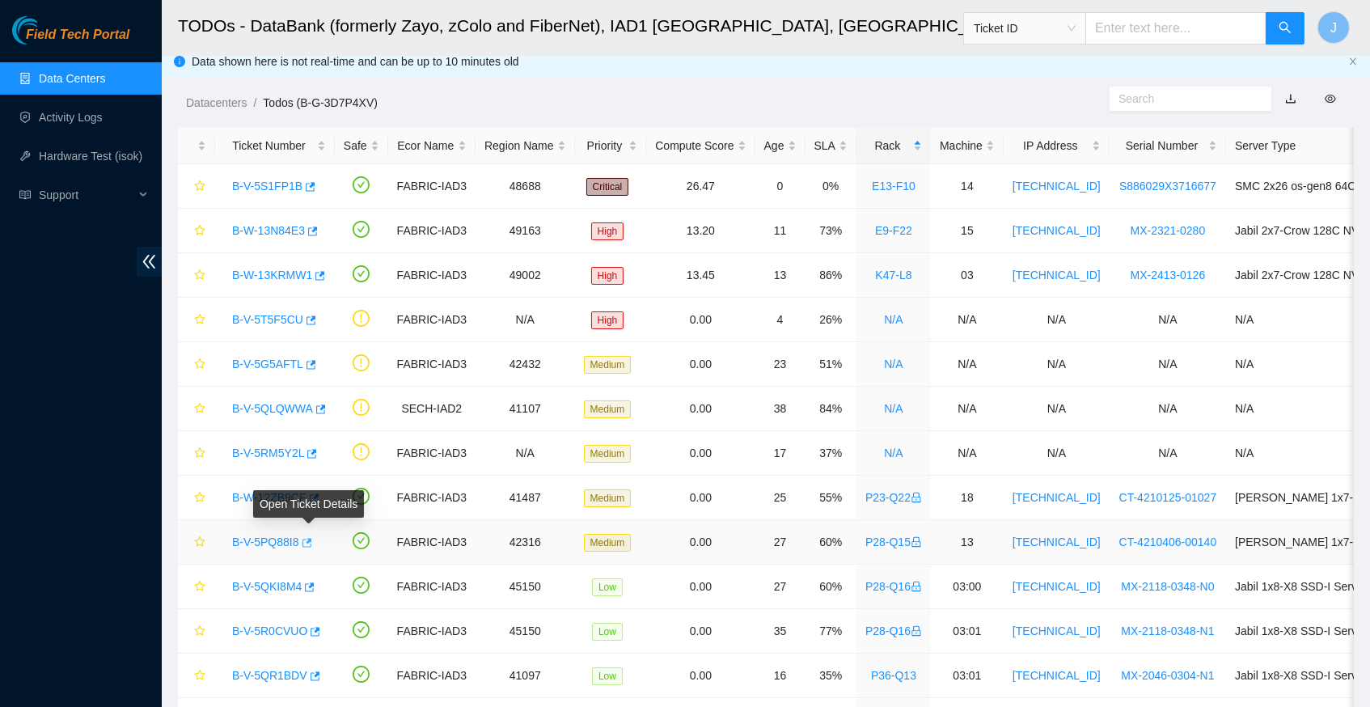
click at [311, 538] on icon "button" at bounding box center [305, 542] width 11 height 11
click at [95, 150] on link "Hardware Test (isok)" at bounding box center [91, 156] width 104 height 13
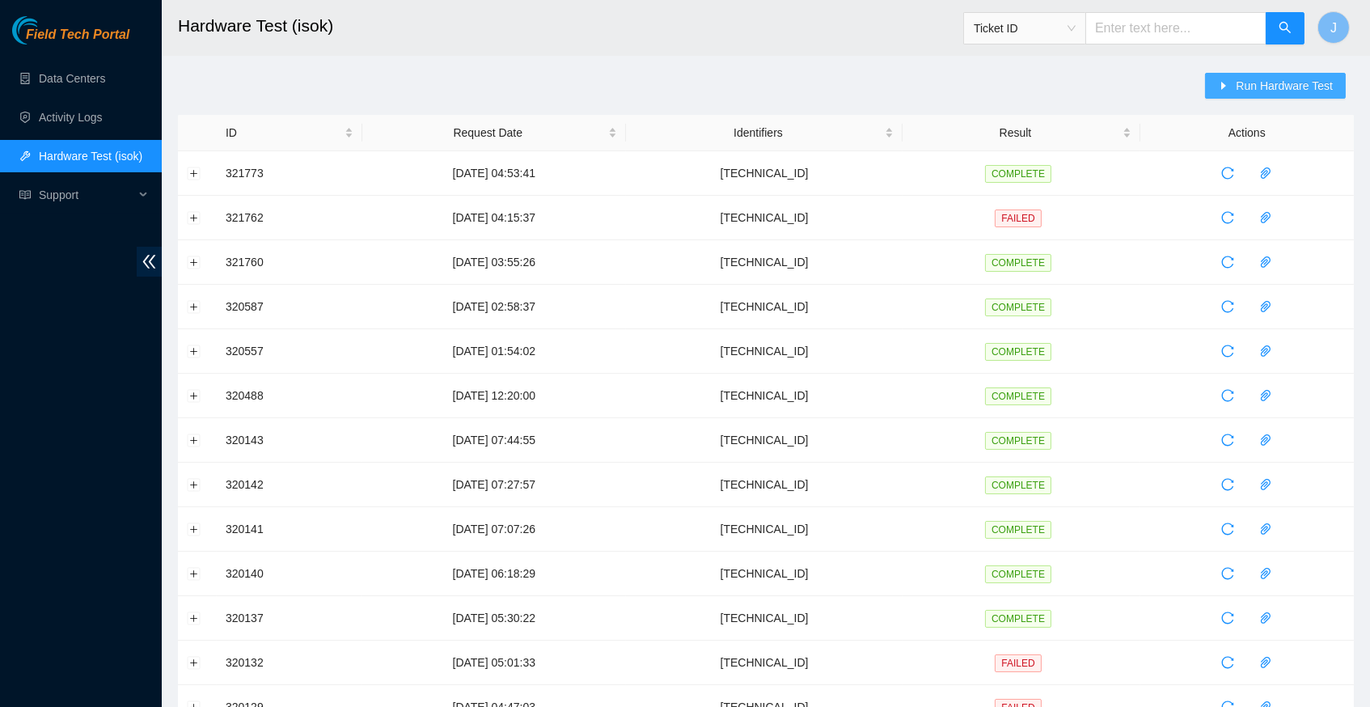
click at [1279, 80] on span "Run Hardware Test" at bounding box center [1284, 86] width 97 height 18
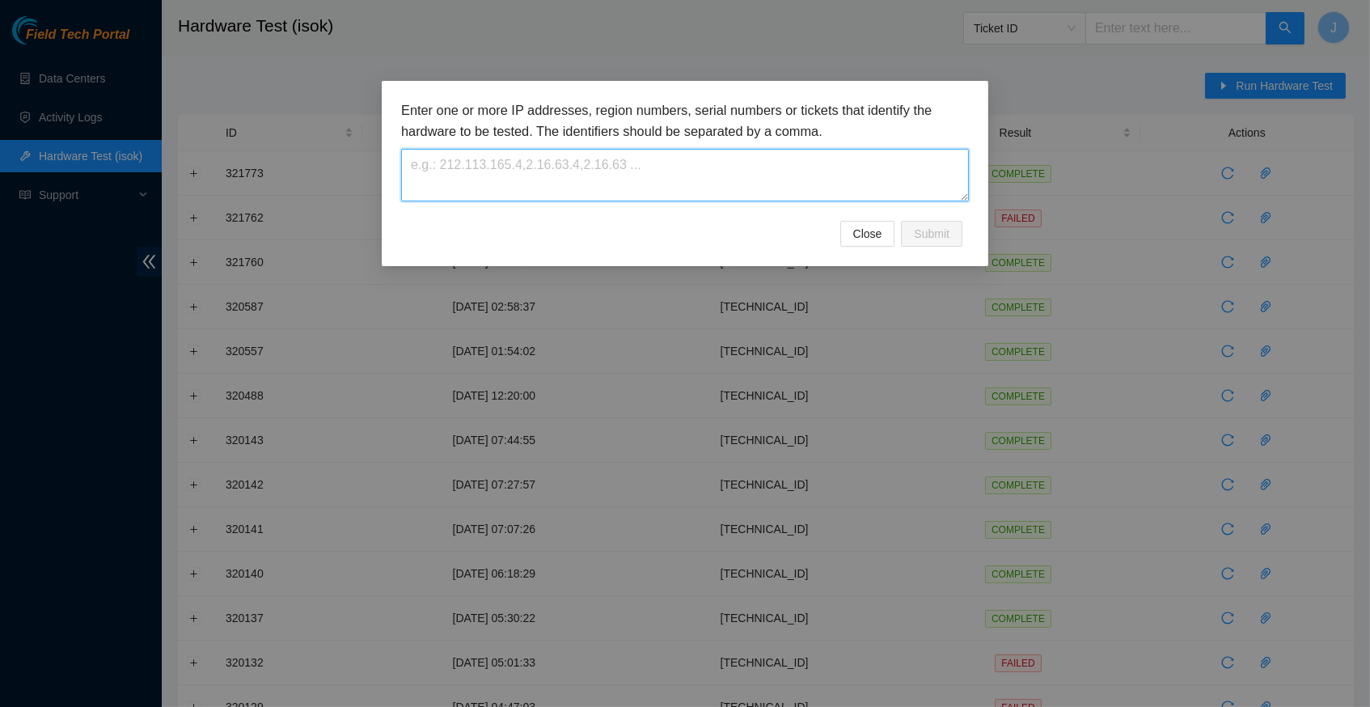
click at [444, 176] on textarea at bounding box center [685, 175] width 568 height 53
paste textarea "23.218.223.202"
type textarea "23.218.223.202"
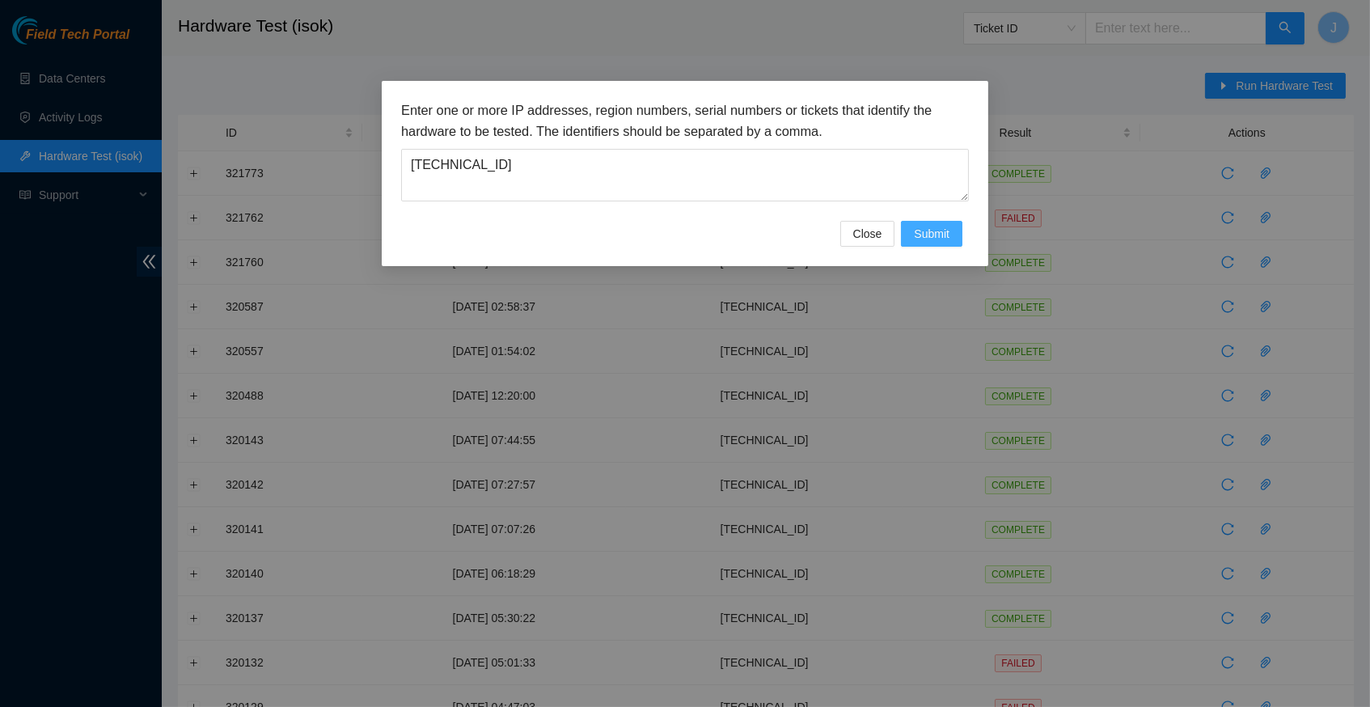
click at [937, 234] on span "Submit" at bounding box center [932, 234] width 36 height 18
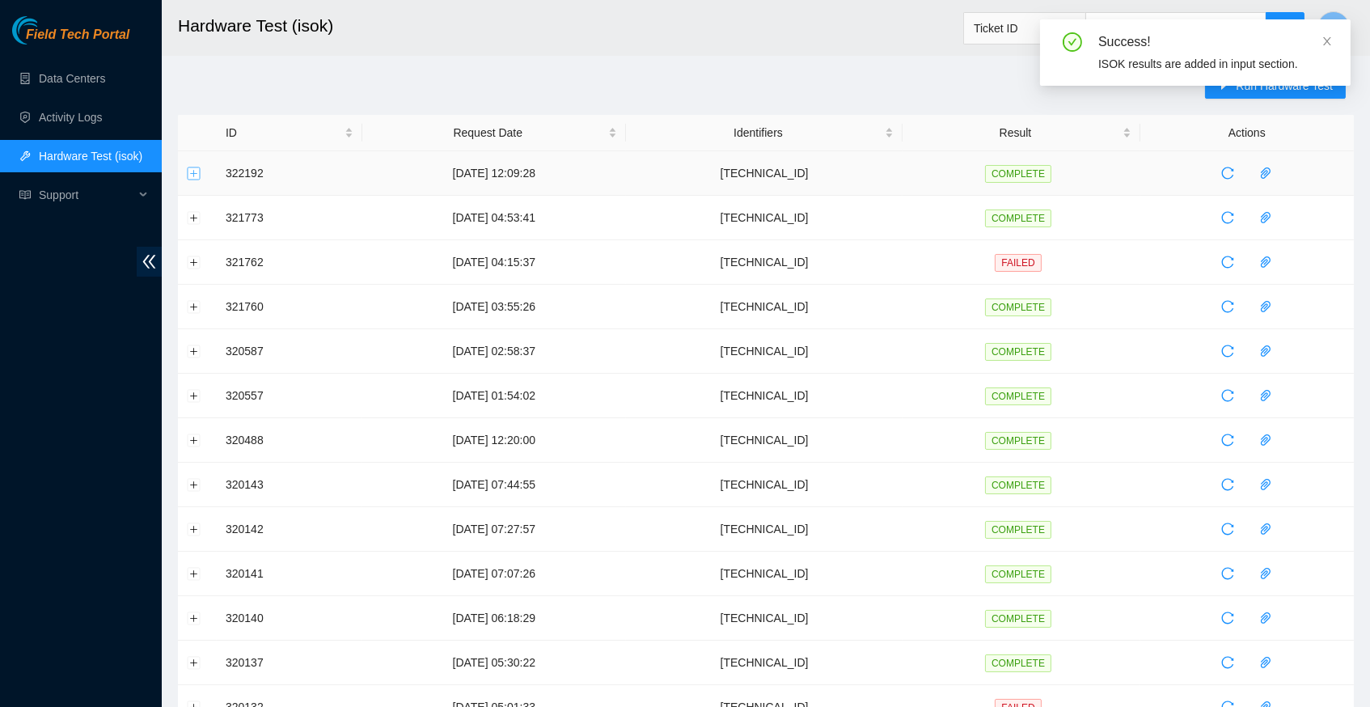
click at [193, 170] on button "Expand row" at bounding box center [194, 173] width 13 height 13
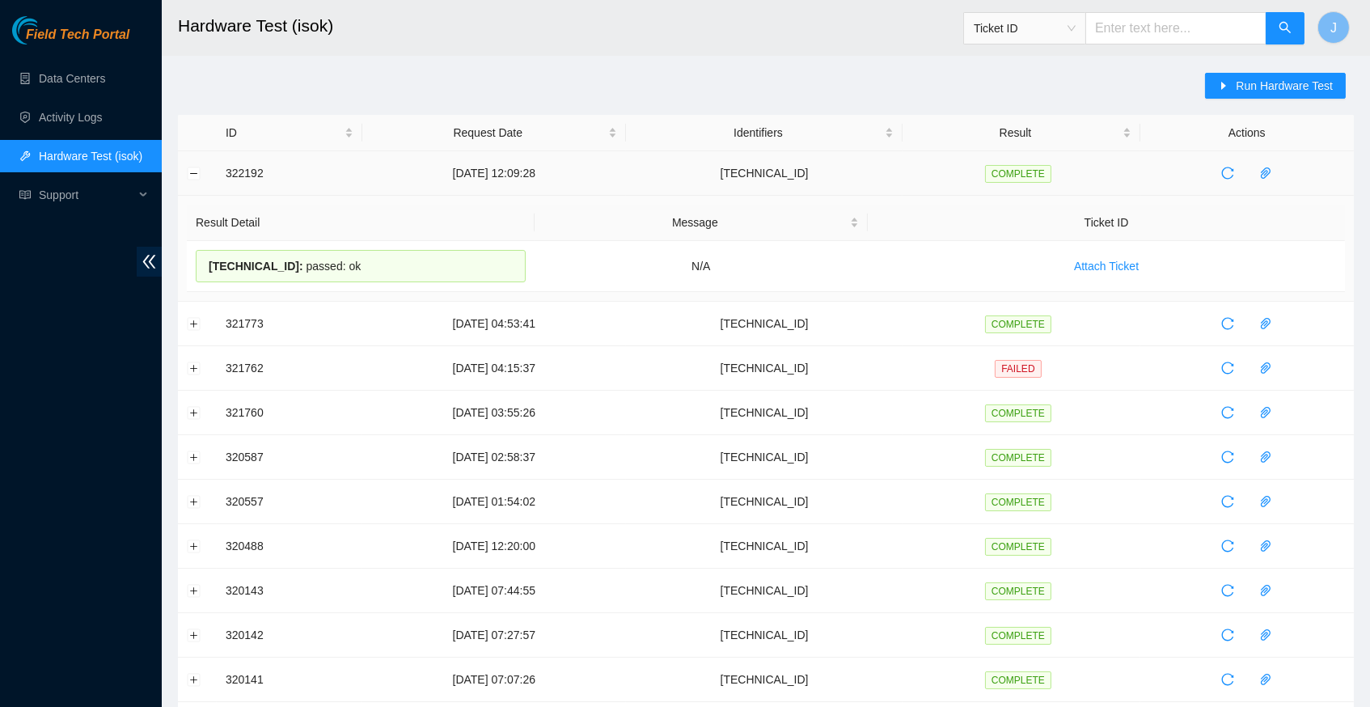
drag, startPoint x: 383, startPoint y: 265, endPoint x: 222, endPoint y: 177, distance: 183.5
click at [222, 177] on tbody "322192 13-08-2025 12:09:28 23.218.223.202 COMPLETE Result Detail Message Ticket…" at bounding box center [766, 649] width 1176 height 996
copy tbody "322192 13-08-2025 12:09:28 23.218.223.202 COMPLETE Result Detail Message Ticket…"
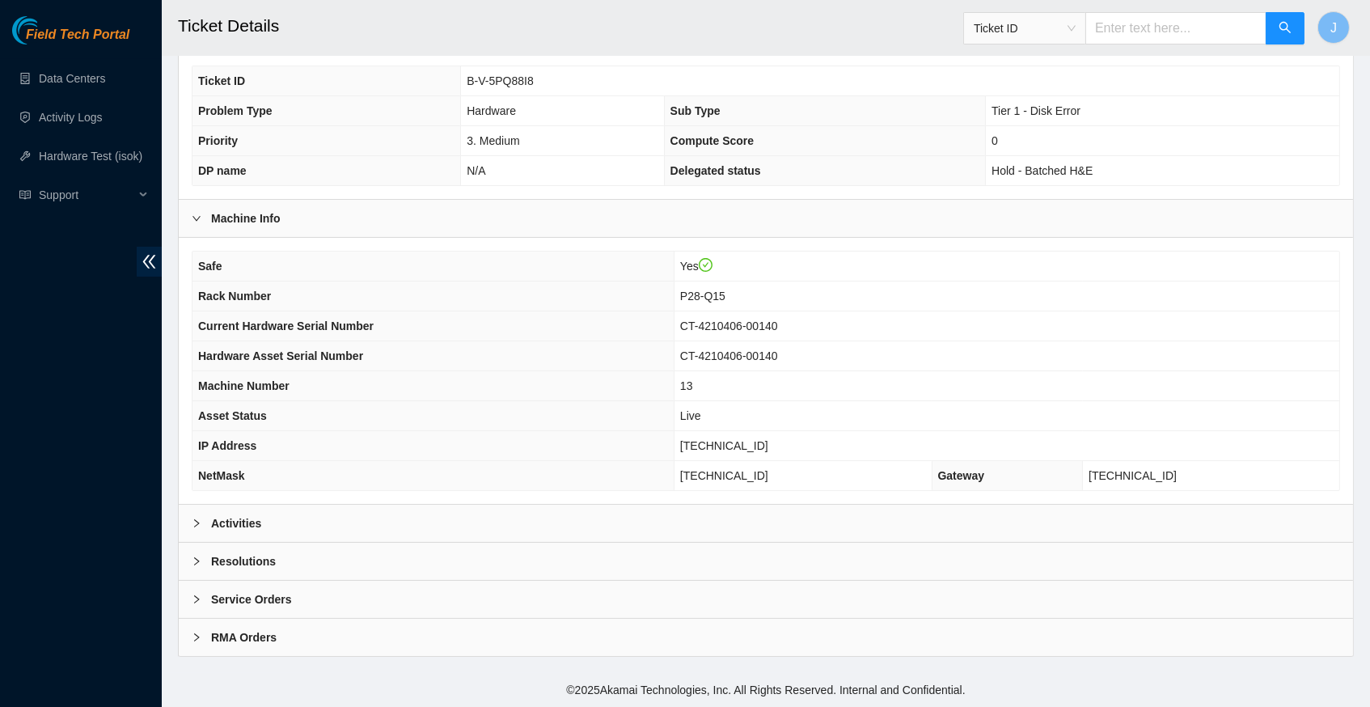
scroll to position [341, 0]
click at [193, 524] on icon "right" at bounding box center [197, 523] width 10 height 10
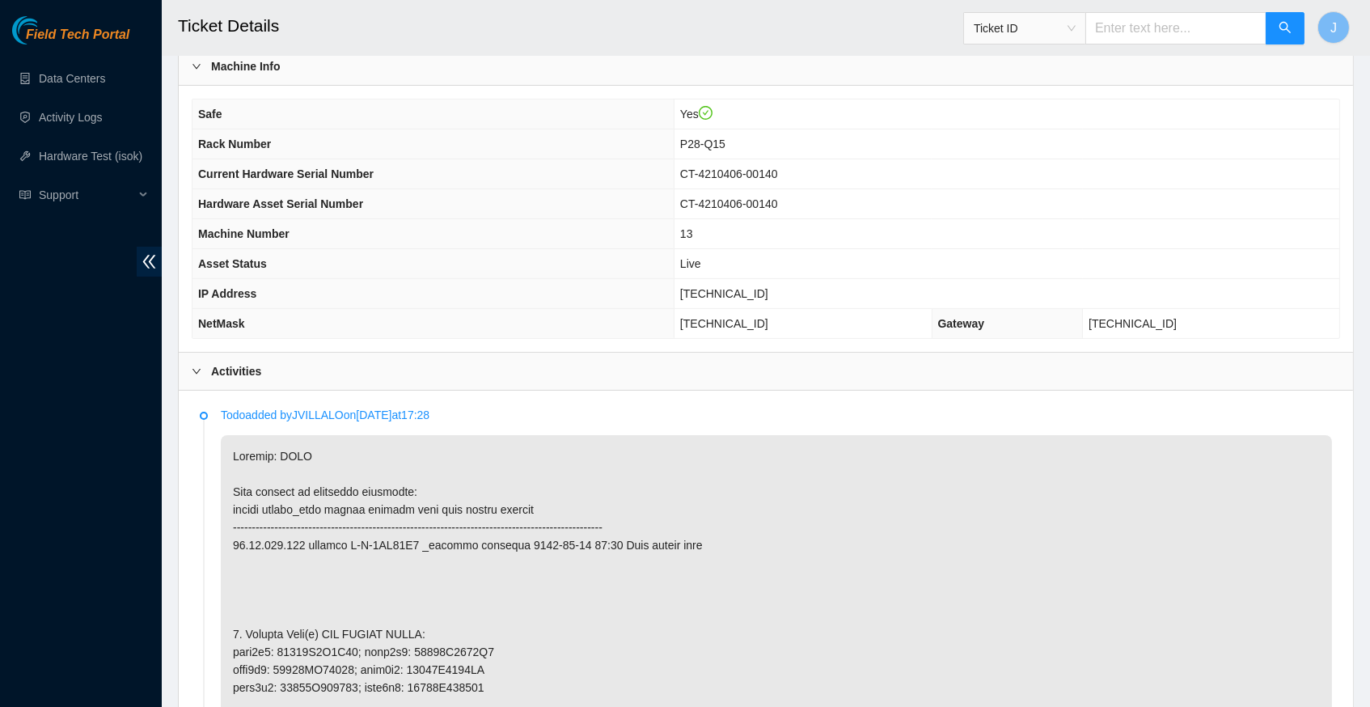
scroll to position [497, 0]
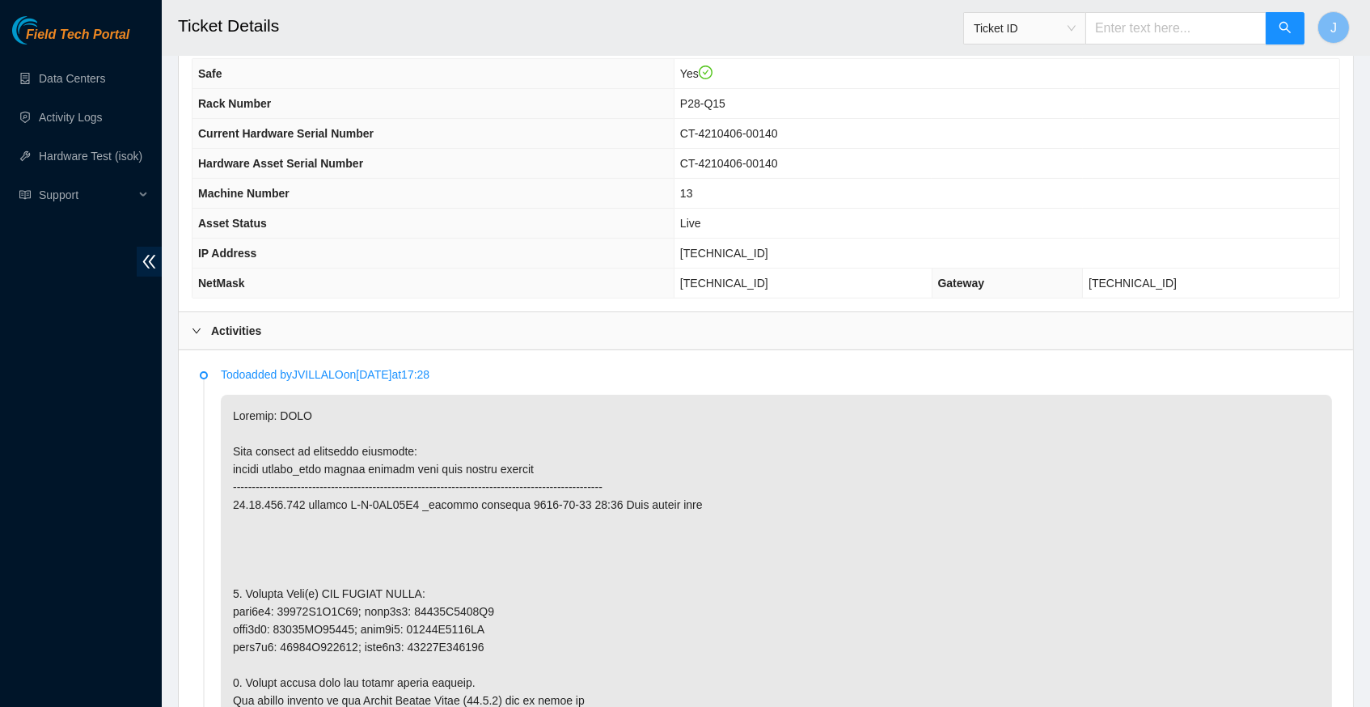
scroll to position [527, 0]
click at [734, 258] on span "[TECHNICAL_ID]" at bounding box center [724, 256] width 88 height 13
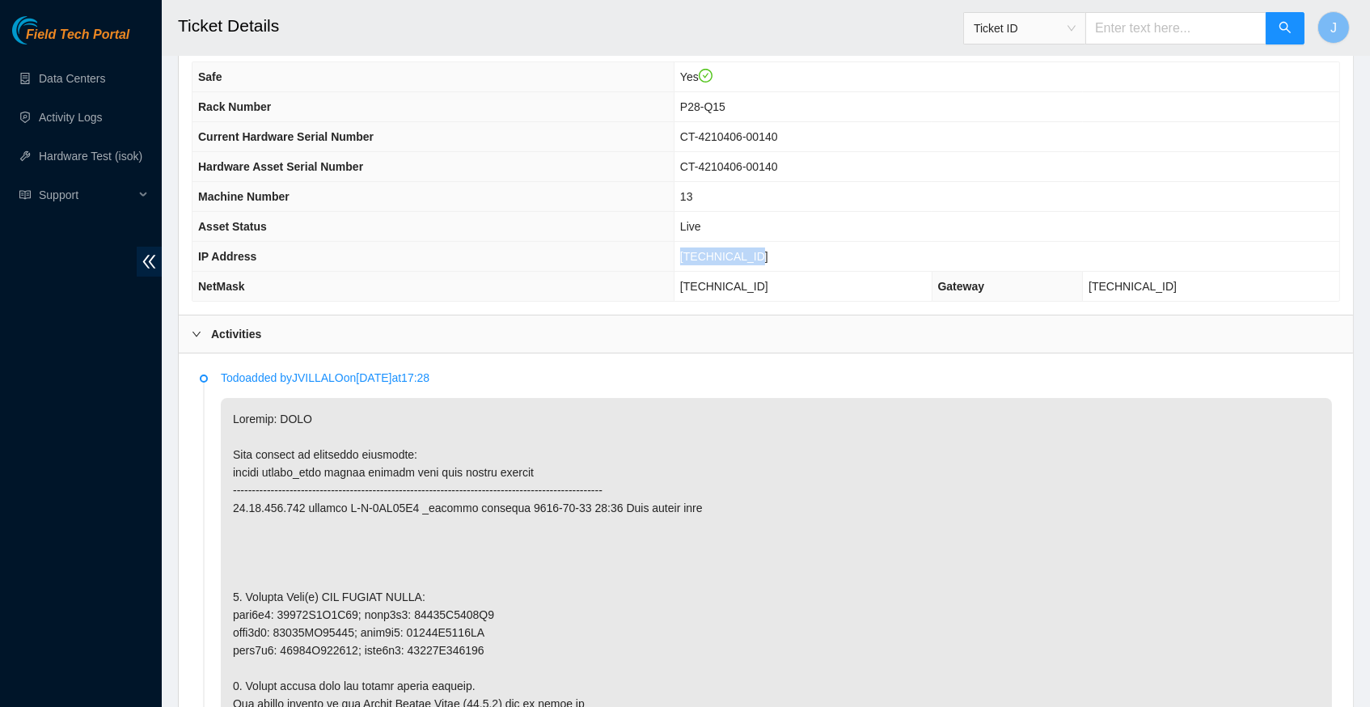
copy span "[TECHNICAL_ID]"
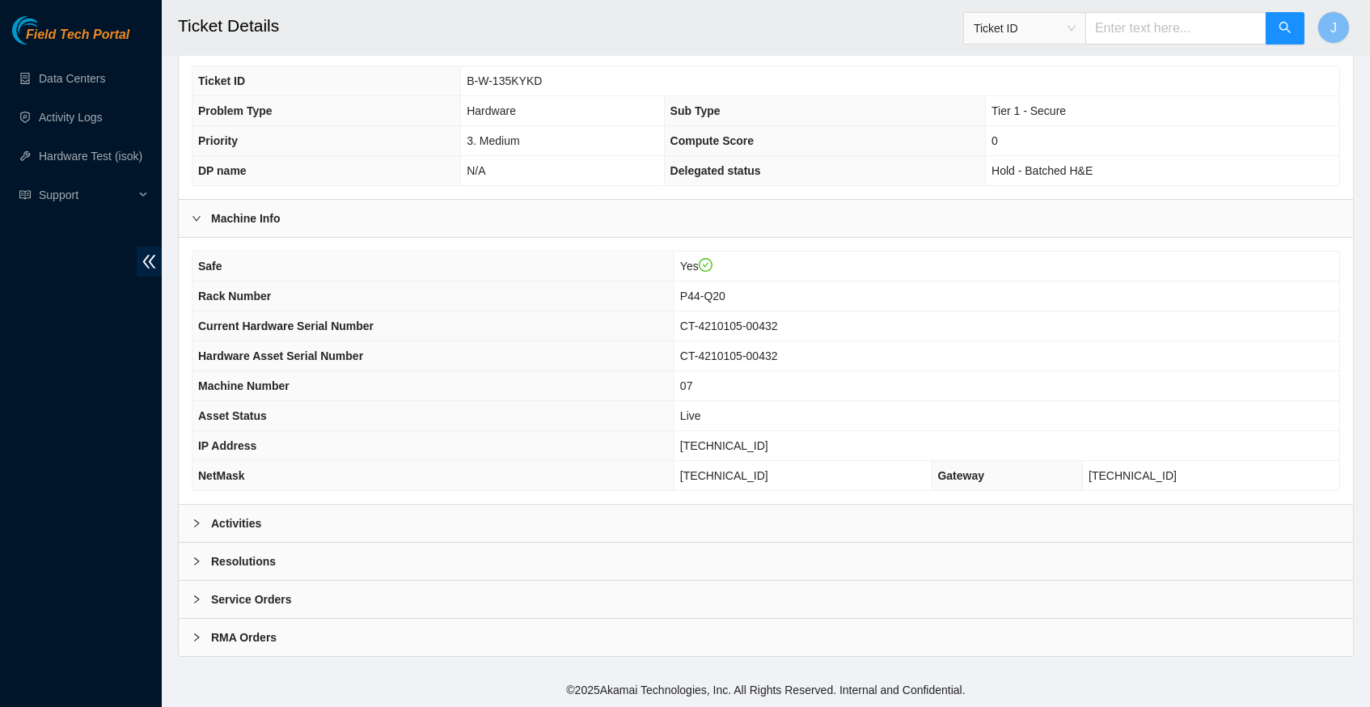
scroll to position [341, 0]
click at [197, 520] on icon "right" at bounding box center [197, 523] width 10 height 10
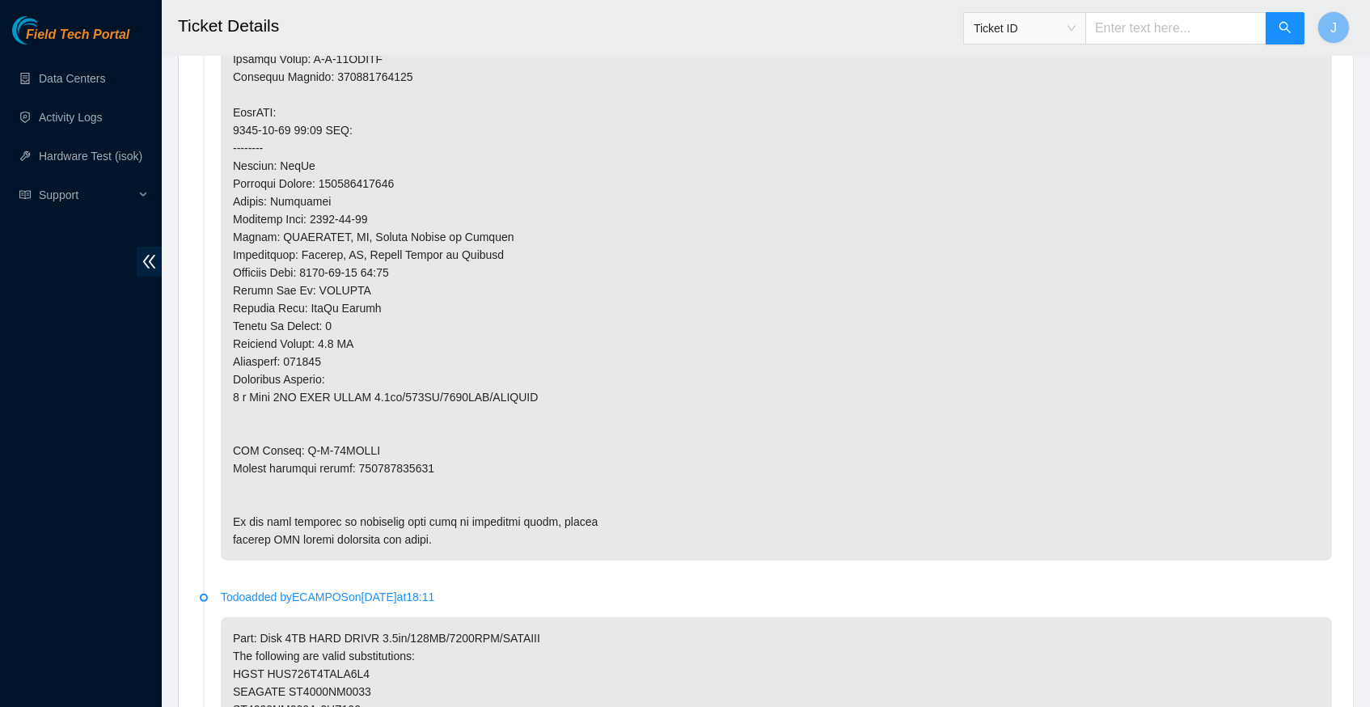
scroll to position [1223, 0]
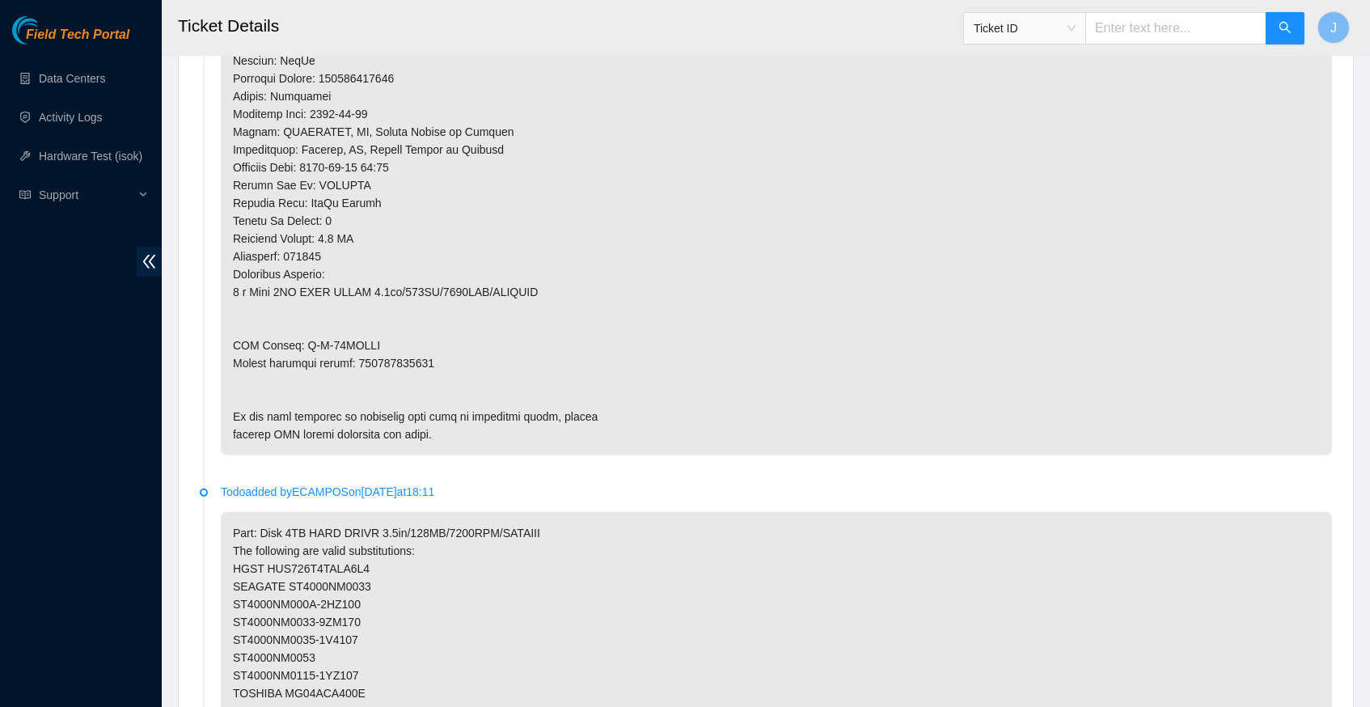
click at [408, 343] on p at bounding box center [776, 79] width 1111 height 754
copy p "463470035729"
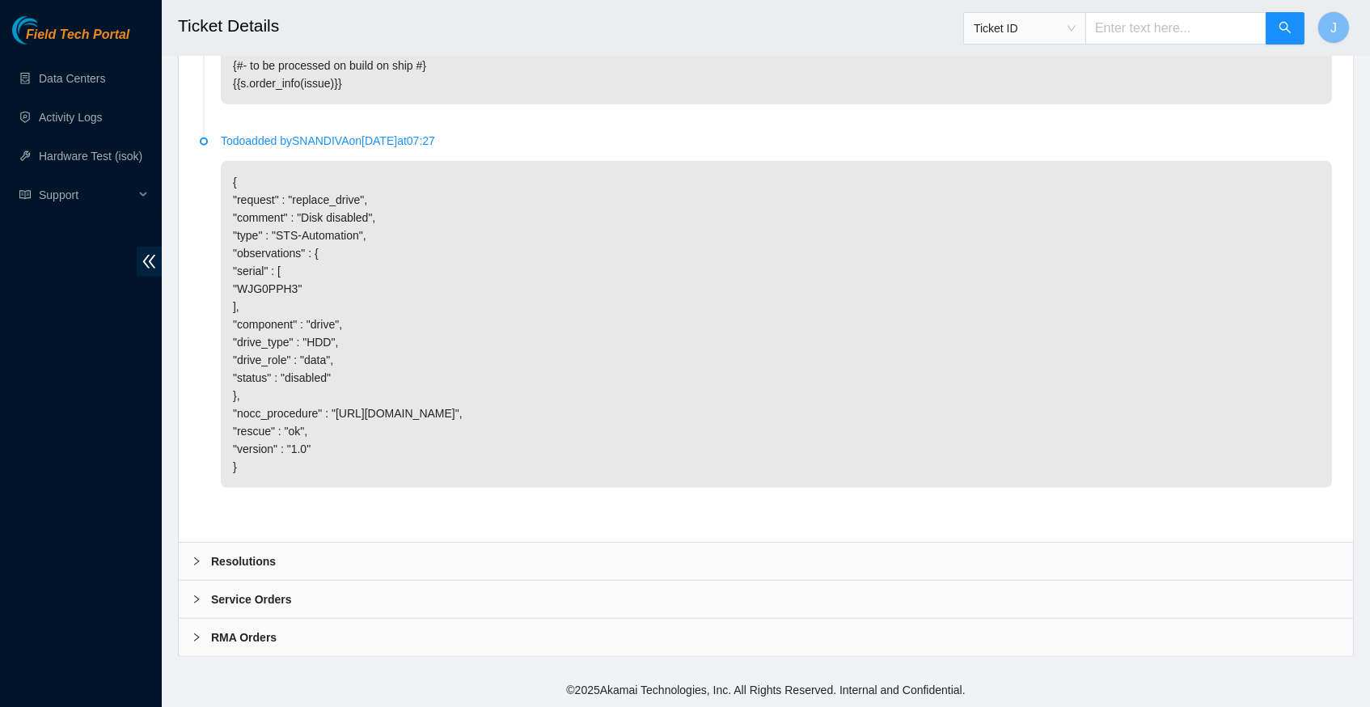
scroll to position [2571, 0]
click at [196, 560] on icon "right" at bounding box center [197, 561] width 10 height 10
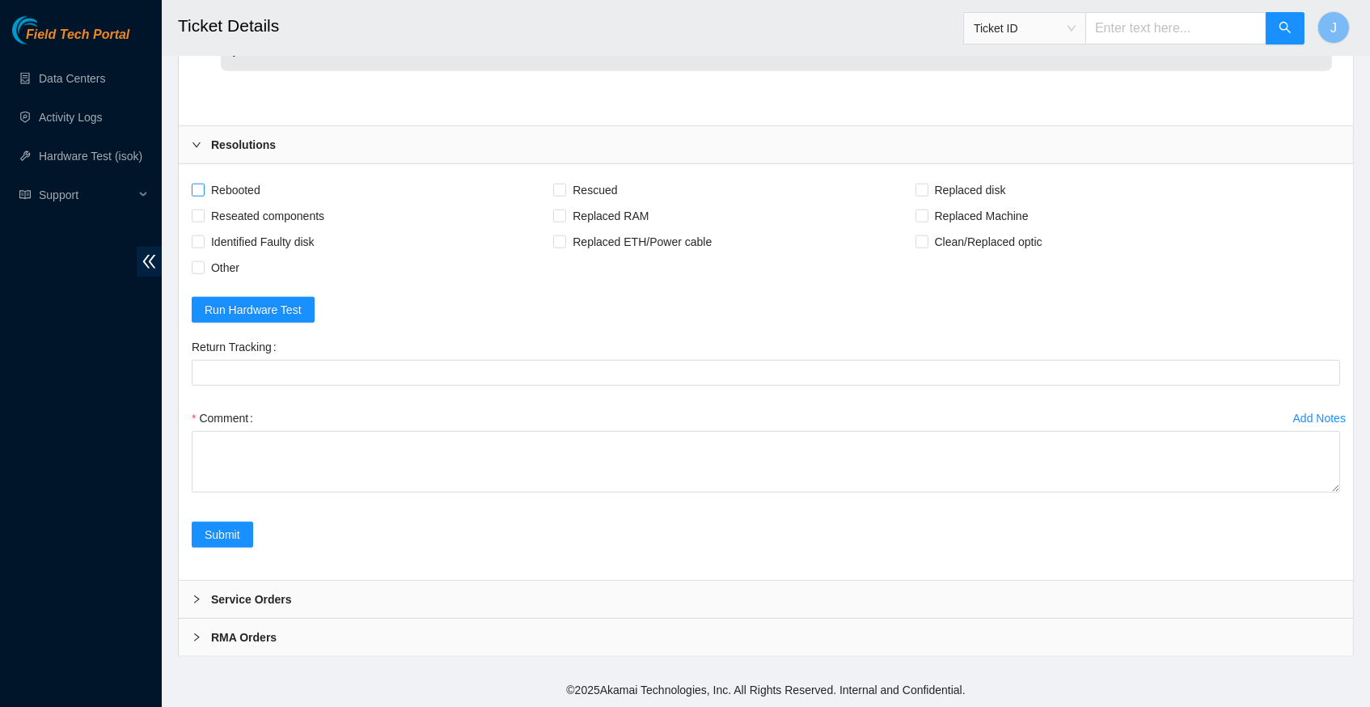
scroll to position [2985, 0]
click at [201, 193] on input "Rebooted" at bounding box center [197, 189] width 11 height 11
checkbox input "true"
click at [565, 191] on input "Rescued" at bounding box center [558, 189] width 11 height 11
checkbox input "true"
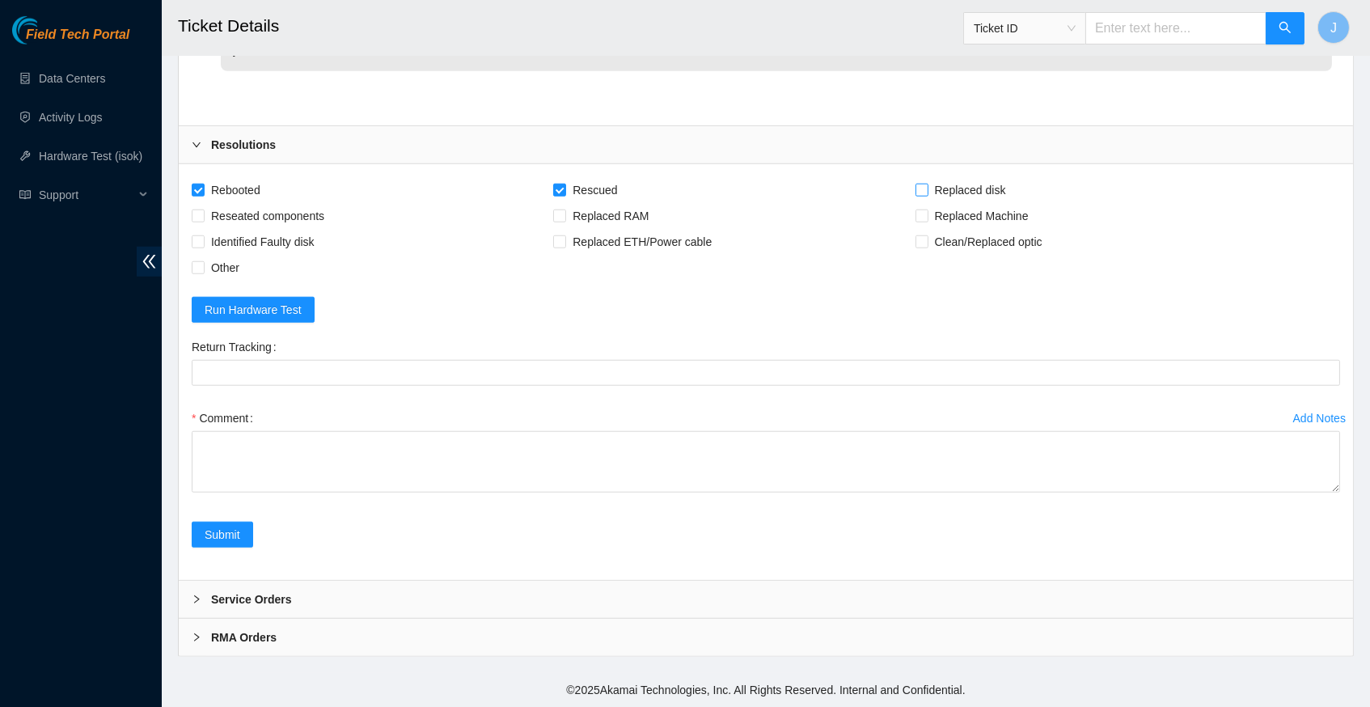
click at [927, 193] on input "Replaced disk" at bounding box center [921, 189] width 11 height 11
checkbox input "true"
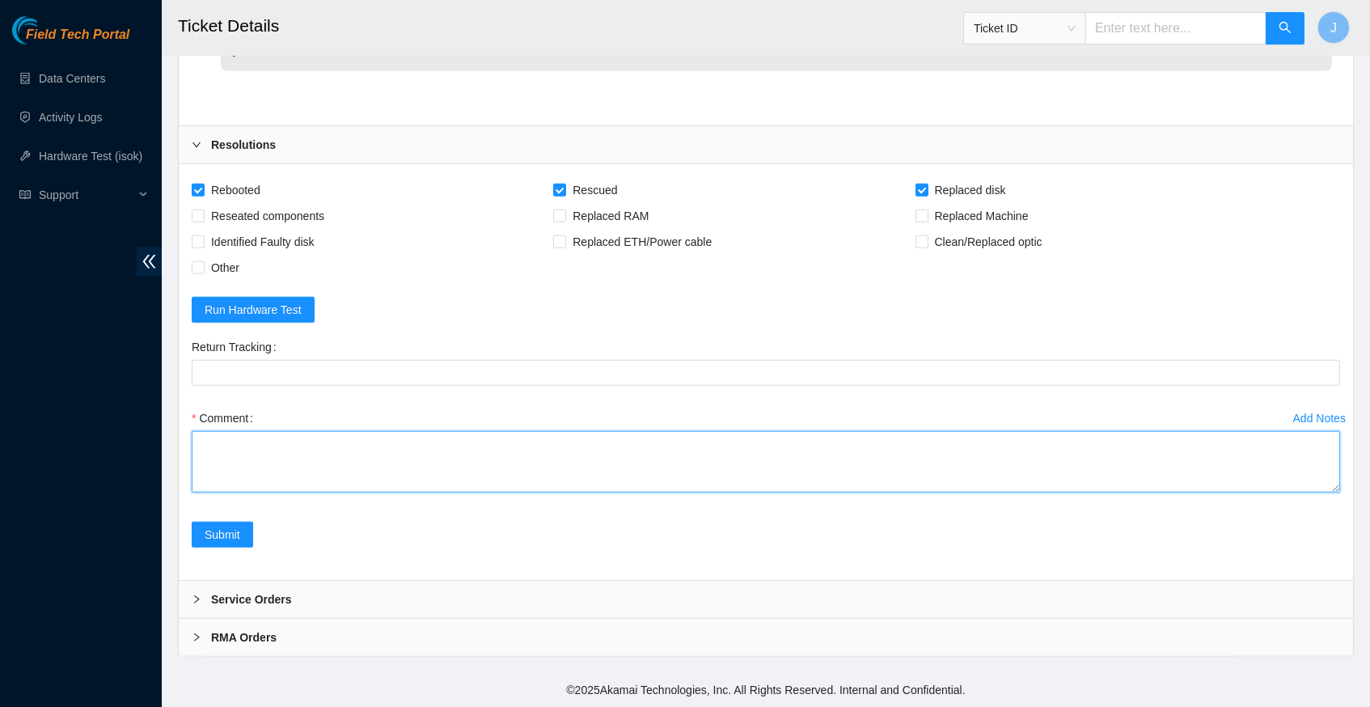
click at [381, 459] on textarea "Comment" at bounding box center [766, 461] width 1149 height 61
paste textarea "463470035729"
type textarea "463470035729"
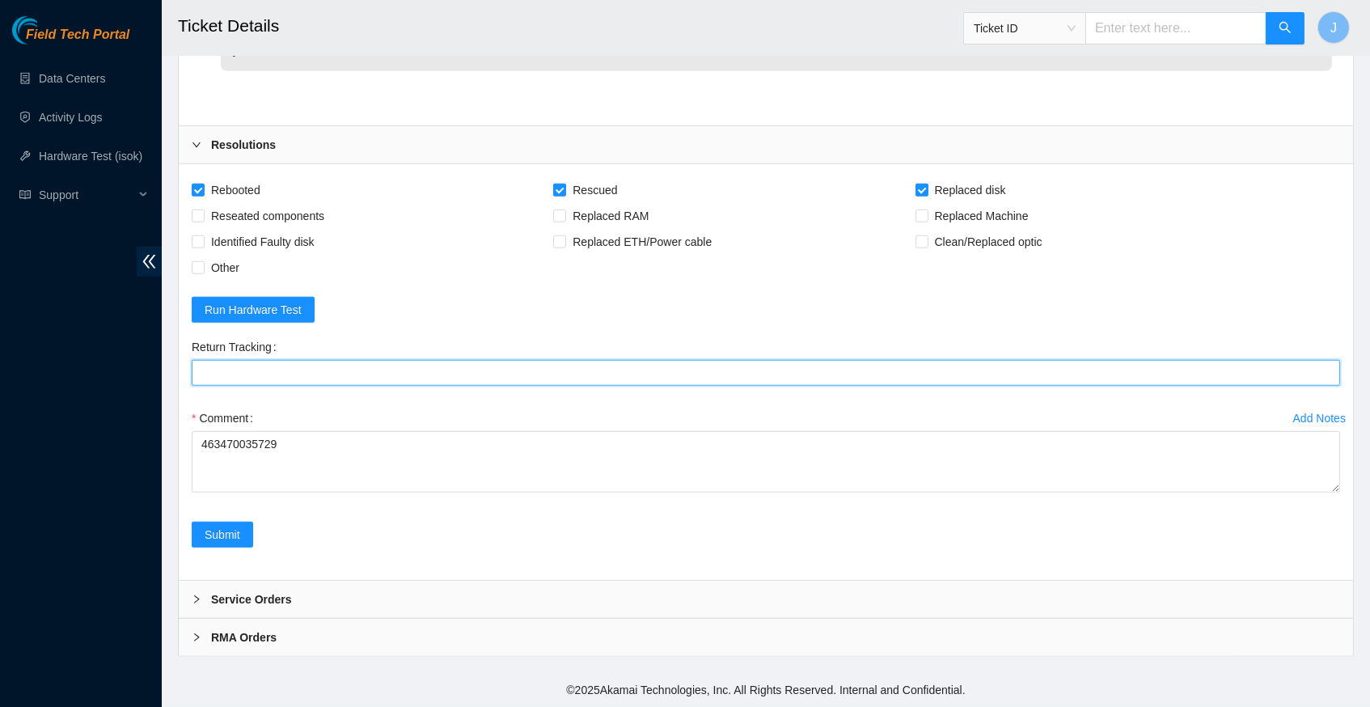
click at [274, 371] on Tracking "Return Tracking" at bounding box center [766, 373] width 1149 height 26
paste Tracking "463470035729"
type Tracking "463470035729"
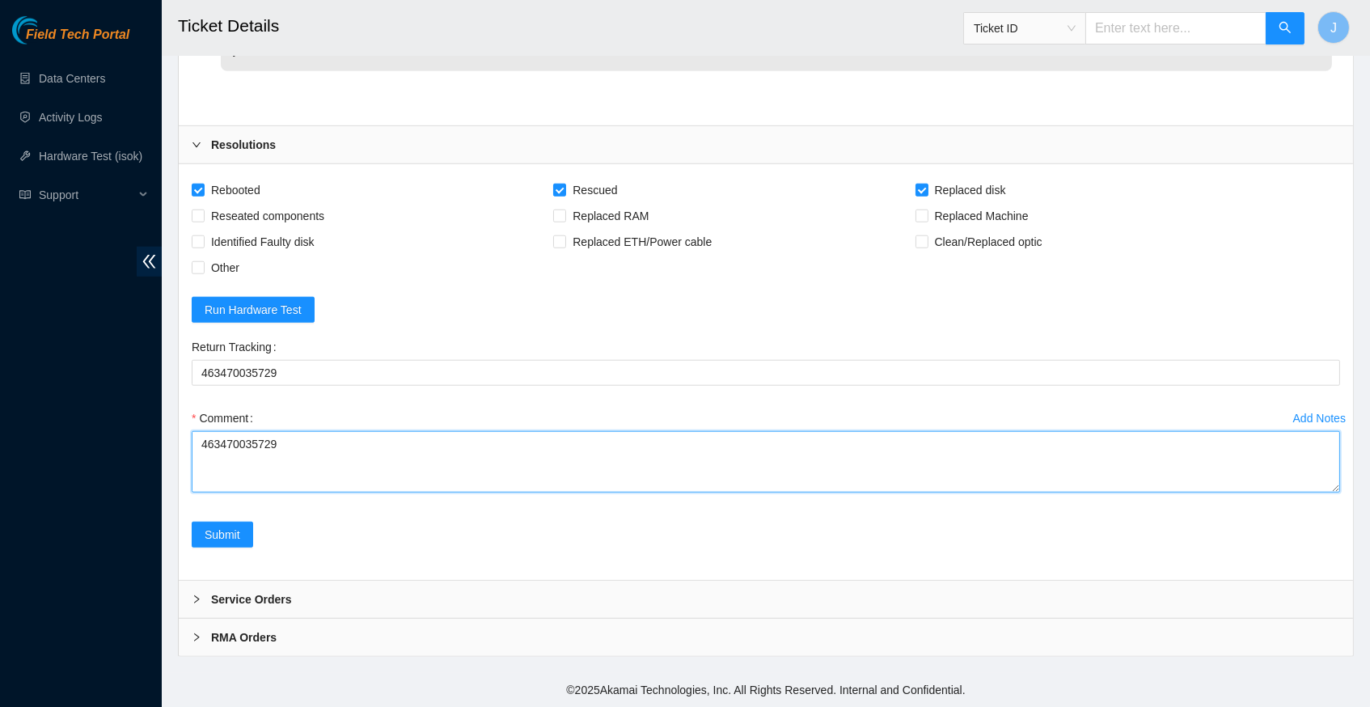
click at [243, 446] on textarea "463470035729" at bounding box center [766, 461] width 1149 height 61
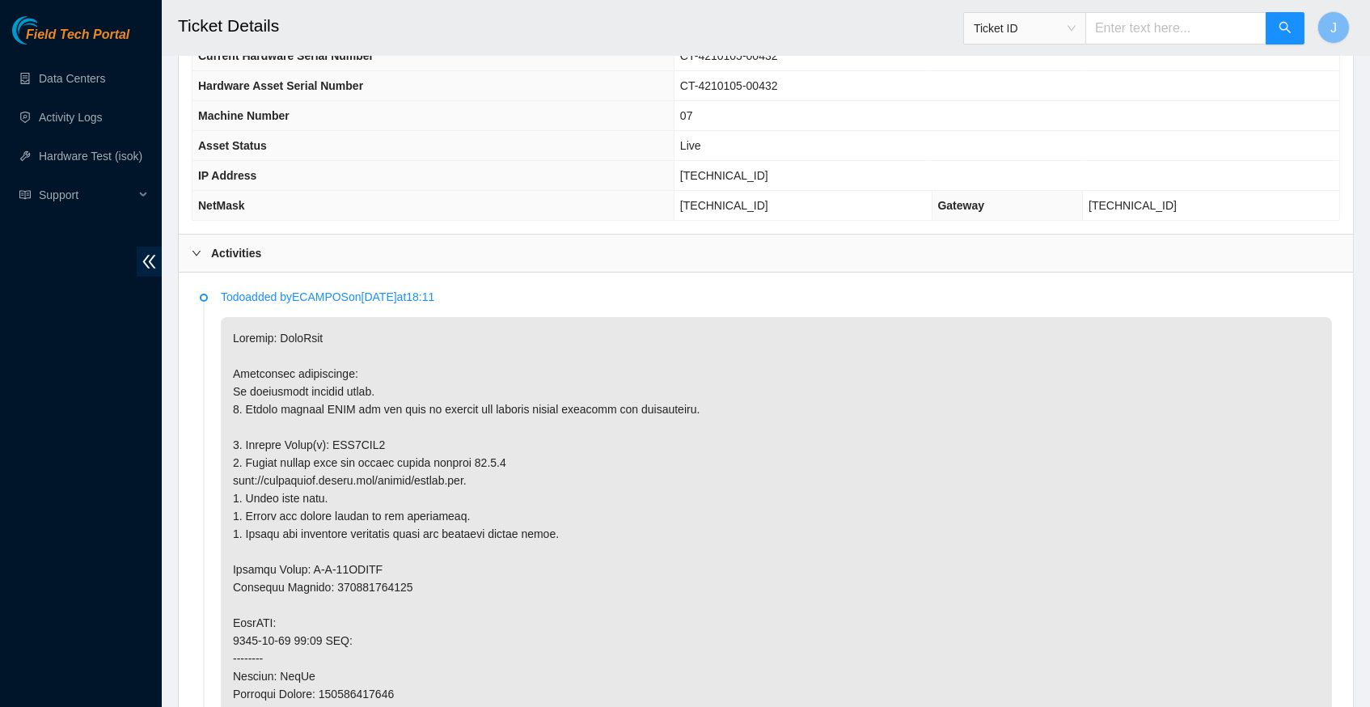
scroll to position [618, 0]
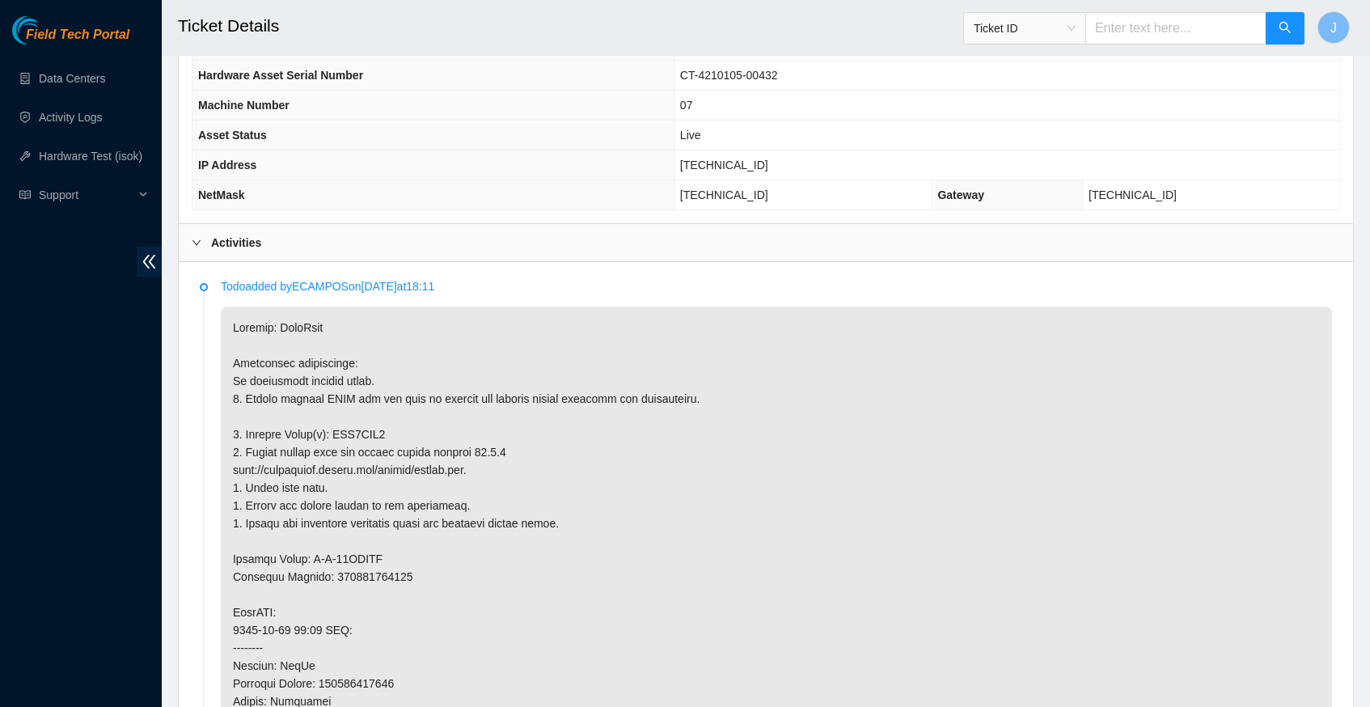
click at [374, 432] on p at bounding box center [776, 684] width 1111 height 754
copy p "WJG0PPH3"
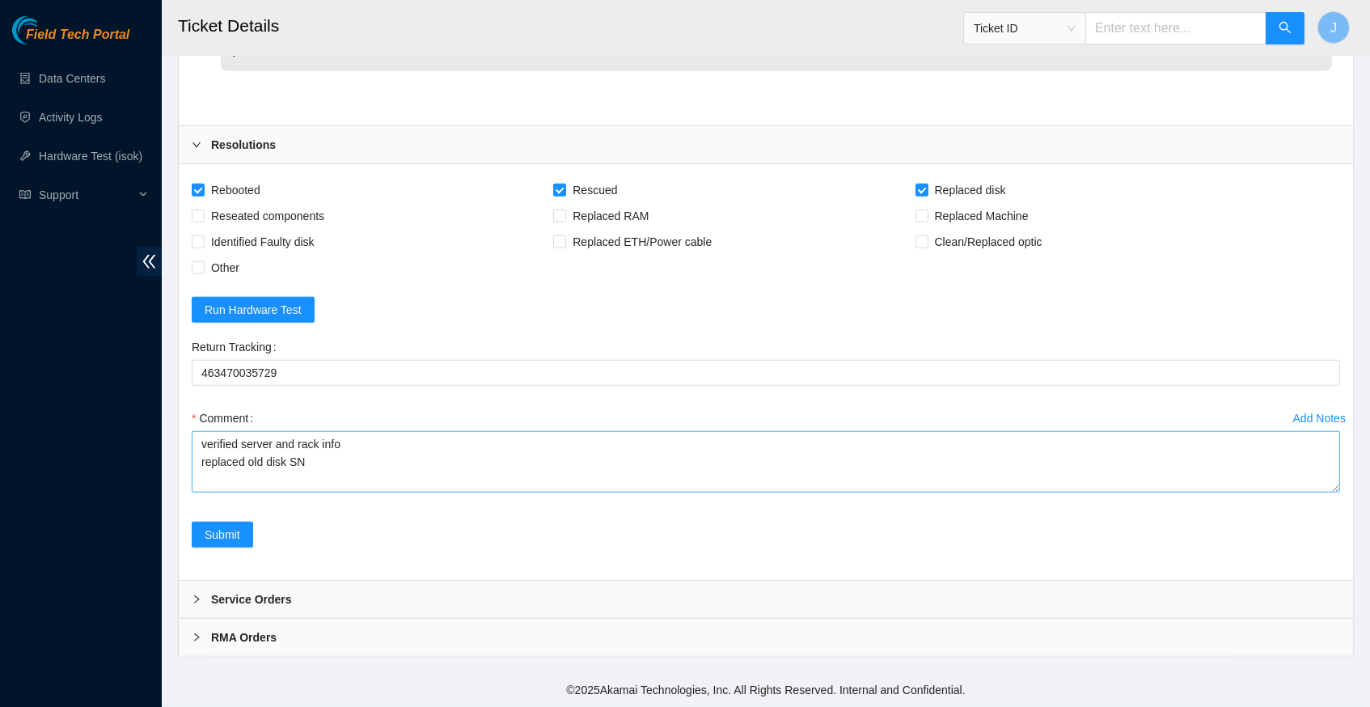
scroll to position [2985, 0]
click at [339, 461] on textarea "verified server and rack info replaced old disk SN" at bounding box center [766, 461] width 1149 height 61
paste textarea "WJG0PPH3"
paste textarea "Z1Z8TBEW"
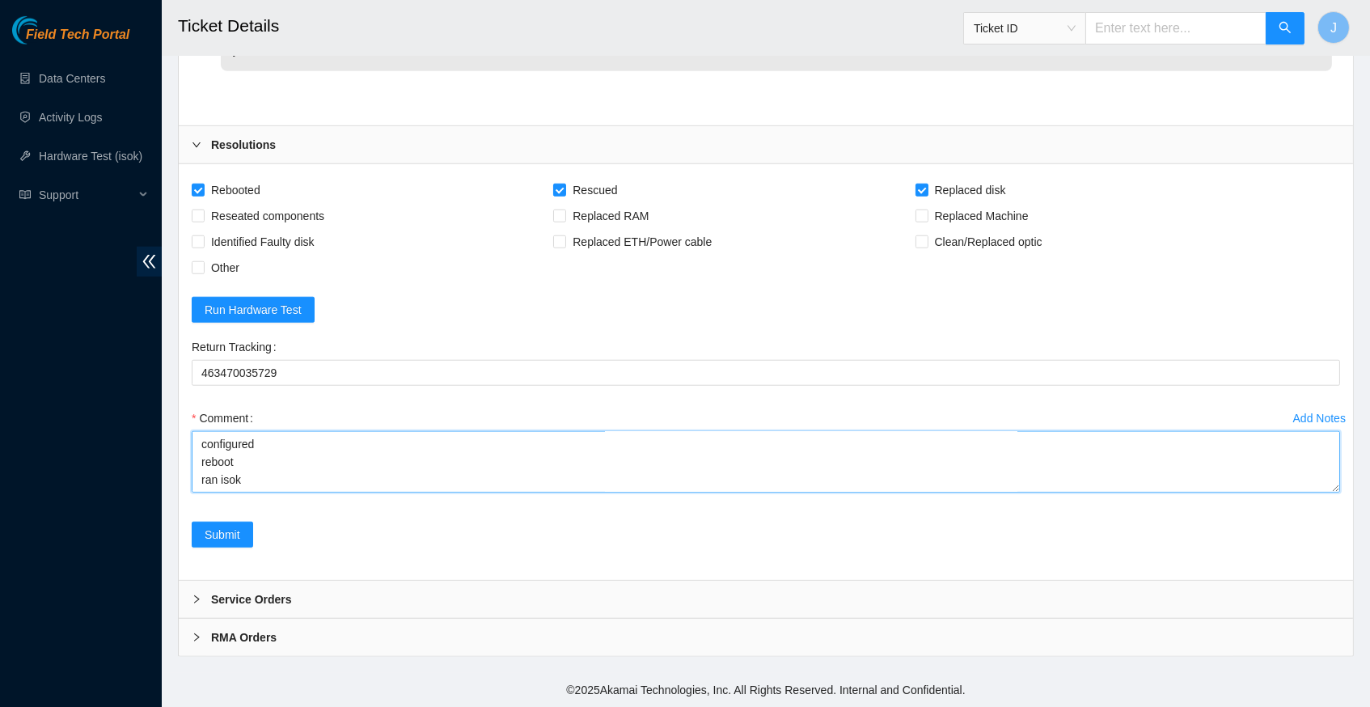
paste textarea "322192 13-08-2025 12:09:28 23.218.223.202 COMPLETE Result Detail Message Ticket…"
type textarea "verified server and rack info replaced old disk SN WJG0PPH3 with new disk SN Z1…"
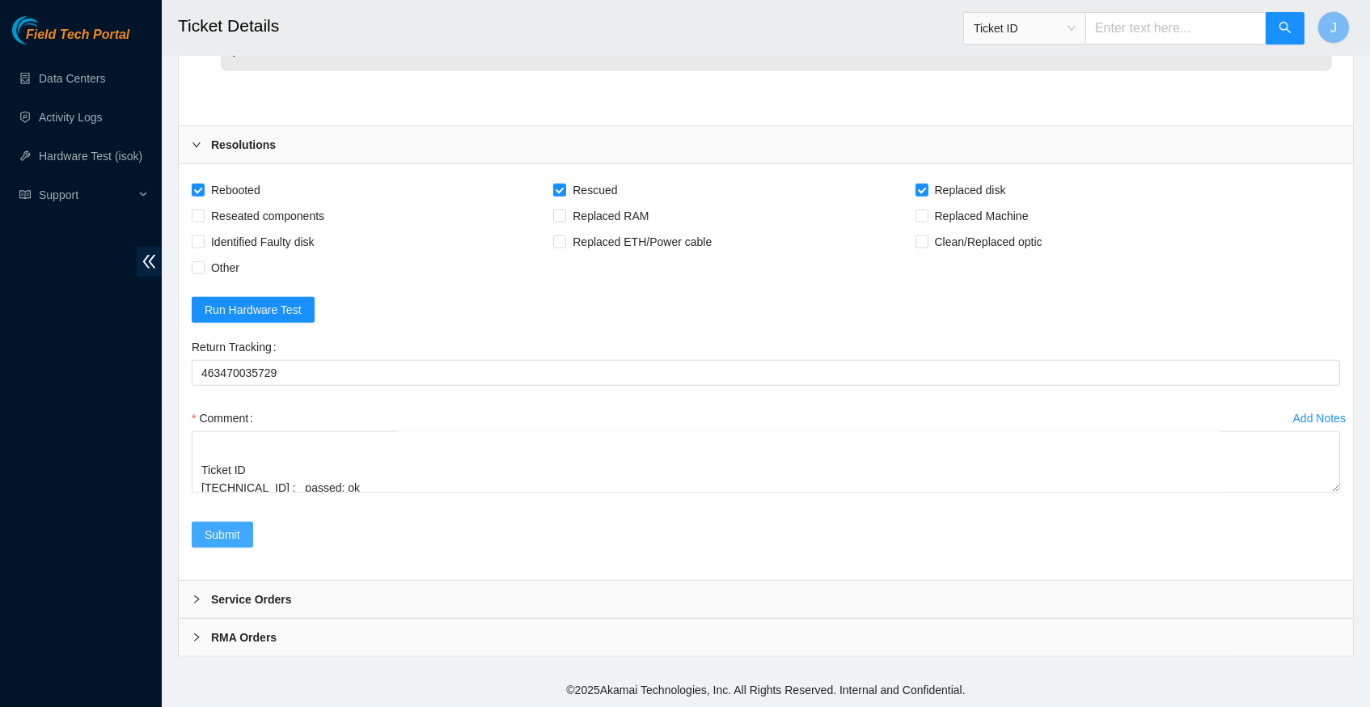
click at [227, 537] on span "Submit" at bounding box center [223, 535] width 36 height 18
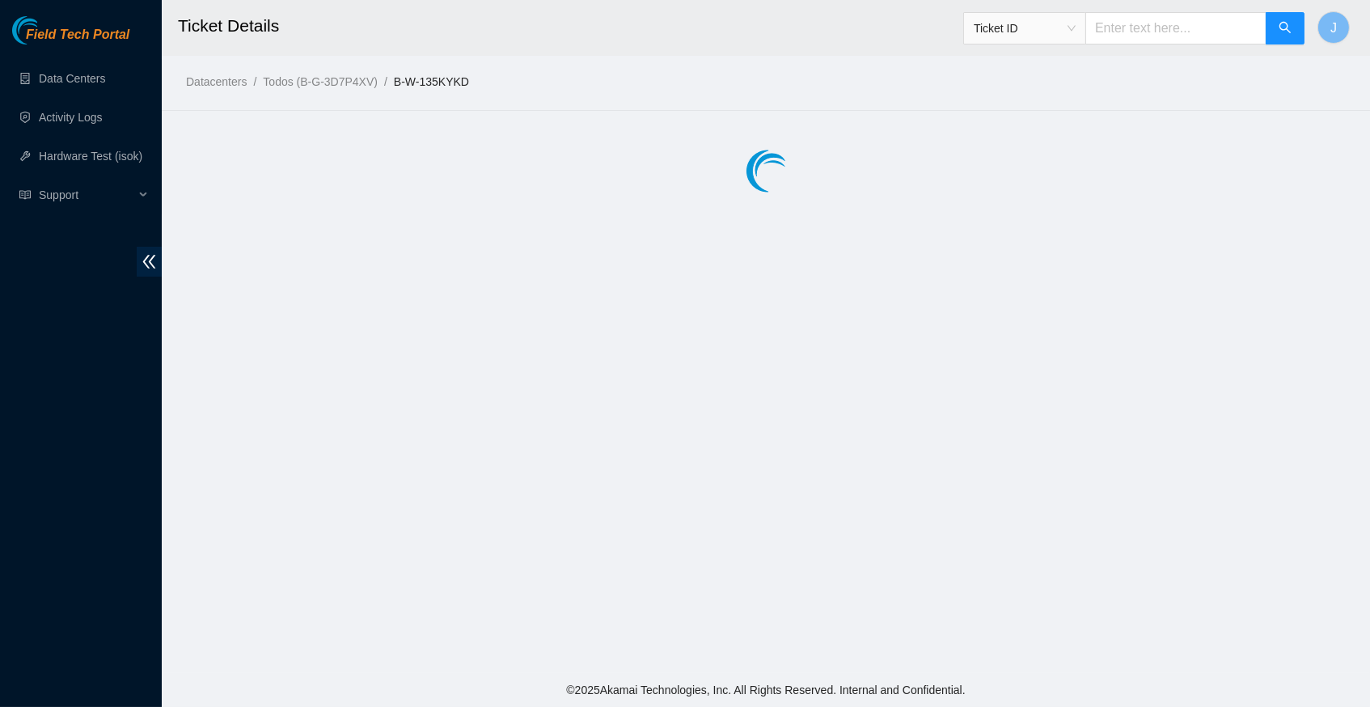
scroll to position [0, 0]
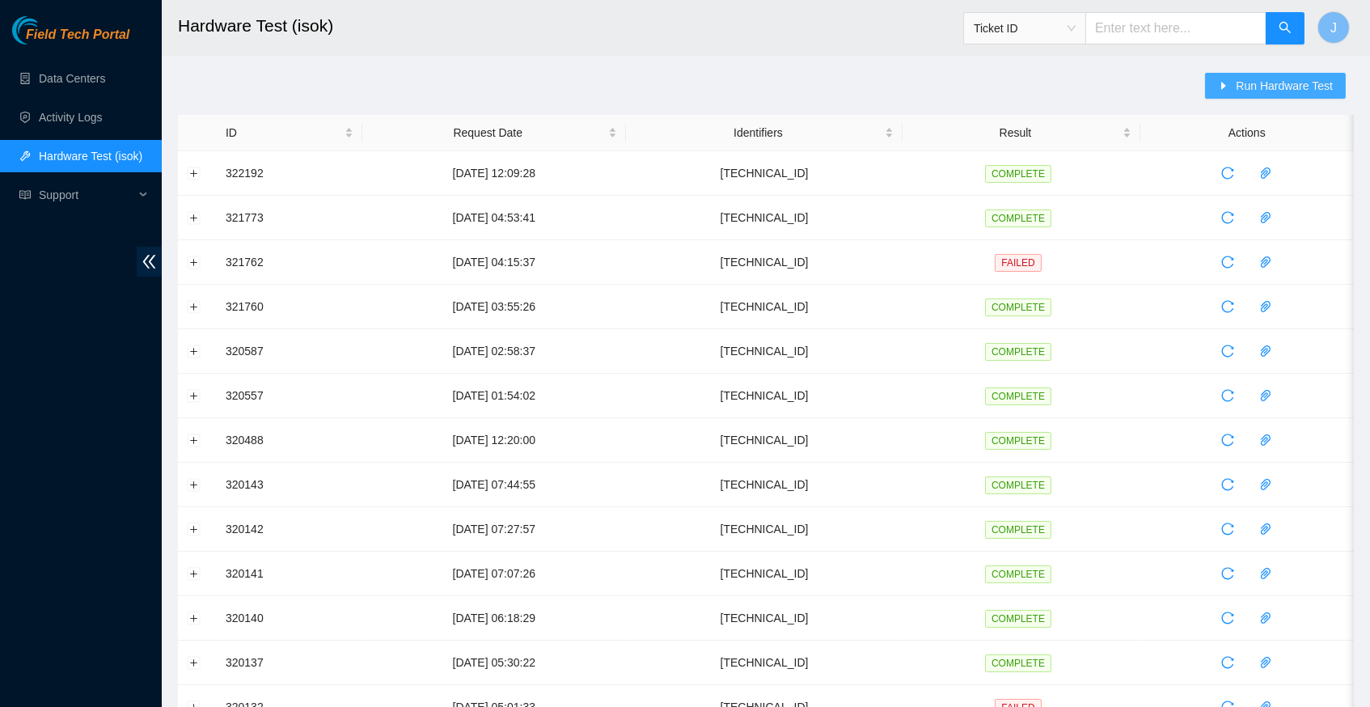
click at [1280, 90] on span "Run Hardware Test" at bounding box center [1284, 86] width 97 height 18
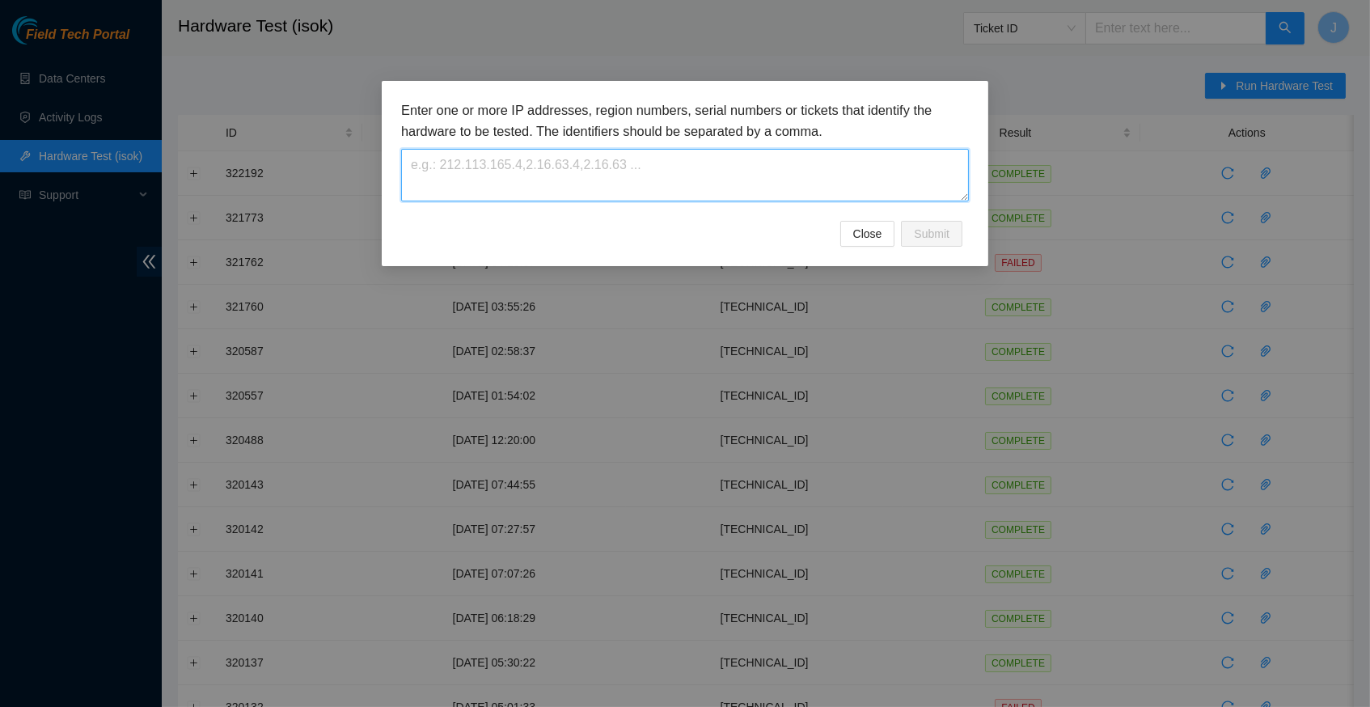
click at [497, 175] on textarea at bounding box center [685, 175] width 568 height 53
paste textarea "[TECHNICAL_ID]"
type textarea "[TECHNICAL_ID]"
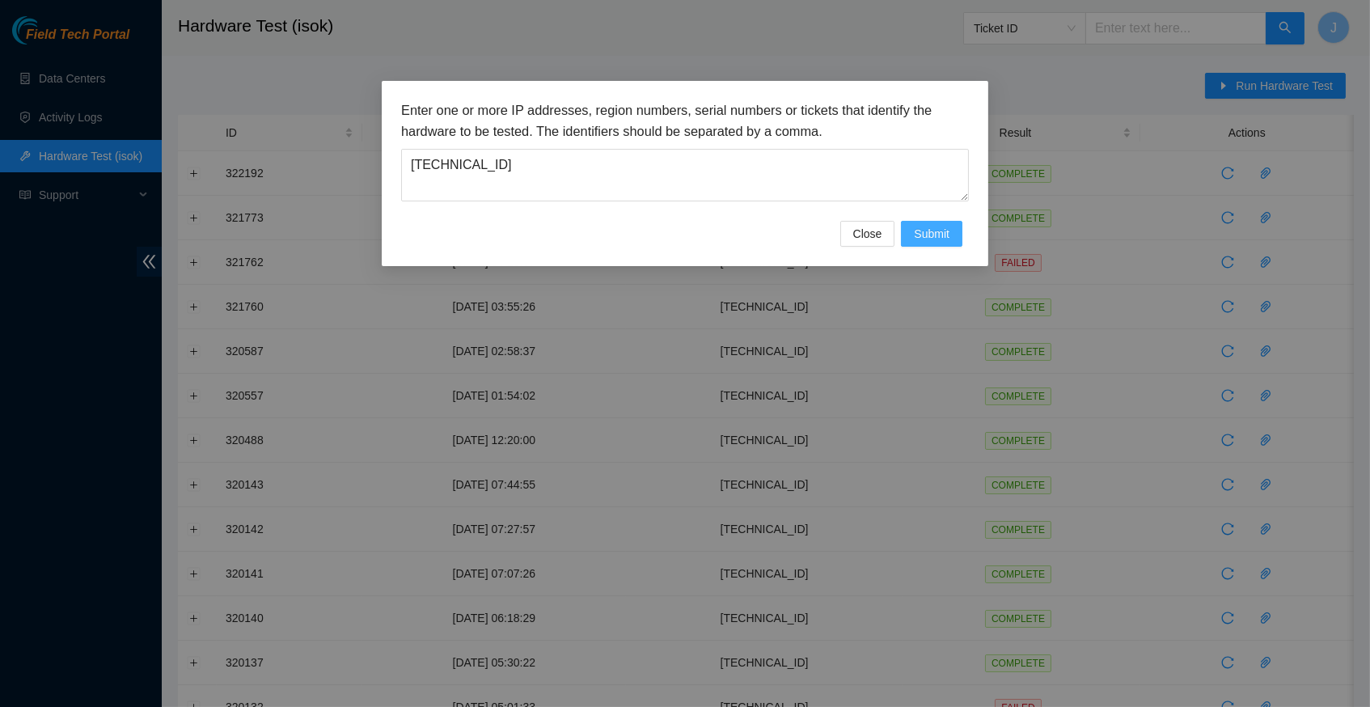
click at [930, 239] on span "Submit" at bounding box center [932, 234] width 36 height 18
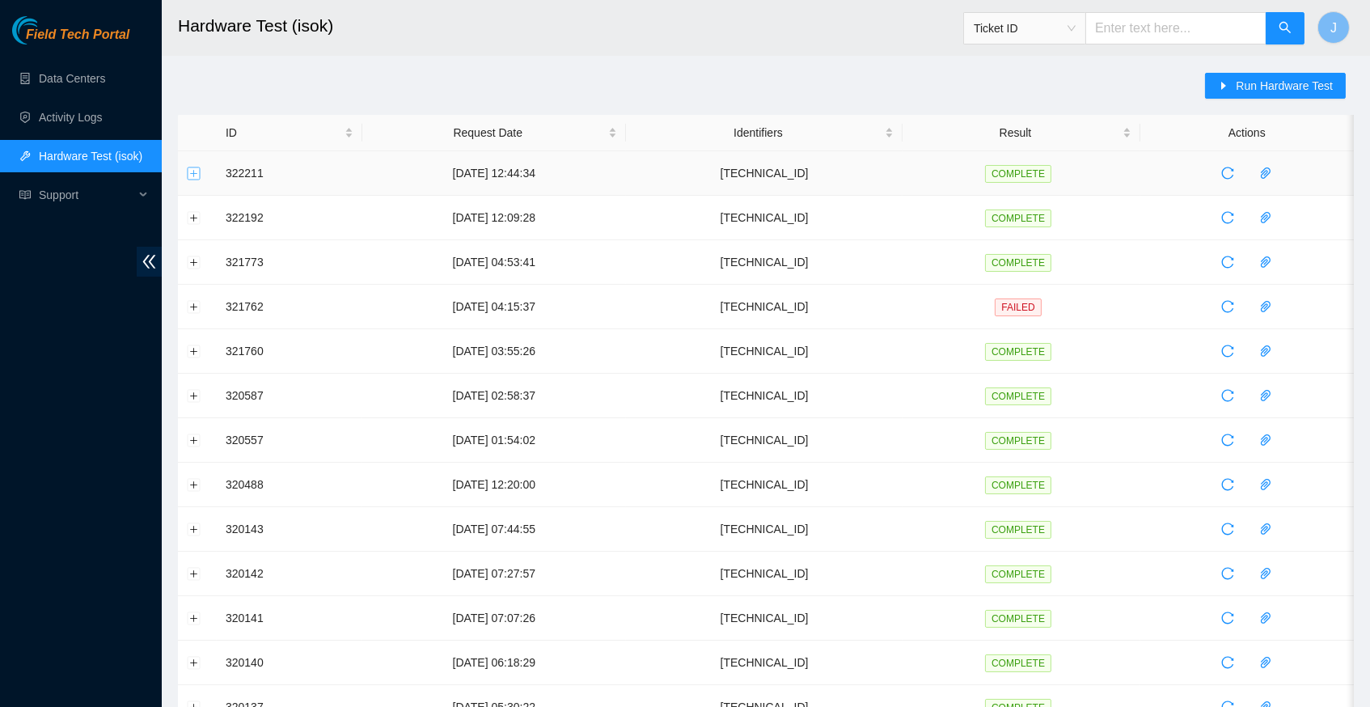
click at [191, 168] on button "Expand row" at bounding box center [194, 173] width 13 height 13
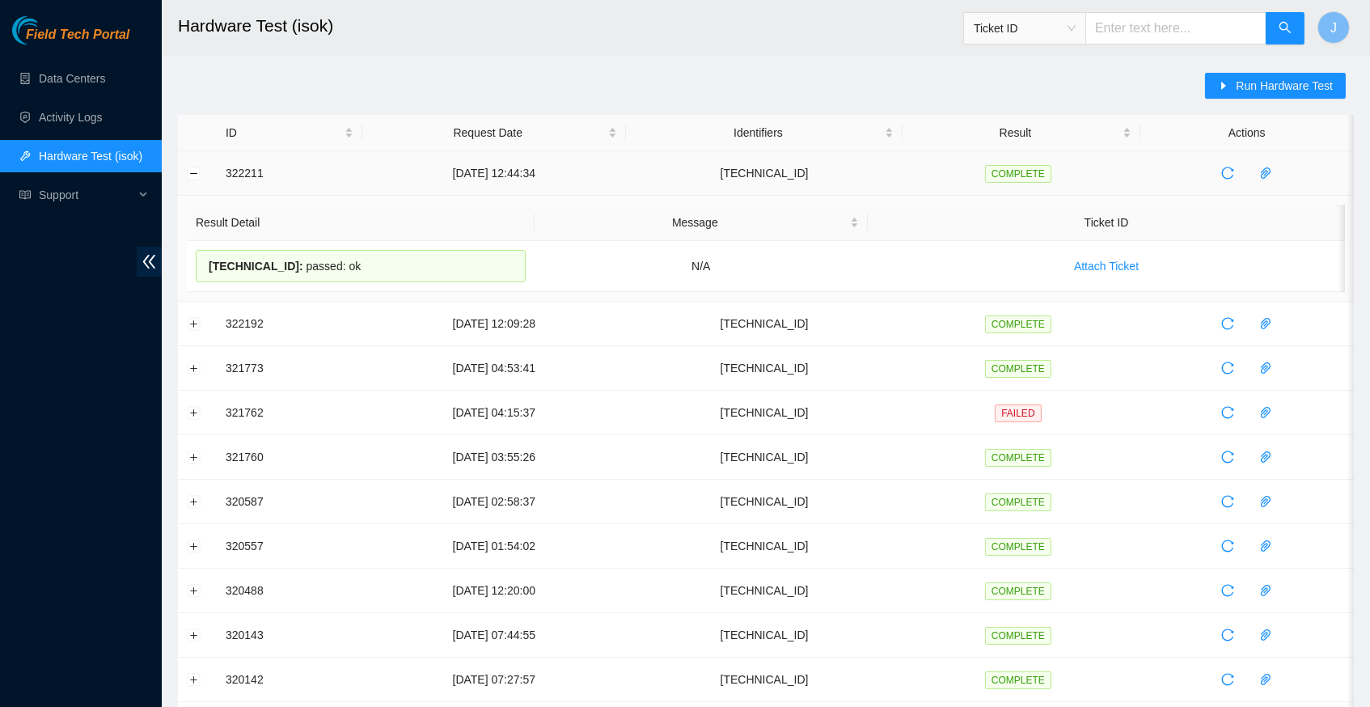
drag, startPoint x: 374, startPoint y: 268, endPoint x: 227, endPoint y: 176, distance: 173.0
click at [227, 176] on tbody "322211 13-08-2025 12:44:34 23.62.155.144 COMPLETE Result Detail Message Ticket …" at bounding box center [766, 649] width 1176 height 996
copy tbody "322211 13-08-2025 12:44:34 23.62.155.144 COMPLETE Result Detail Message Ticket …"
click at [379, 260] on div "23.62.155.144 : passed: ok" at bounding box center [361, 266] width 330 height 32
drag, startPoint x: 376, startPoint y: 265, endPoint x: 212, endPoint y: 185, distance: 182.7
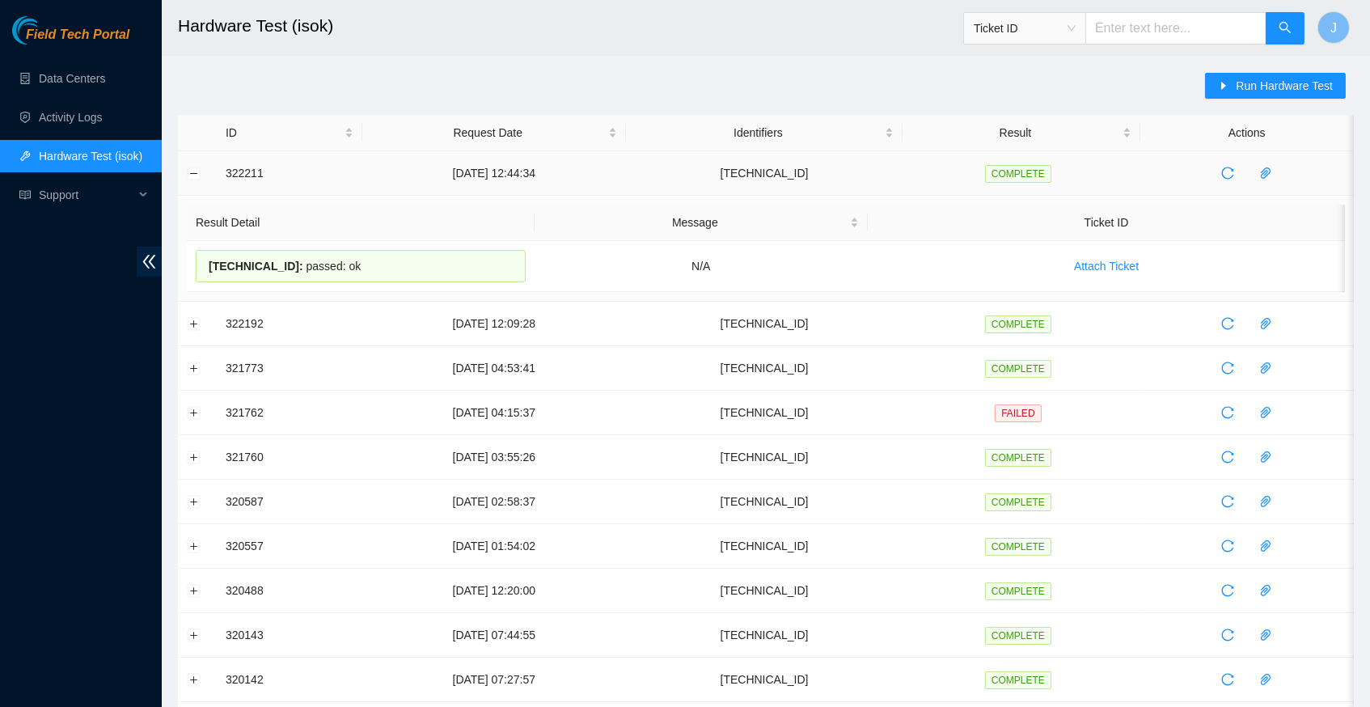
click at [212, 185] on tbody "322211 13-08-2025 12:44:34 23.62.155.144 COMPLETE Result Detail Message Ticket …" at bounding box center [766, 649] width 1176 height 996
copy tbody "322211 13-08-2025 12:44:34 23.62.155.144 COMPLETE Result Detail Message Ticket …"
click at [92, 83] on link "Data Centers" at bounding box center [72, 78] width 66 height 13
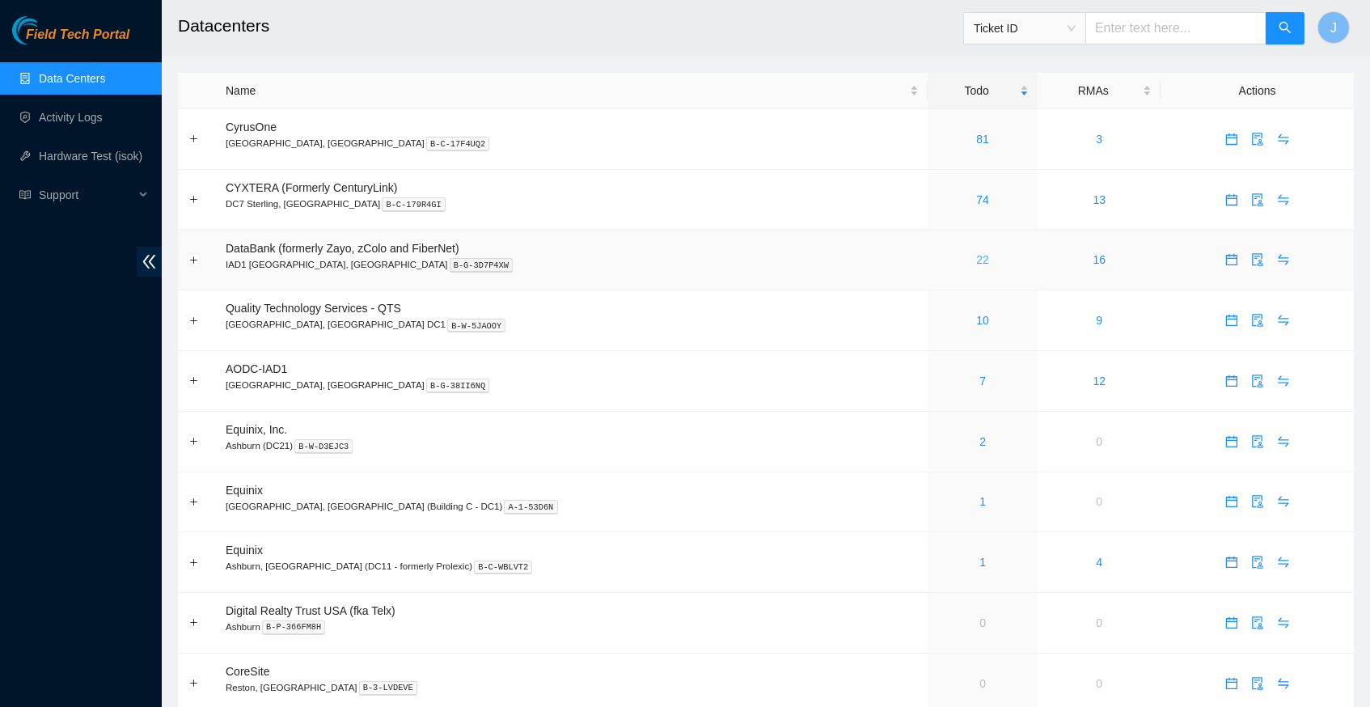
click at [976, 255] on link "22" at bounding box center [982, 259] width 13 height 13
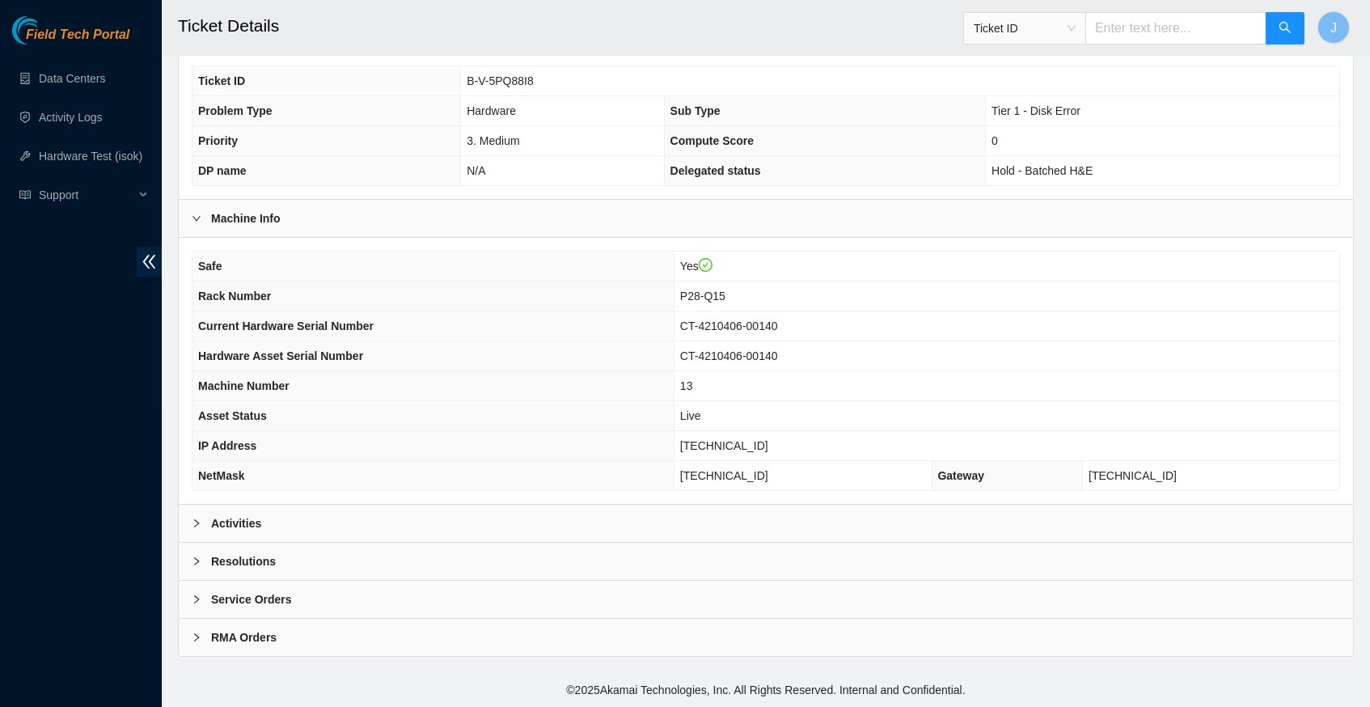
scroll to position [341, 0]
click at [198, 523] on icon "right" at bounding box center [197, 523] width 10 height 10
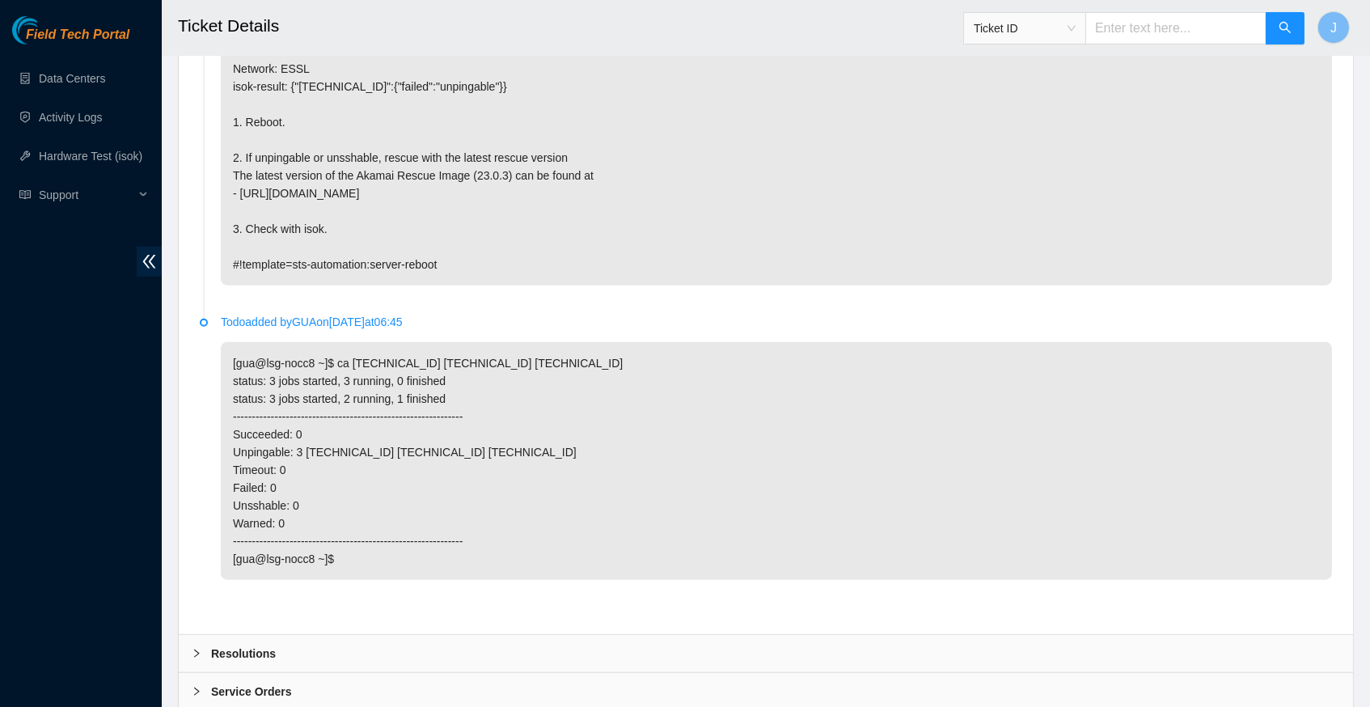
scroll to position [3291, 0]
click at [195, 650] on icon "right" at bounding box center [196, 654] width 5 height 8
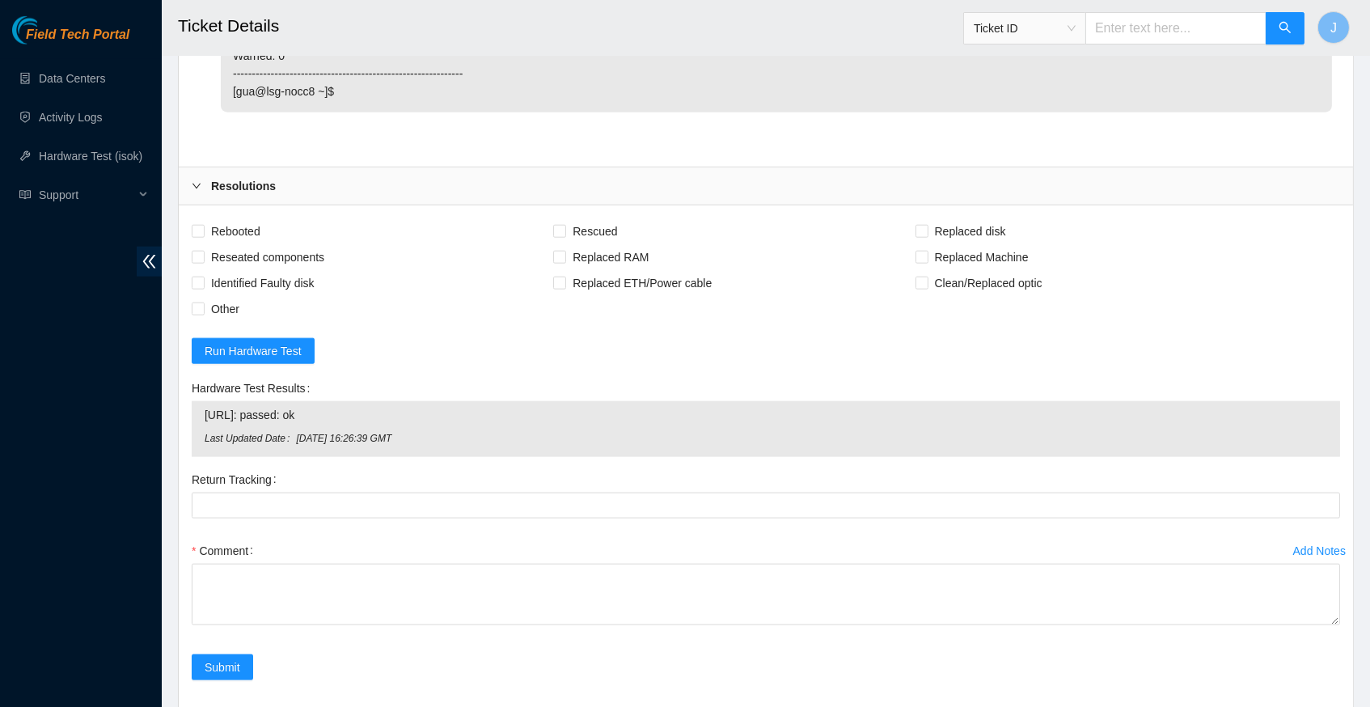
scroll to position [3788, 0]
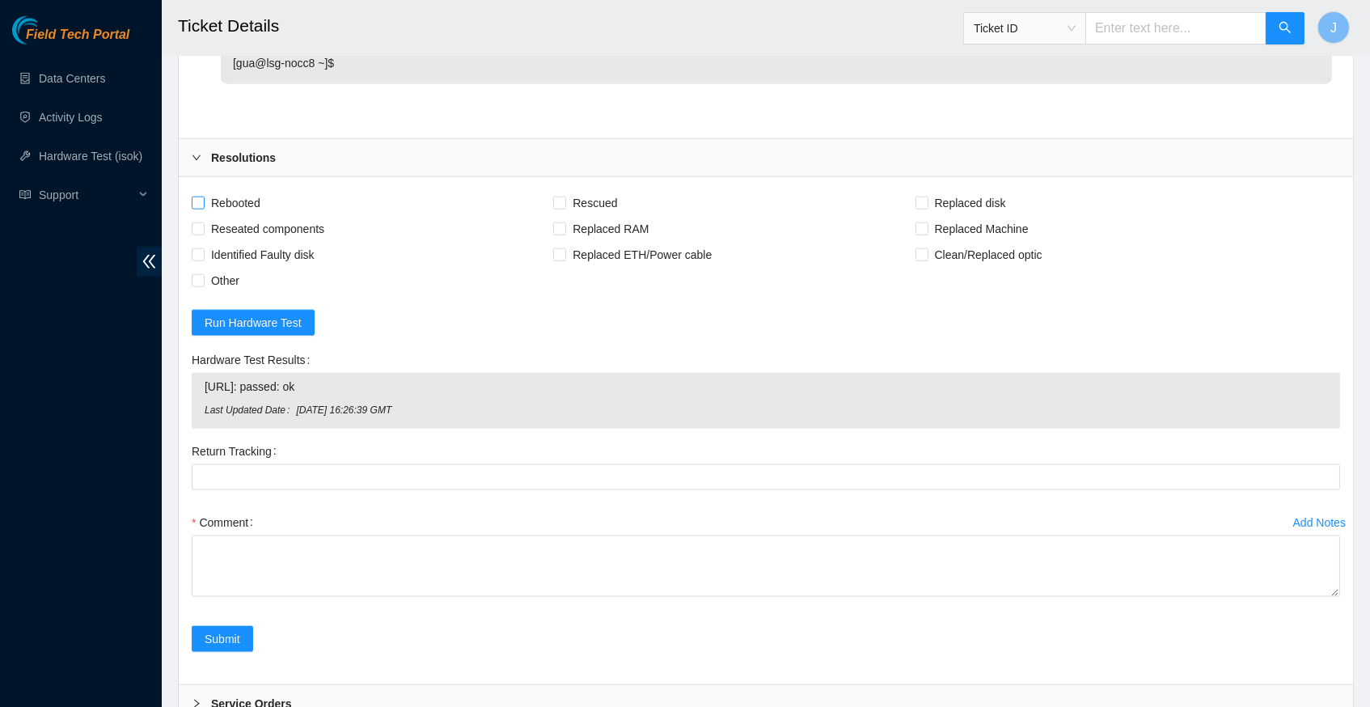
click at [202, 197] on input "Rebooted" at bounding box center [197, 202] width 11 height 11
checkbox input "true"
click at [565, 197] on input "Rescued" at bounding box center [558, 202] width 11 height 11
checkbox input "true"
click at [927, 197] on input "Replaced disk" at bounding box center [921, 202] width 11 height 11
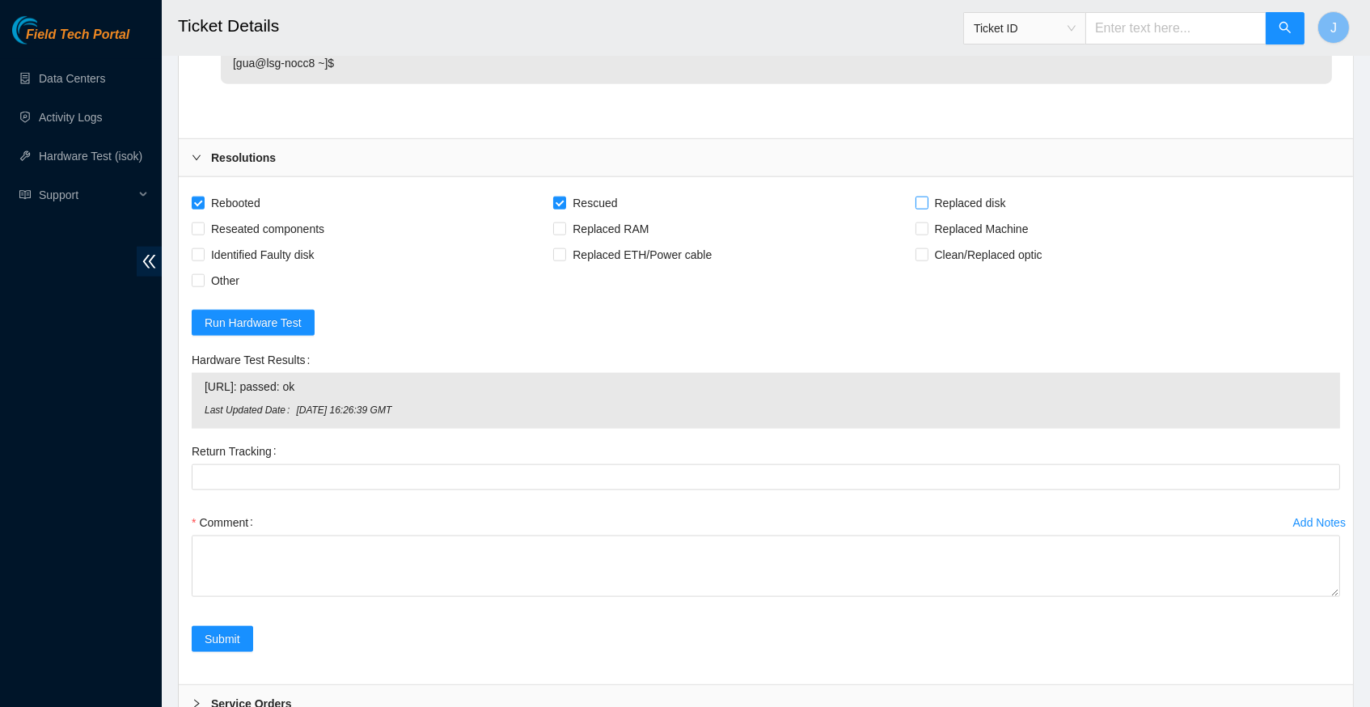
checkbox input "true"
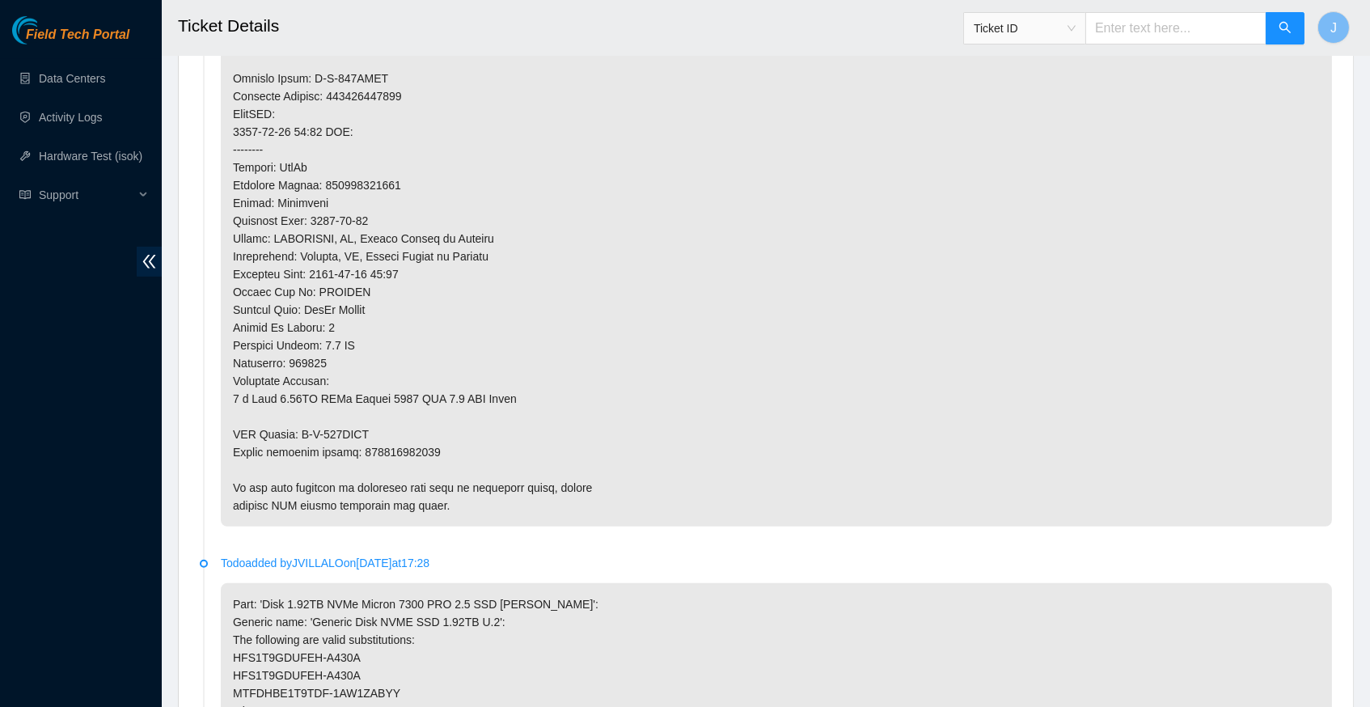
scroll to position [1452, 0]
click at [412, 422] on p at bounding box center [776, 1] width 1111 height 1056
copy p "425421592513"
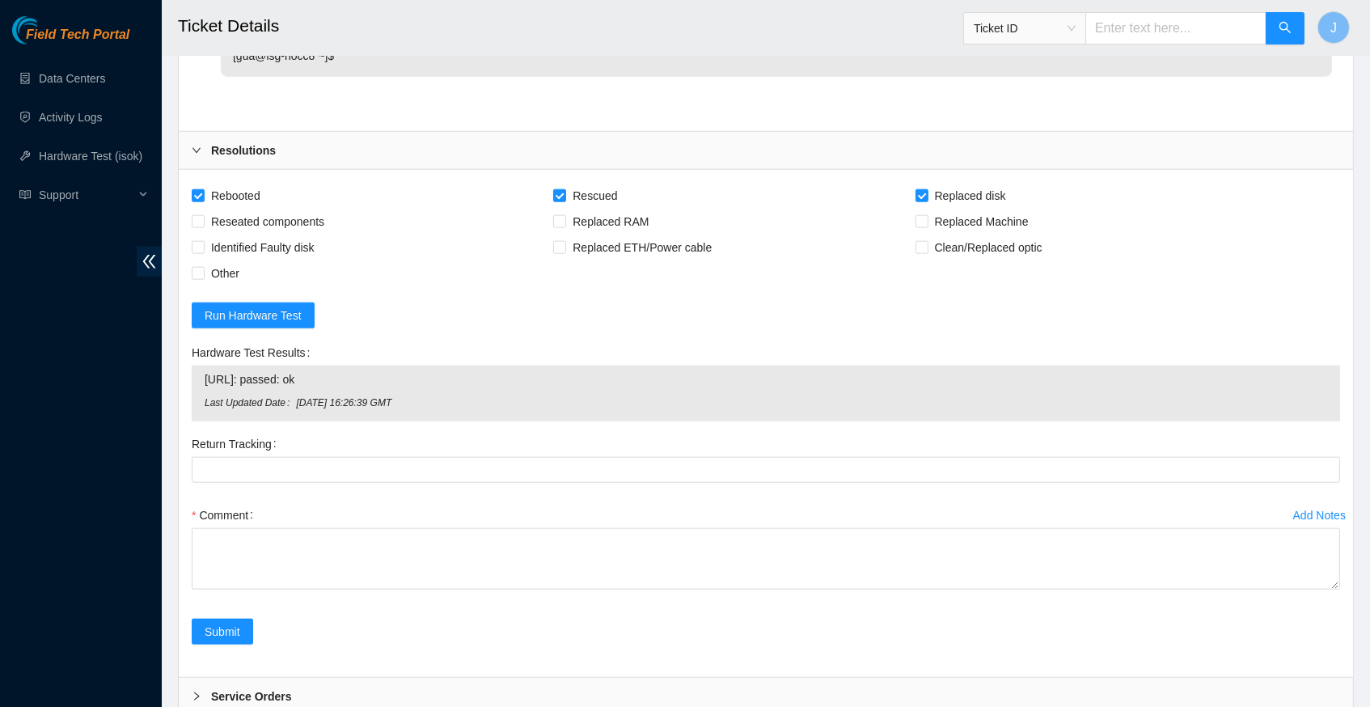
scroll to position [3794, 0]
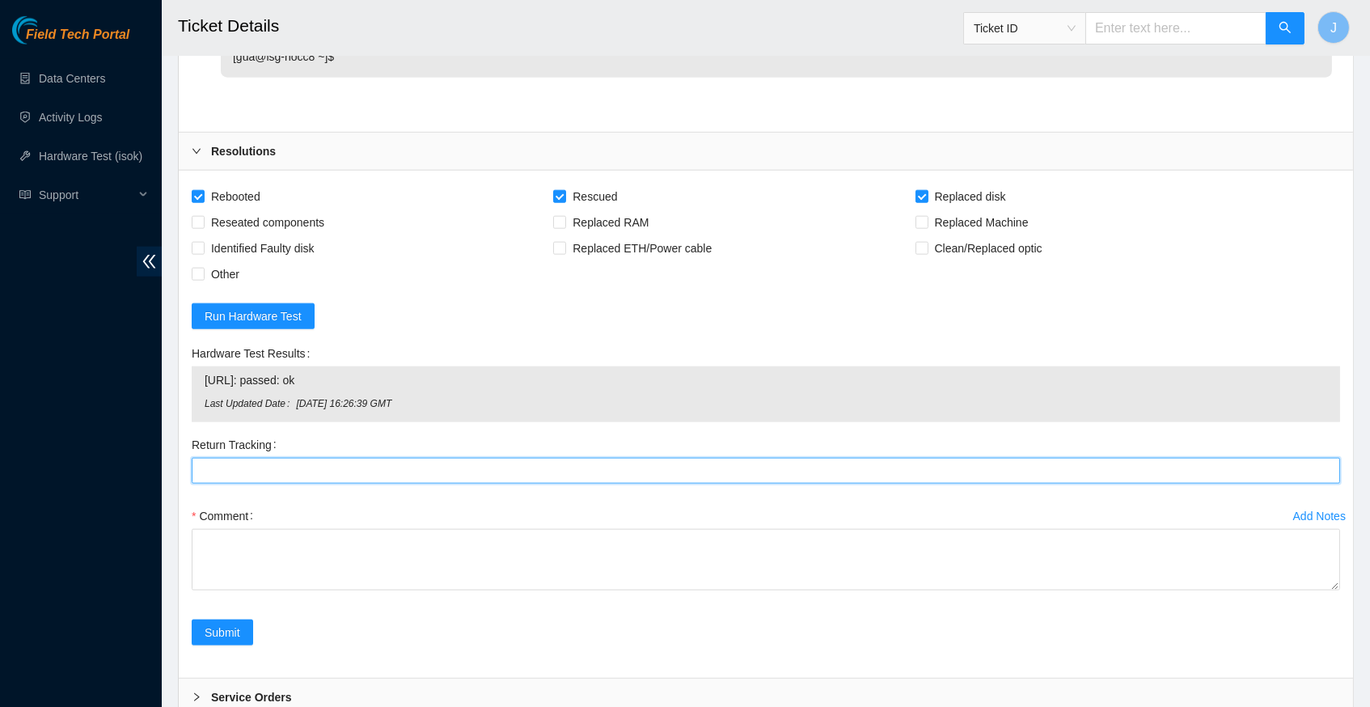
click at [337, 458] on Tracking "Return Tracking" at bounding box center [766, 471] width 1149 height 26
paste Tracking "425421592513"
type Tracking "425421592513"
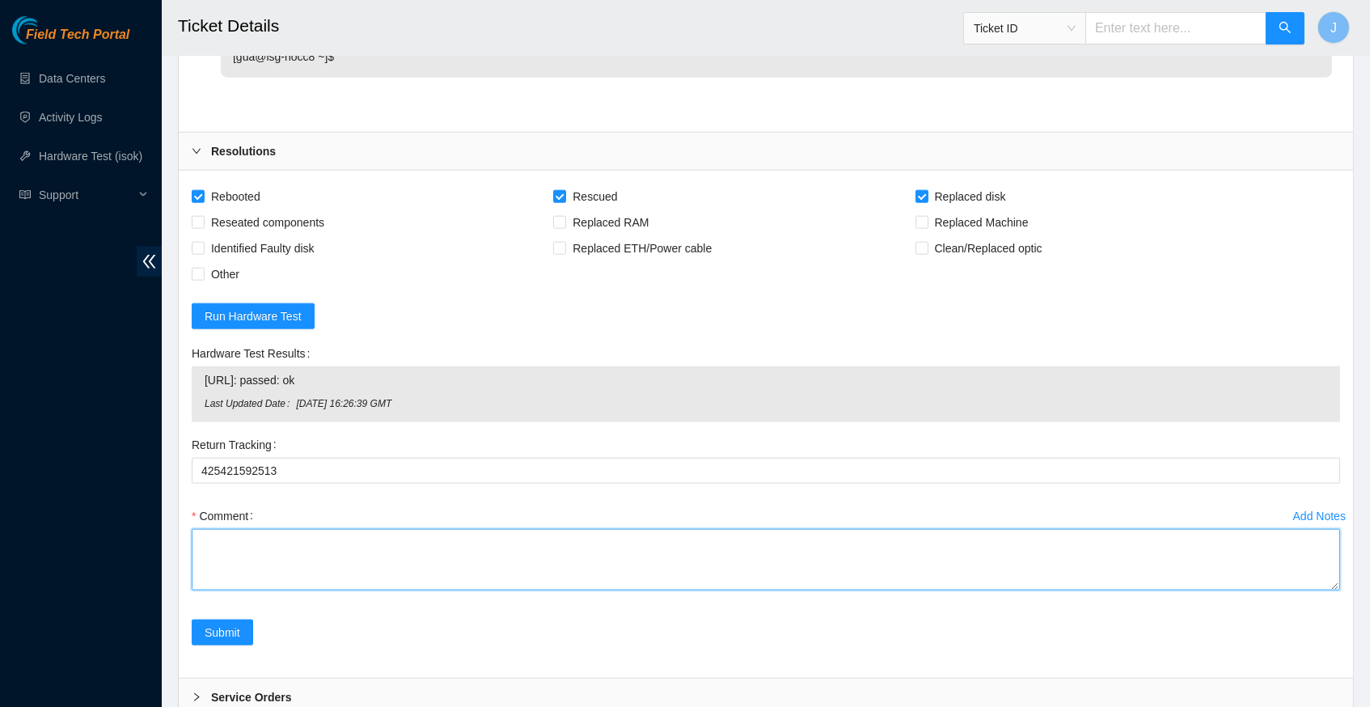
click at [326, 529] on textarea "Comment" at bounding box center [766, 559] width 1149 height 61
paste textarea "21072D6590AD"
paste textarea "215133B065EF"
paste textarea "322211 13-08-2025 12:44:34 23.62.155.144 COMPLETE Result Detail Message Ticket …"
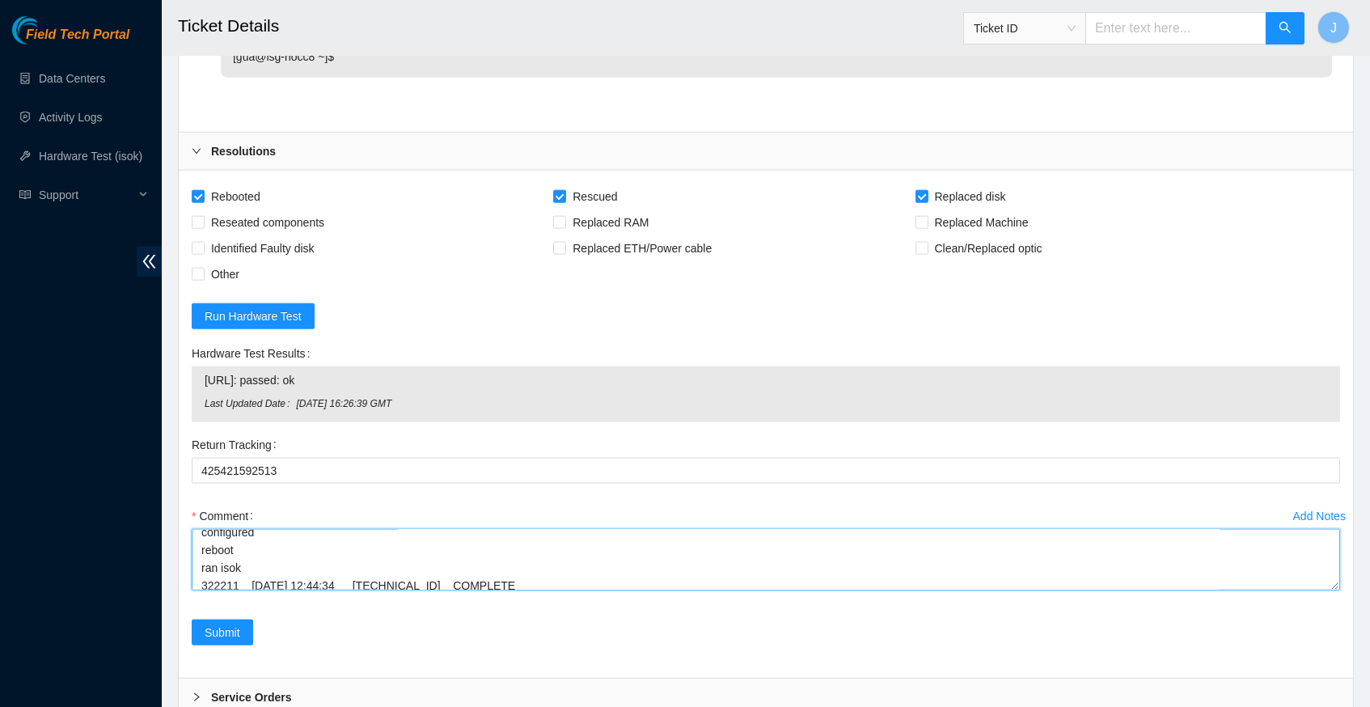
scroll to position [188, 0]
type textarea "verified server and rack info replaced old disk SN 21072D6590AD with new disk S…"
click at [232, 624] on span "Submit" at bounding box center [223, 633] width 36 height 18
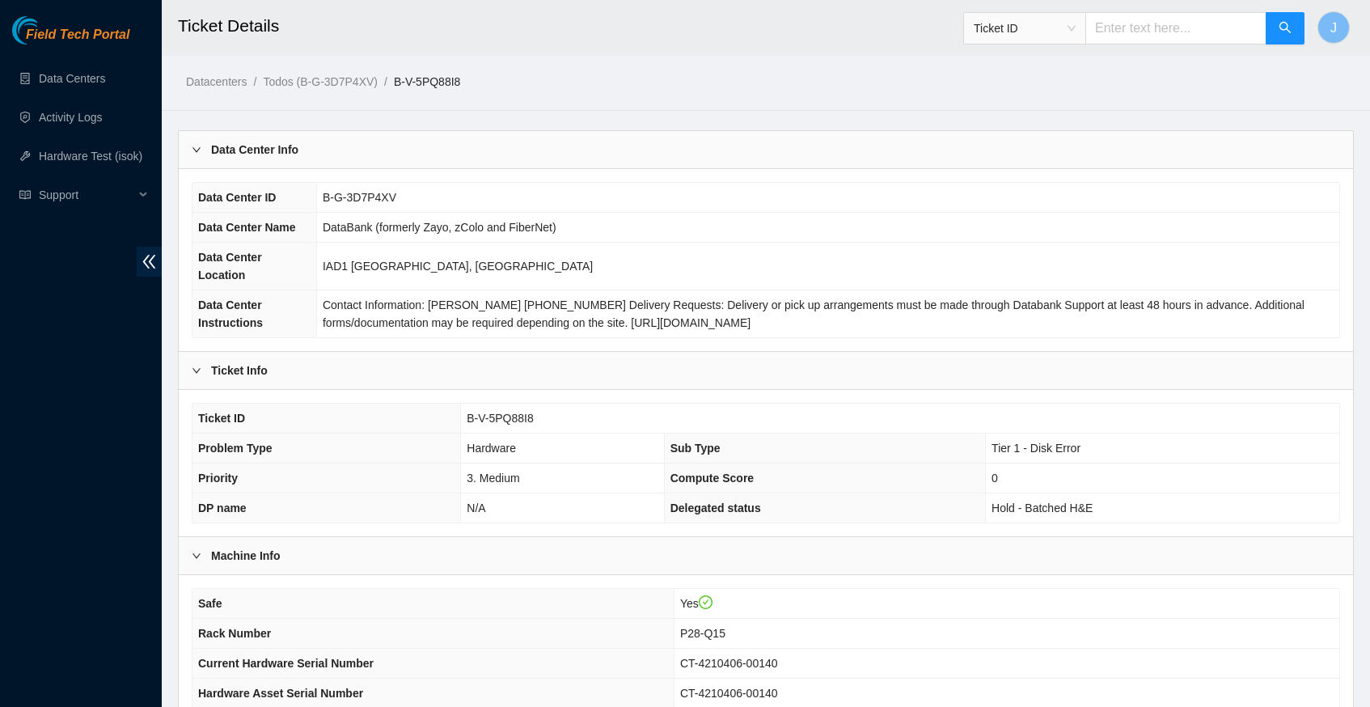
scroll to position [497, 0]
